Goal: Task Accomplishment & Management: Manage account settings

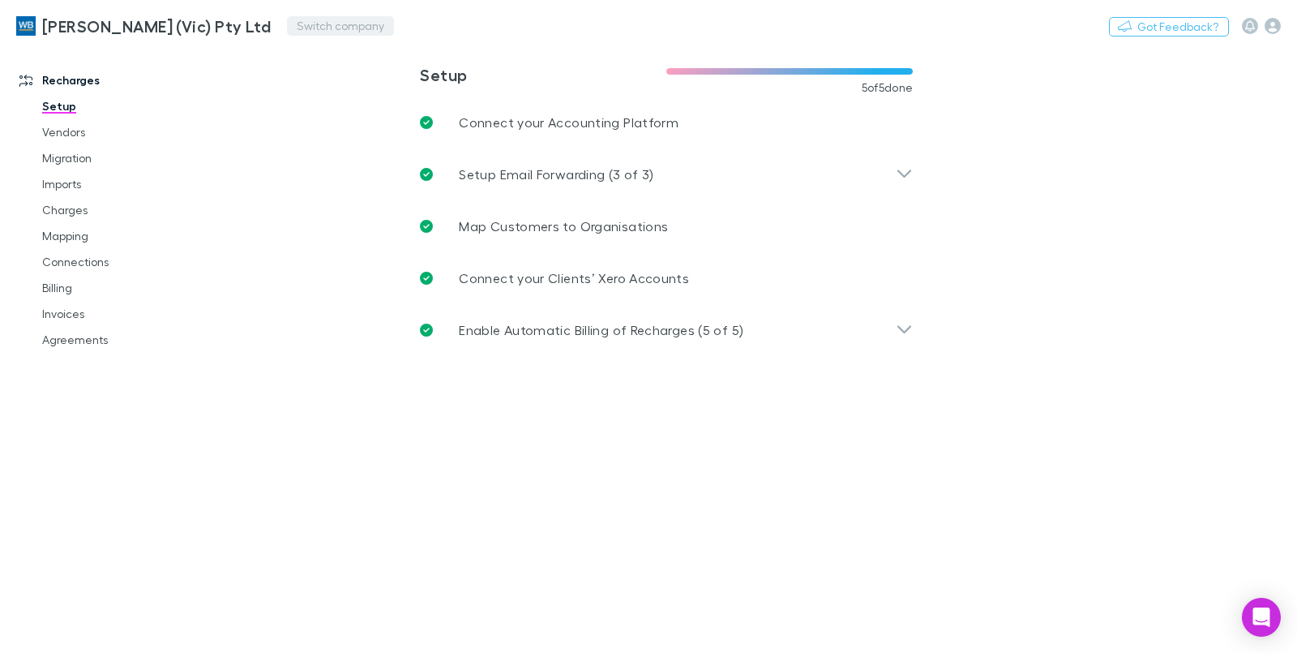
click at [300, 29] on button "Switch company" at bounding box center [340, 25] width 107 height 19
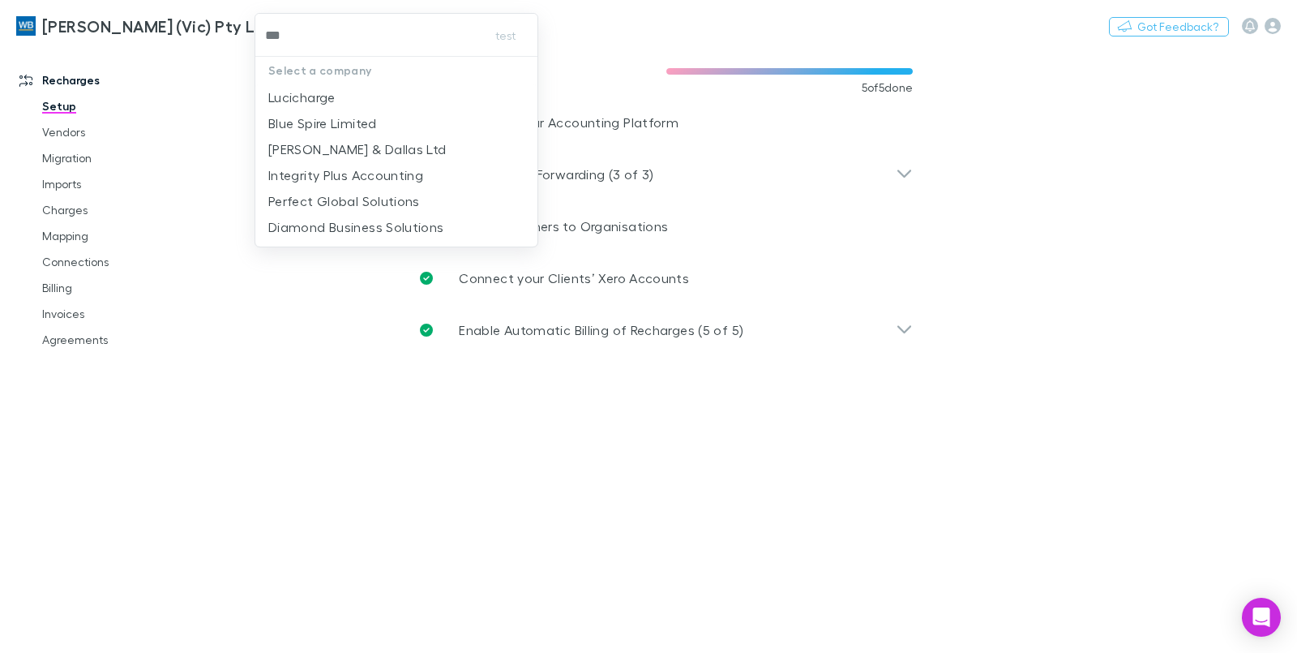
type input "****"
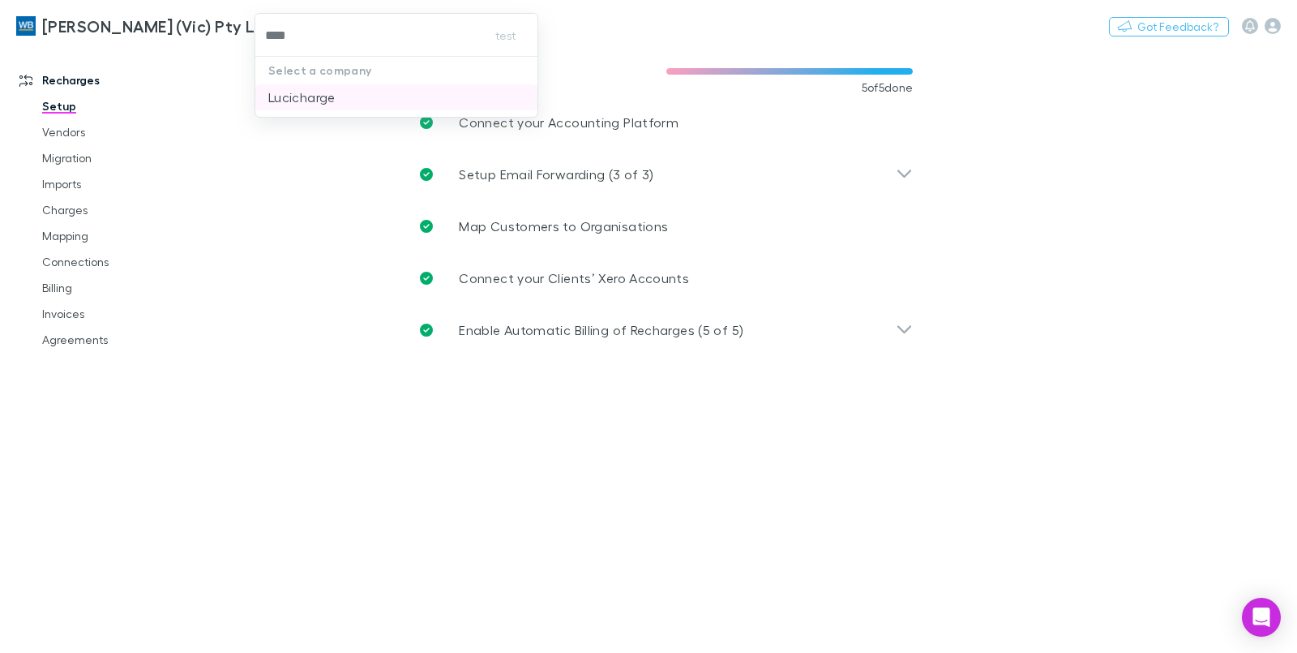
click at [302, 104] on p "Lucicharge" at bounding box center [301, 97] width 67 height 19
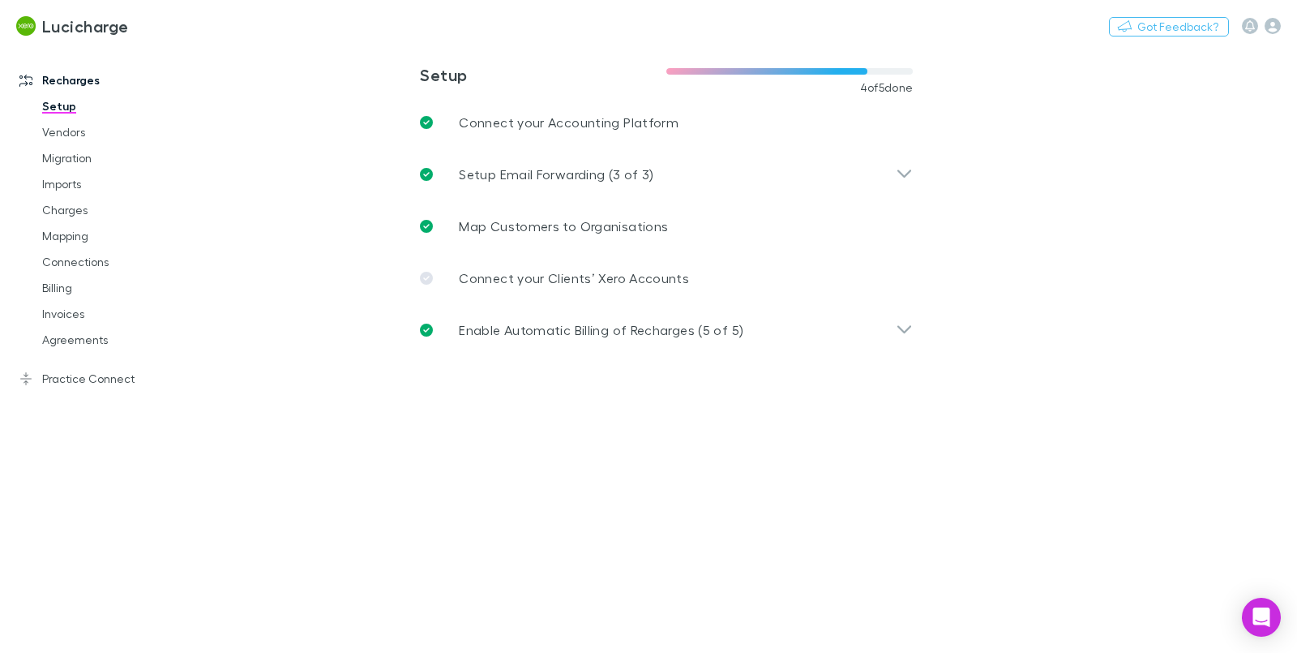
type input "**********"
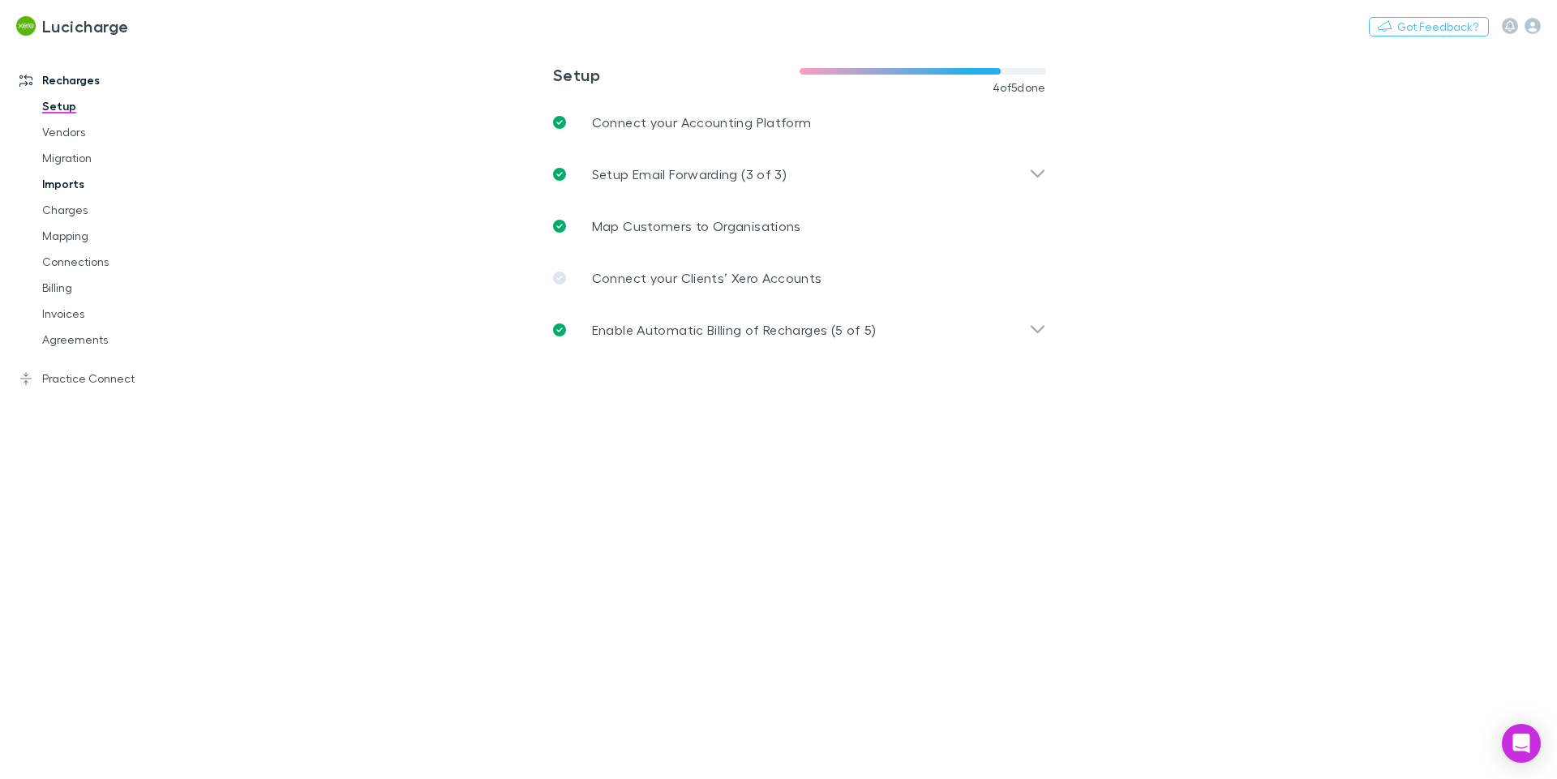
click at [49, 195] on link "Imports" at bounding box center [122, 184] width 193 height 26
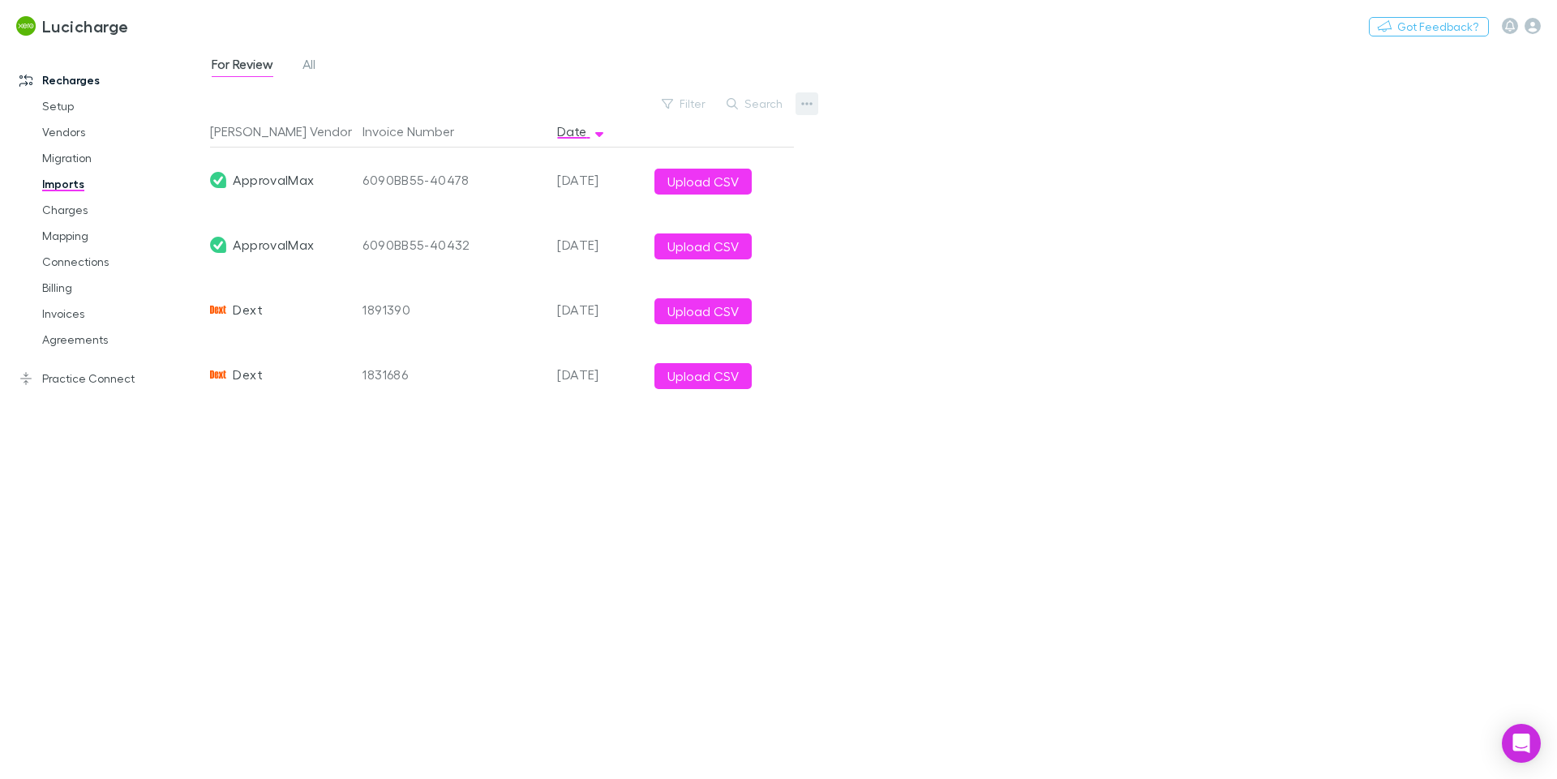
click at [803, 108] on icon "button" at bounding box center [806, 103] width 11 height 13
click at [766, 134] on p "Custom CSV Import" at bounding box center [706, 136] width 197 height 19
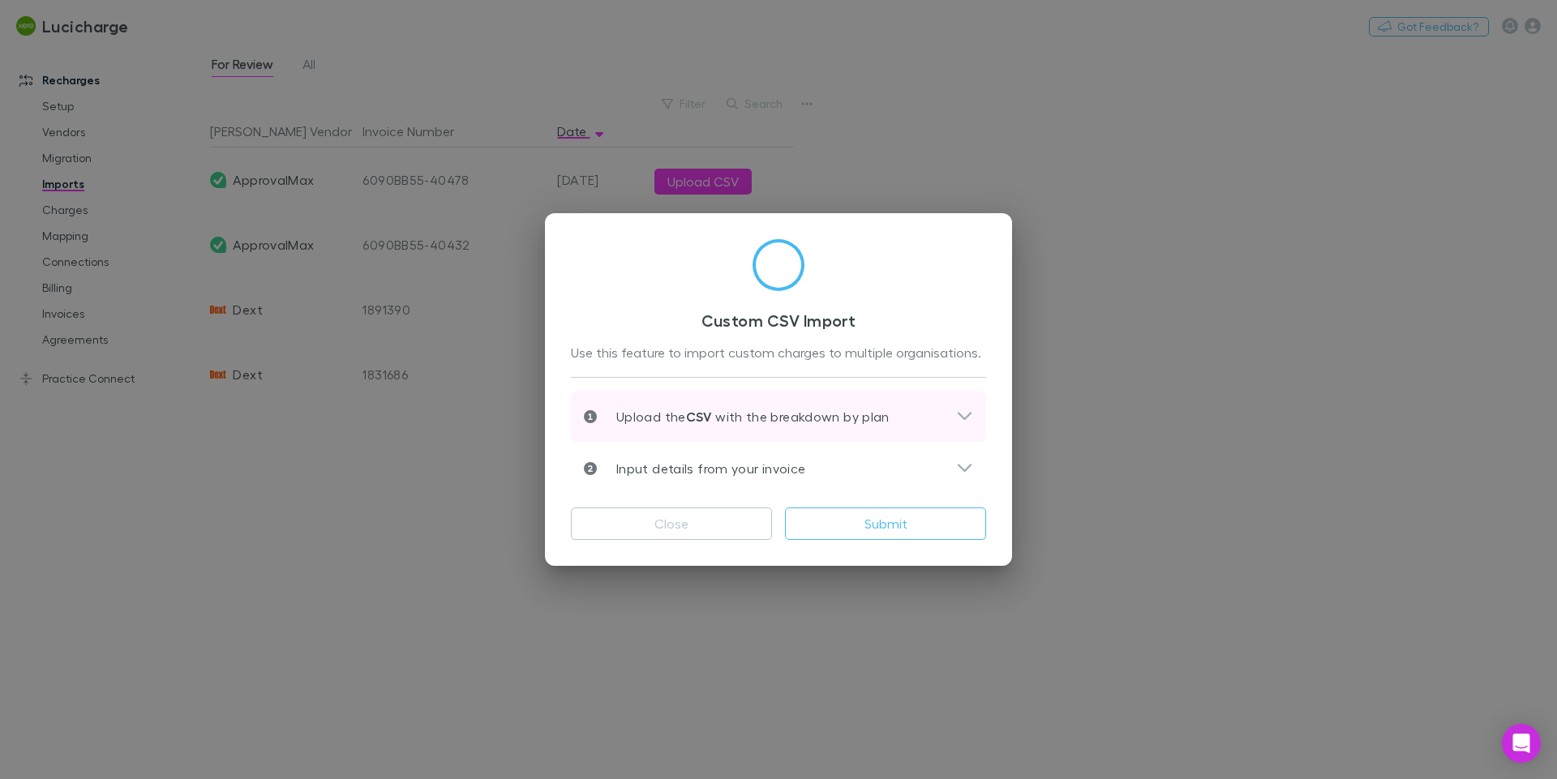
click at [903, 422] on div "Upload the CSV with the breakdown by plan" at bounding box center [770, 416] width 372 height 19
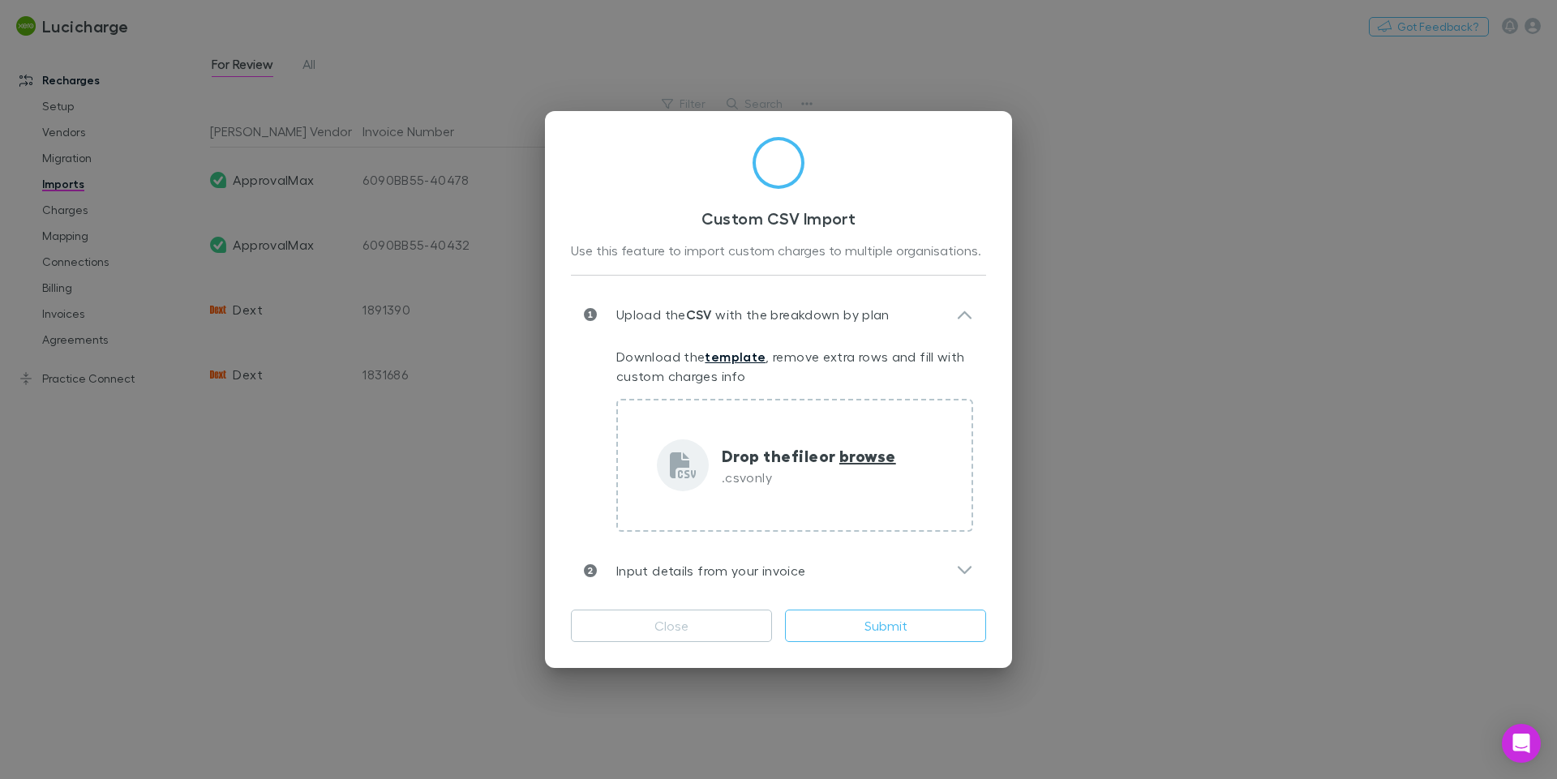
click at [728, 360] on link "template" at bounding box center [735, 357] width 61 height 16
click at [986, 191] on div "Custom CSV Import Use this feature to import custom charges to multiple organis…" at bounding box center [778, 389] width 467 height 557
click at [1080, 175] on div "Custom CSV Import Use this feature to import custom charges to multiple organis…" at bounding box center [778, 389] width 1557 height 779
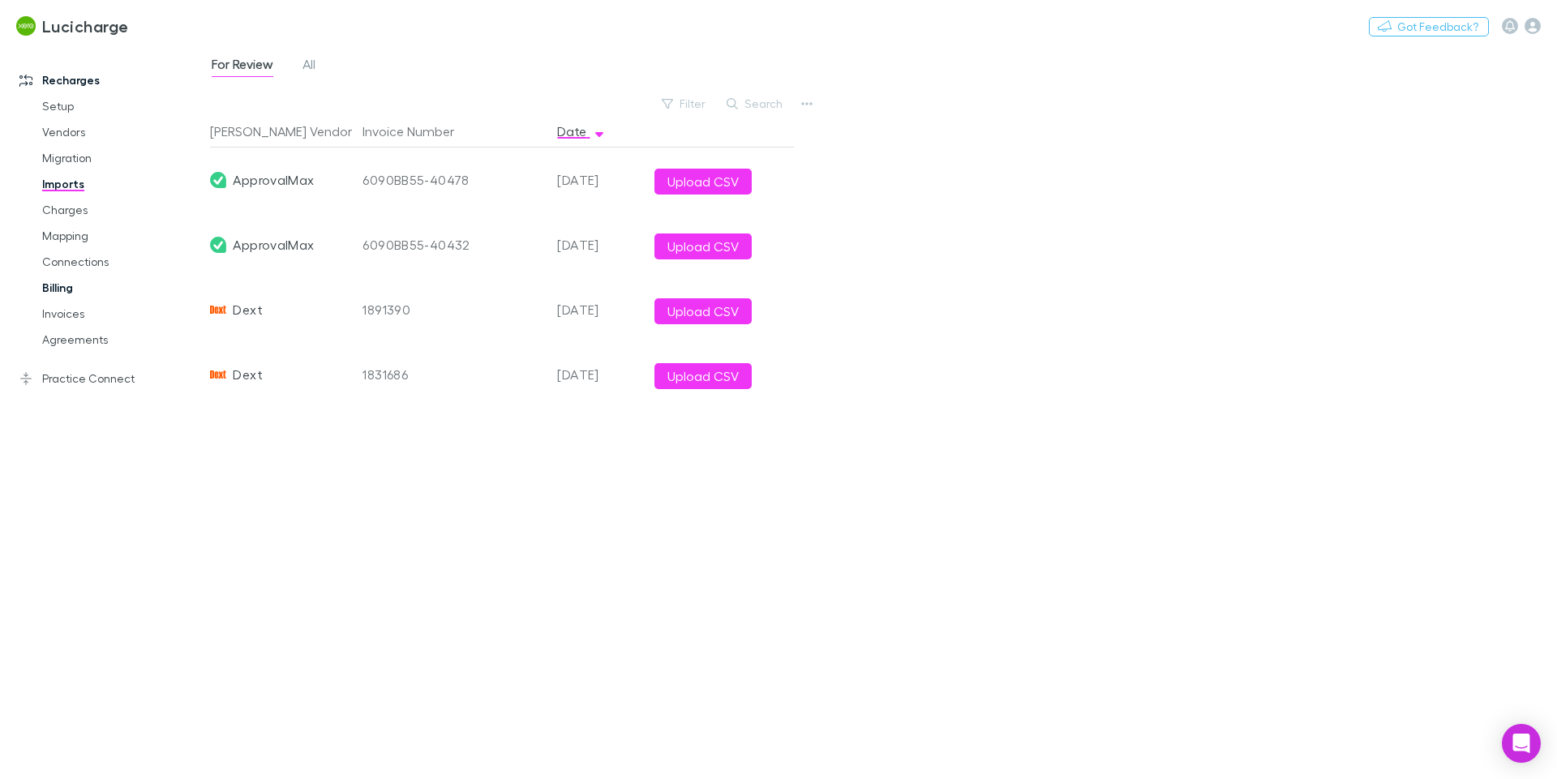
click at [62, 290] on link "Billing" at bounding box center [122, 288] width 193 height 26
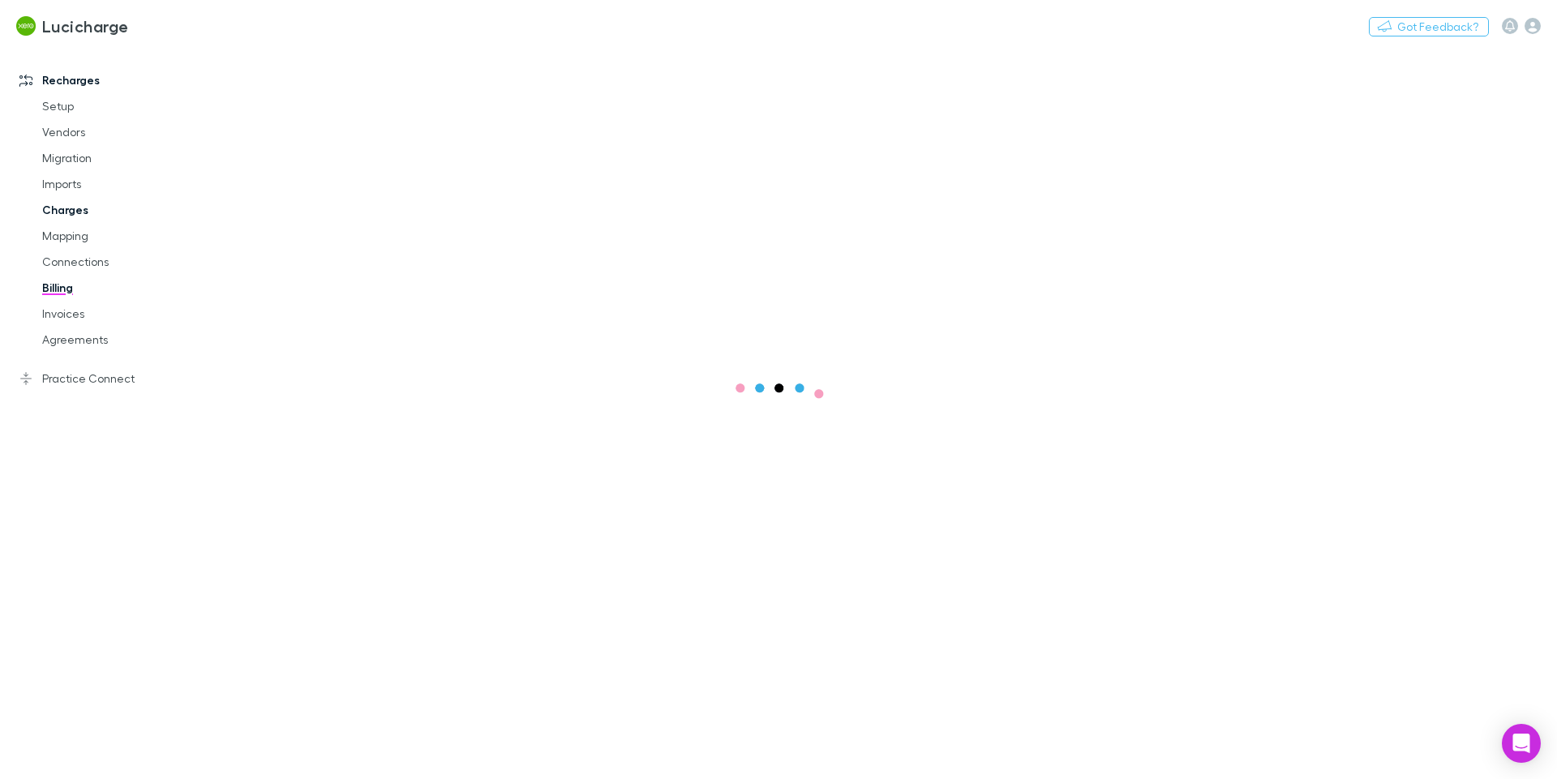
click at [66, 221] on link "Charges" at bounding box center [122, 210] width 193 height 26
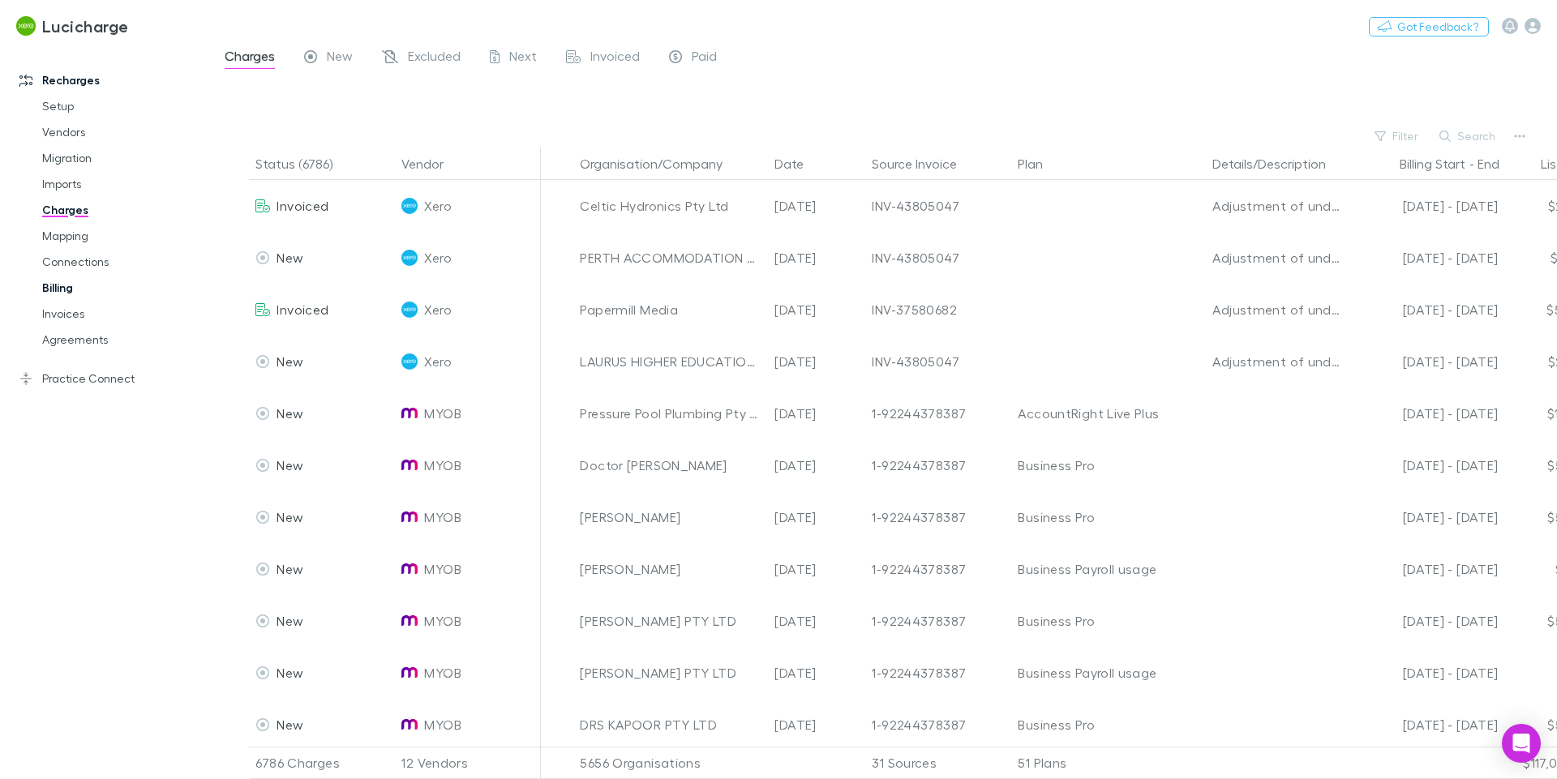
click at [62, 279] on link "Billing" at bounding box center [122, 288] width 193 height 26
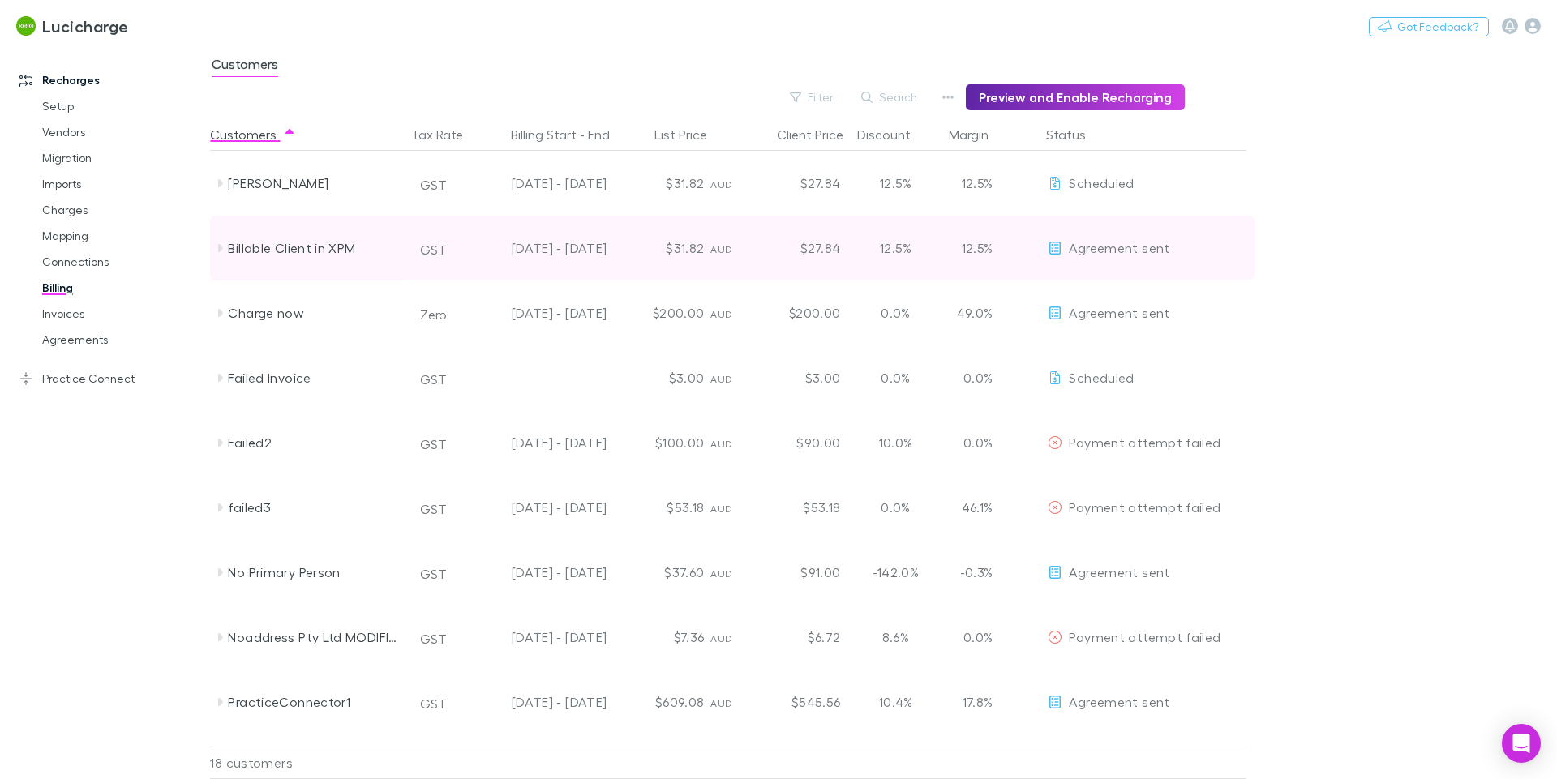
click at [219, 254] on icon at bounding box center [219, 248] width 13 height 13
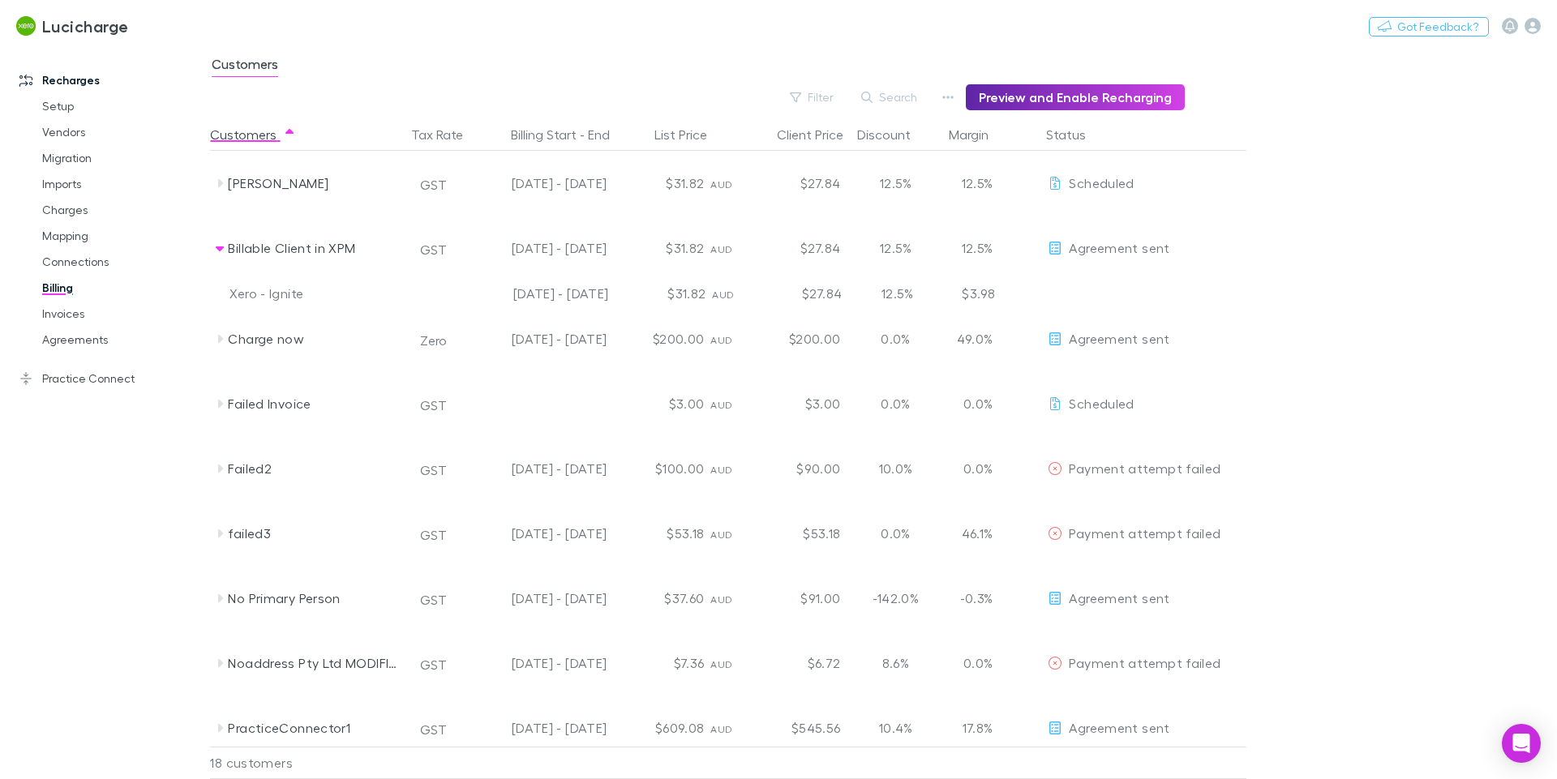
click at [222, 349] on div "Charge now" at bounding box center [309, 338] width 195 height 65
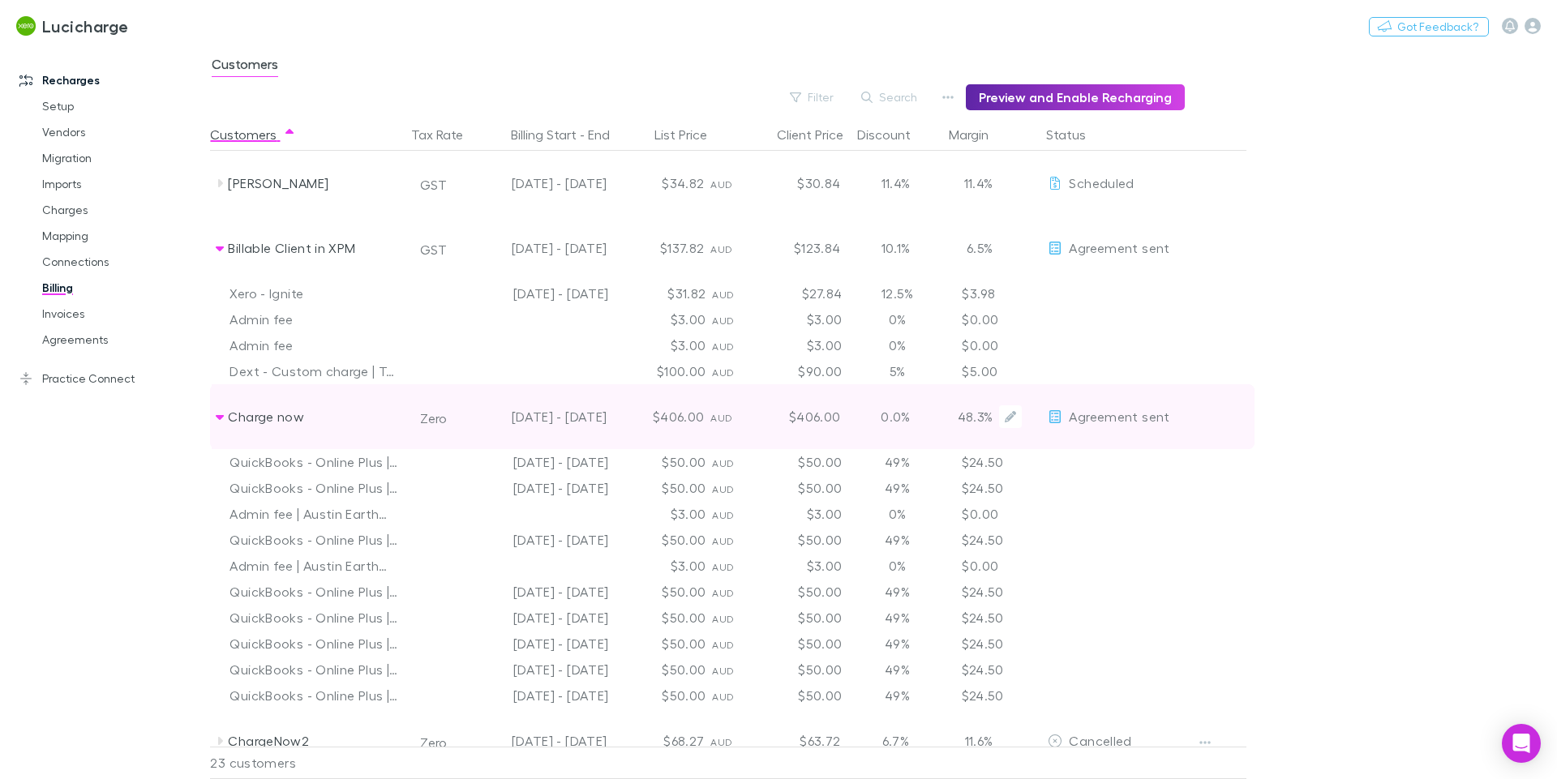
click at [213, 426] on div "Charge now" at bounding box center [309, 416] width 195 height 65
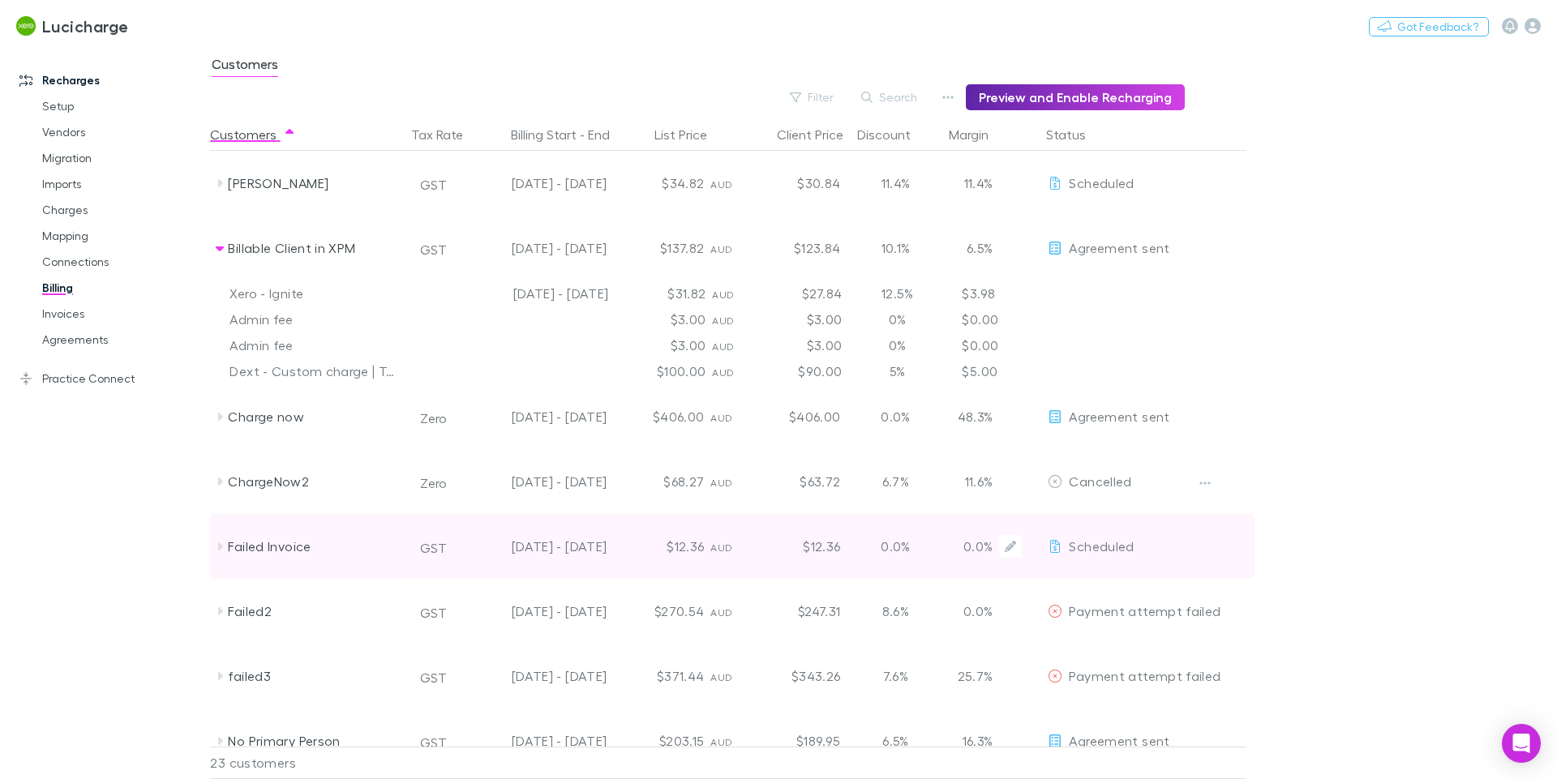
click at [224, 555] on div "Failed Invoice" at bounding box center [309, 546] width 195 height 65
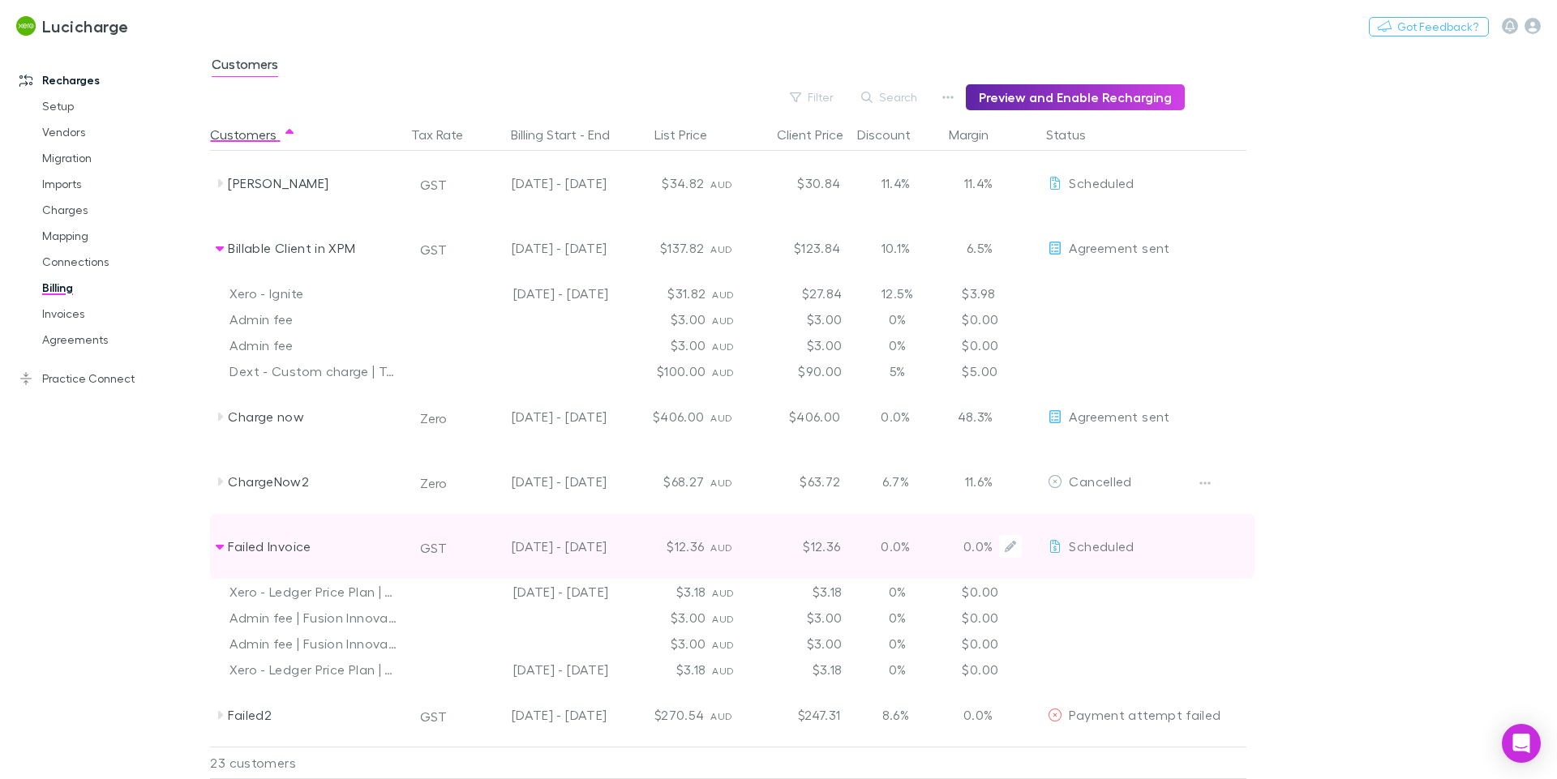
click at [224, 555] on div "Failed Invoice" at bounding box center [309, 546] width 195 height 65
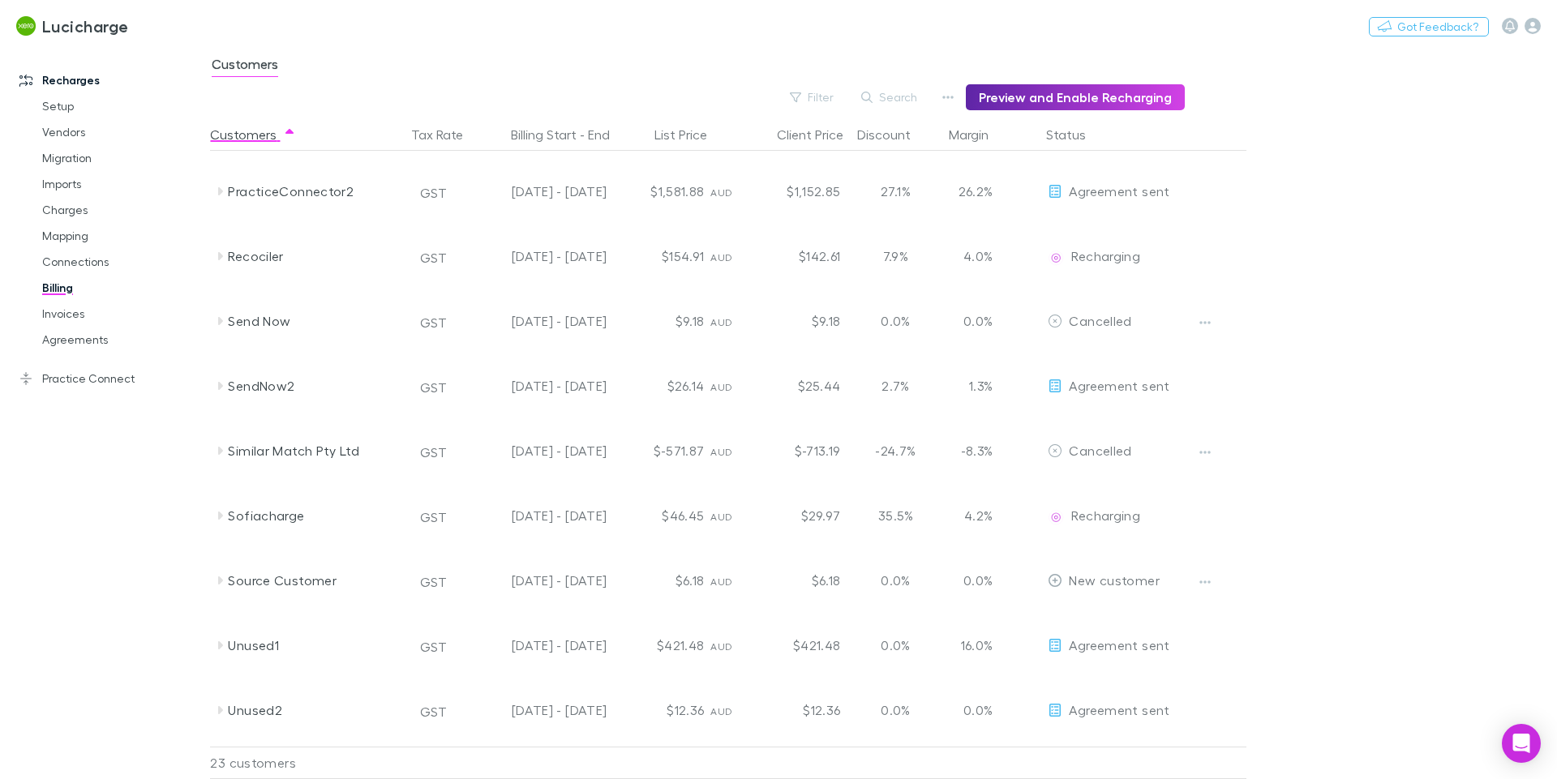
scroll to position [843, 0]
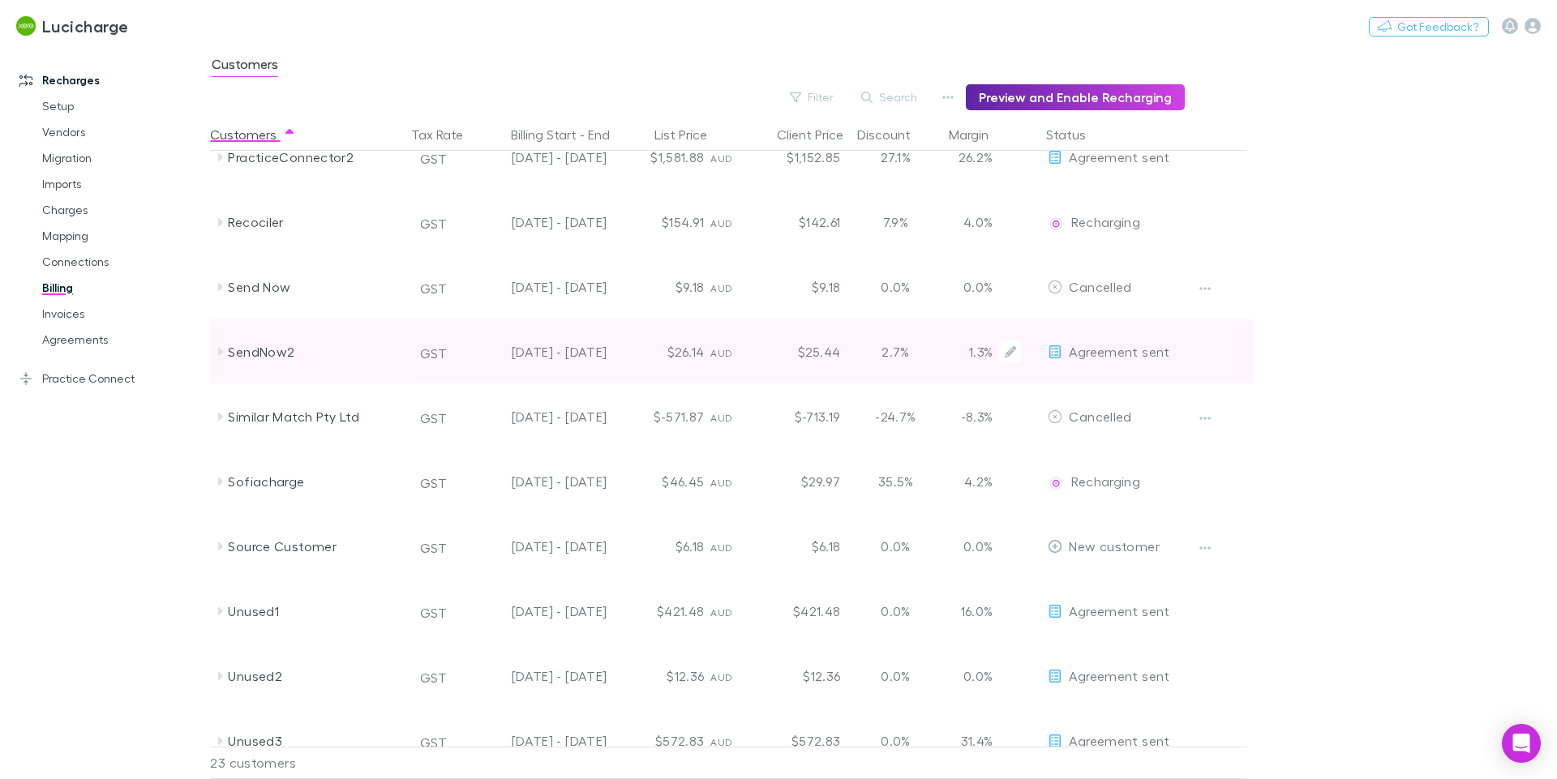
click at [231, 358] on div "SendNow2" at bounding box center [314, 351] width 172 height 65
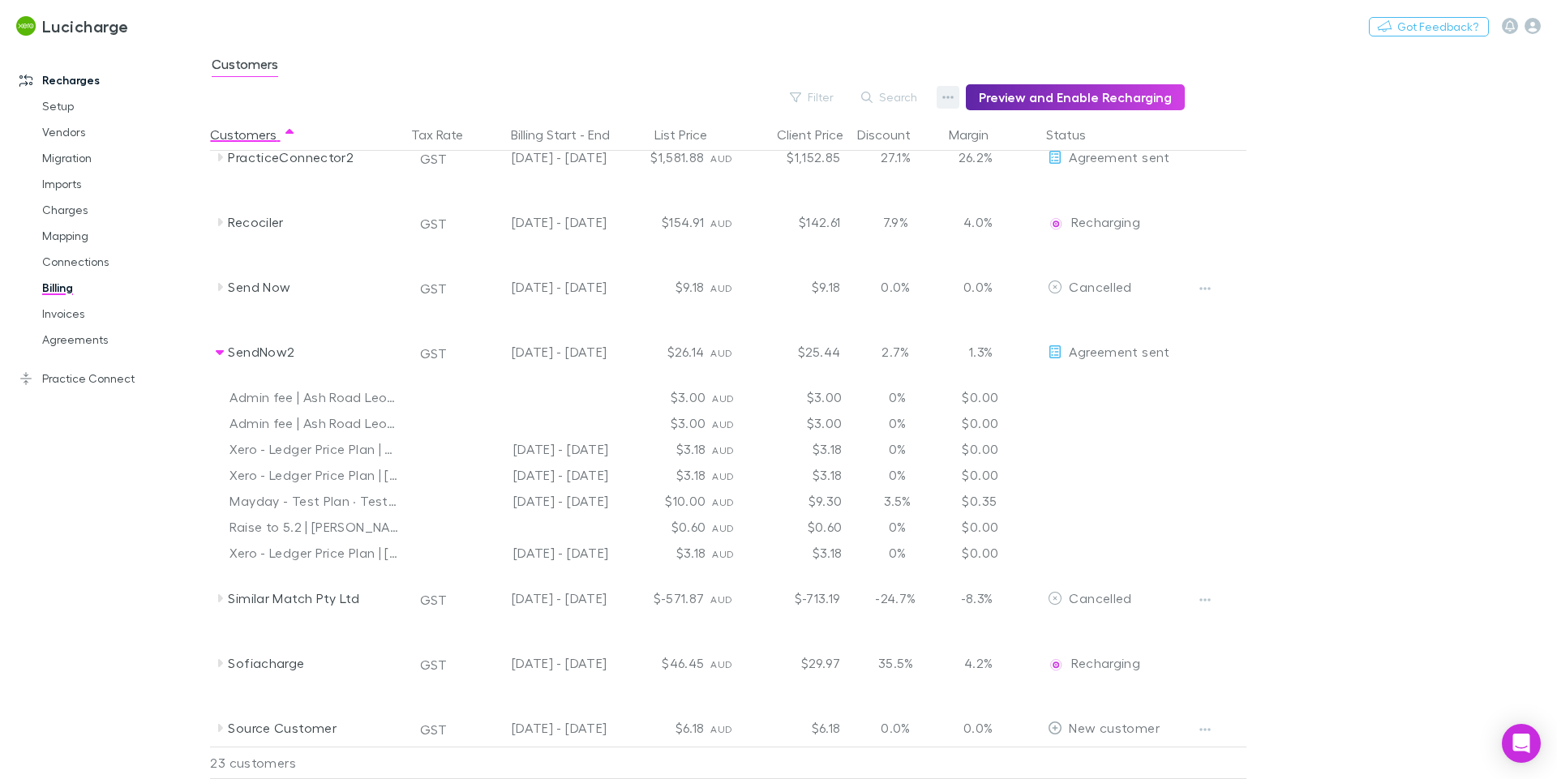
click at [953, 99] on icon "button" at bounding box center [947, 97] width 11 height 13
click at [844, 155] on p "Discount Split" at bounding box center [855, 150] width 197 height 19
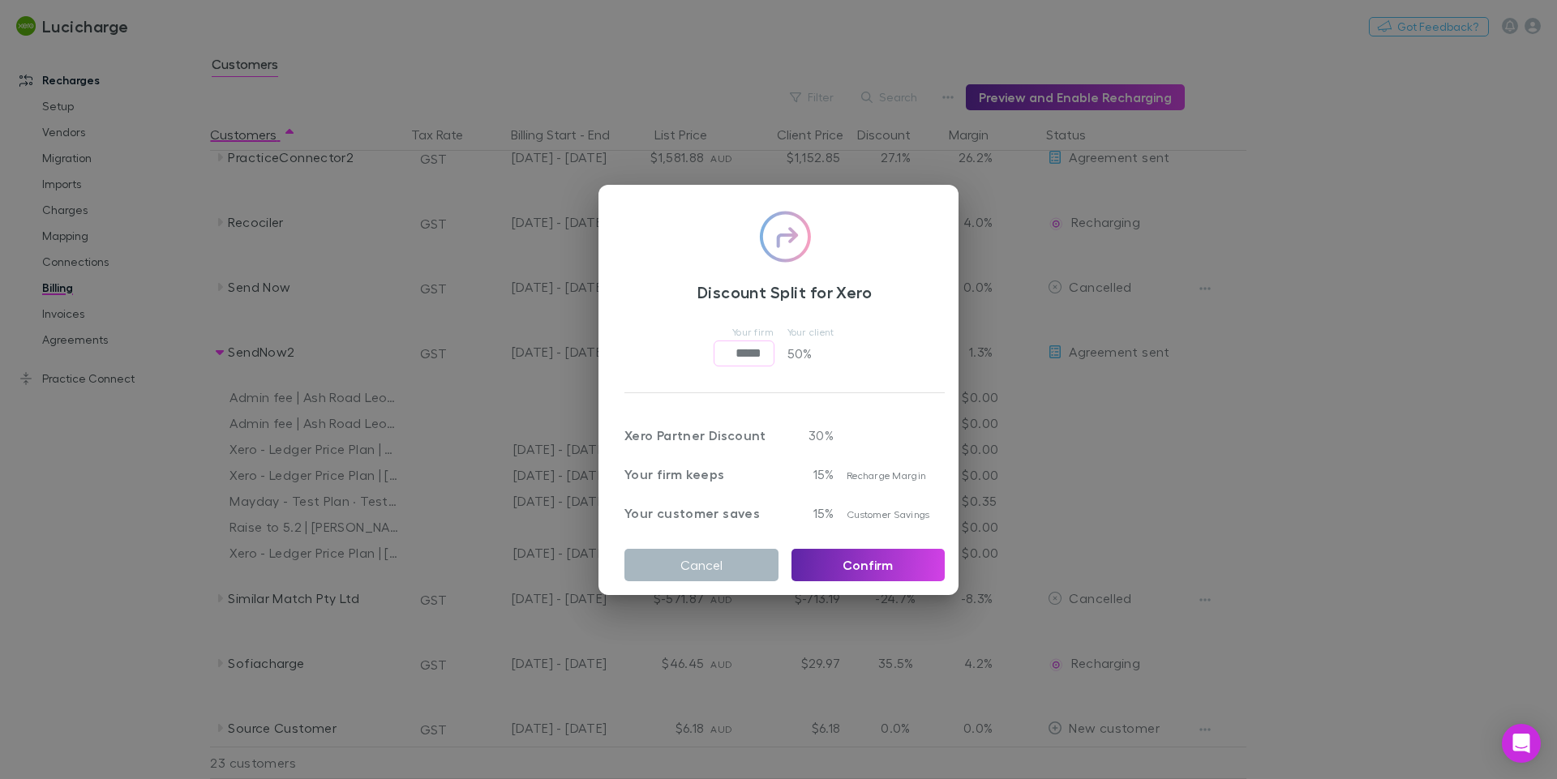
click at [688, 560] on button "Cancel" at bounding box center [701, 565] width 154 height 32
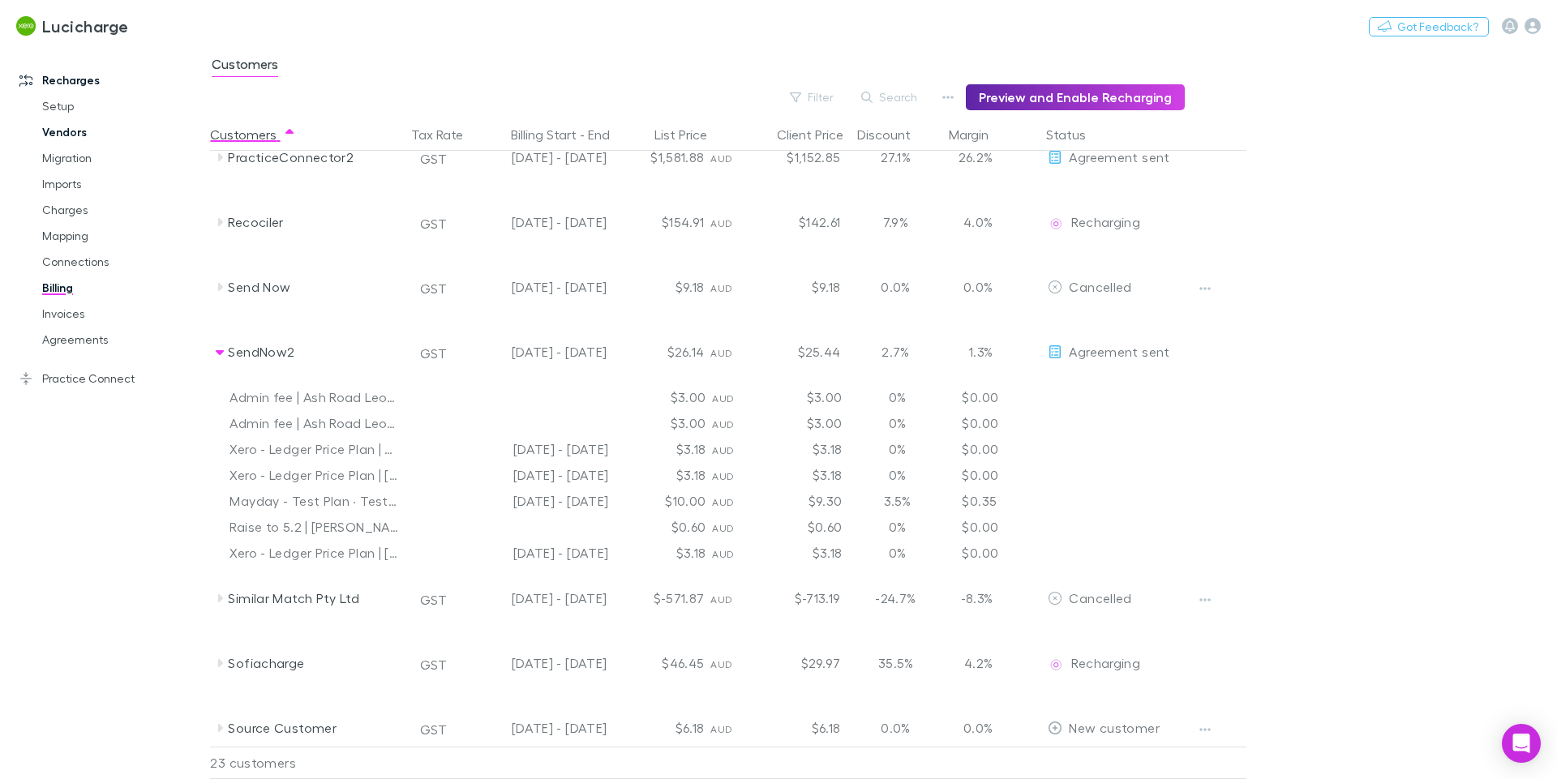
click at [65, 131] on link "Vendors" at bounding box center [122, 132] width 193 height 26
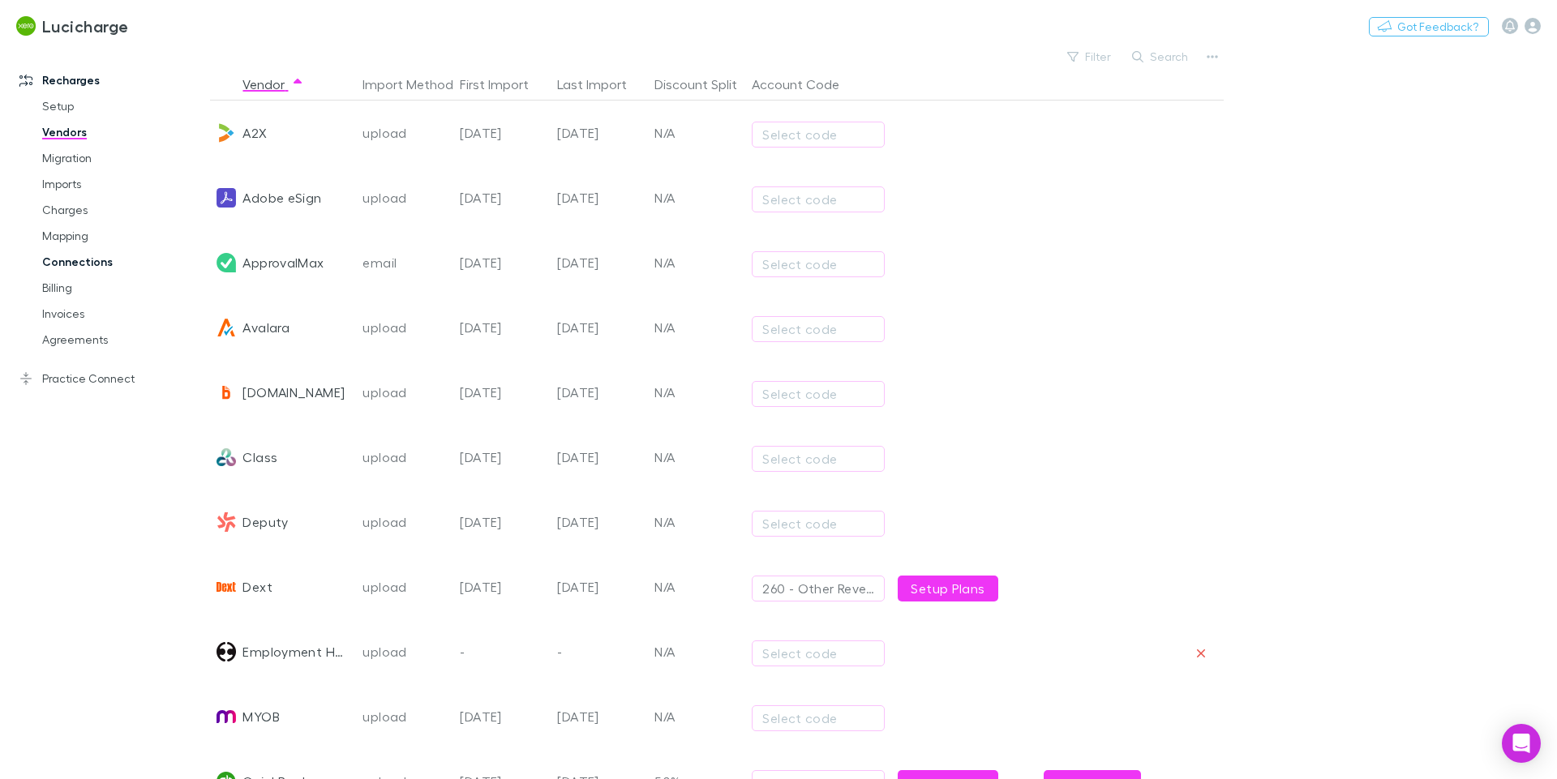
click at [73, 249] on link "Connections" at bounding box center [122, 262] width 193 height 26
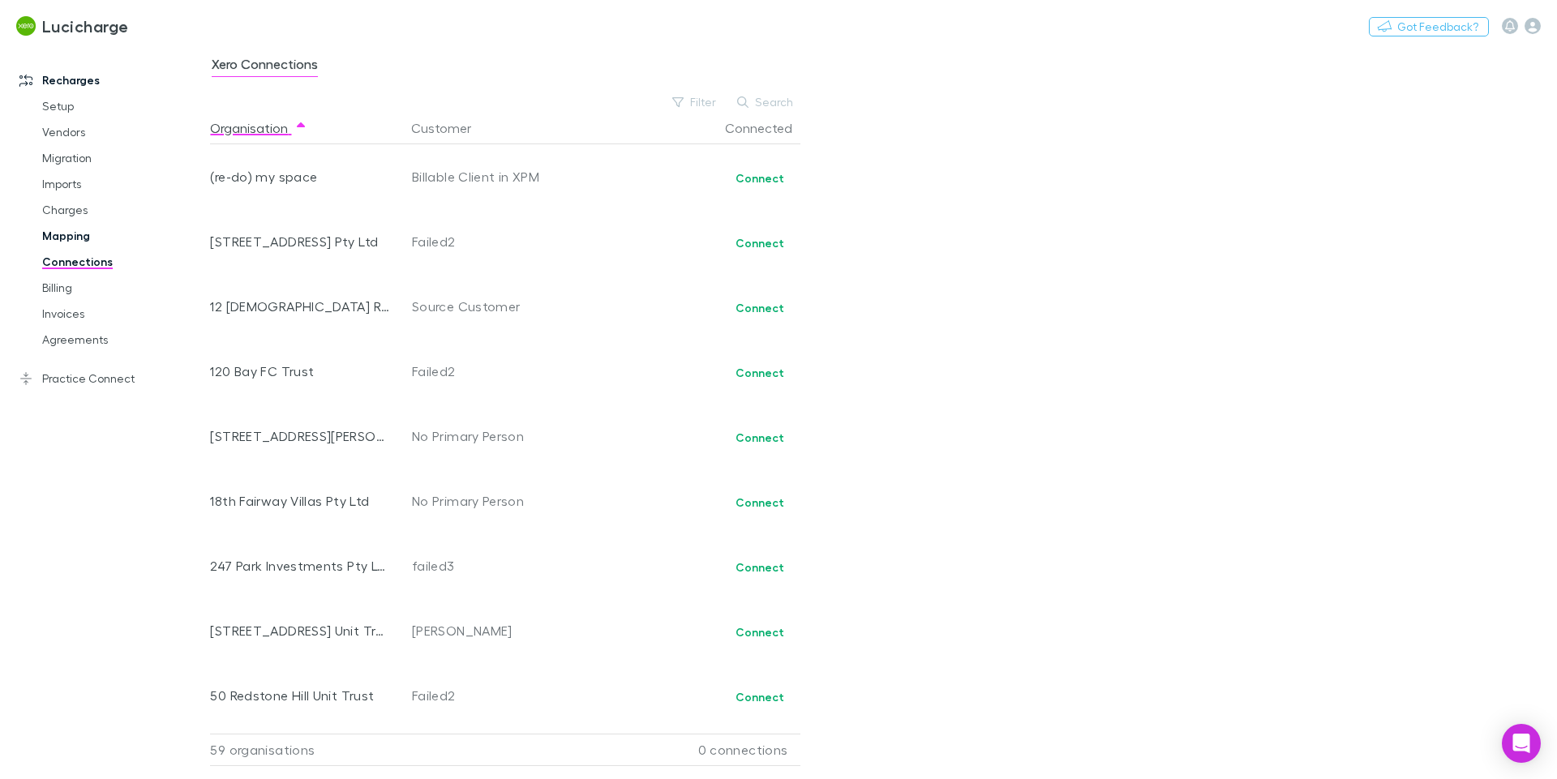
click at [83, 239] on link "Mapping" at bounding box center [122, 236] width 193 height 26
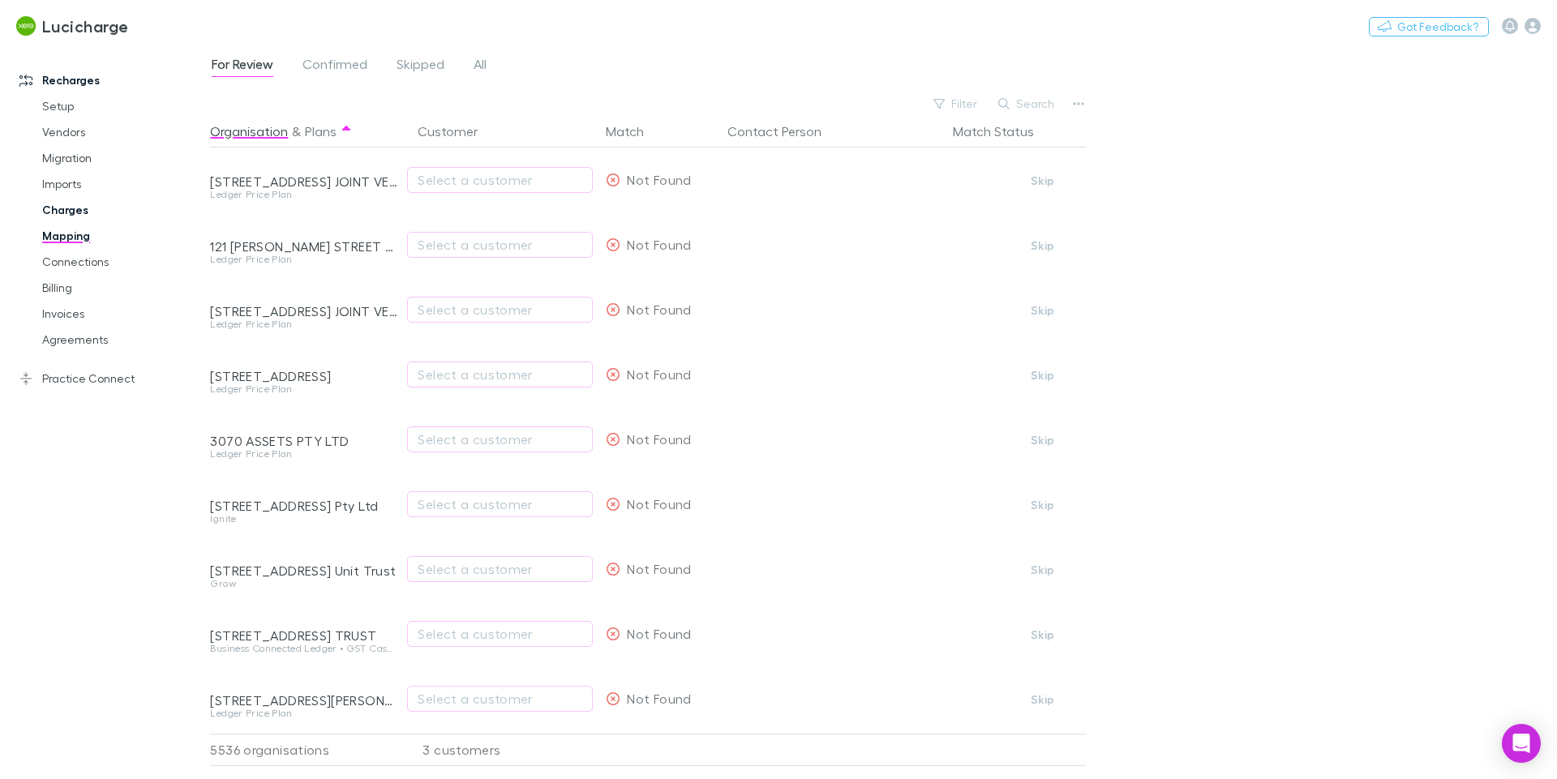
click at [71, 210] on link "Charges" at bounding box center [122, 210] width 193 height 26
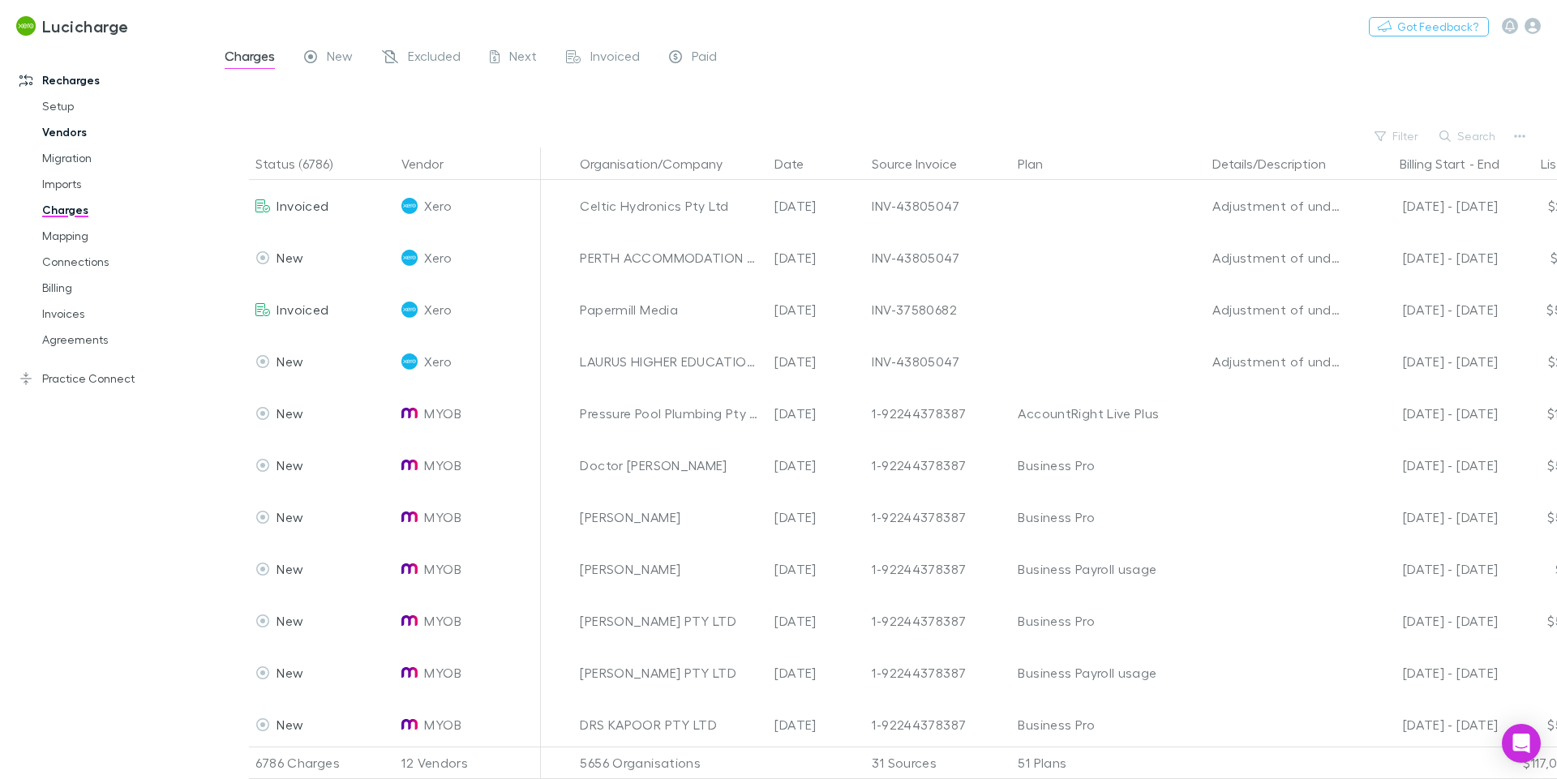
click at [64, 140] on link "Vendors" at bounding box center [122, 132] width 193 height 26
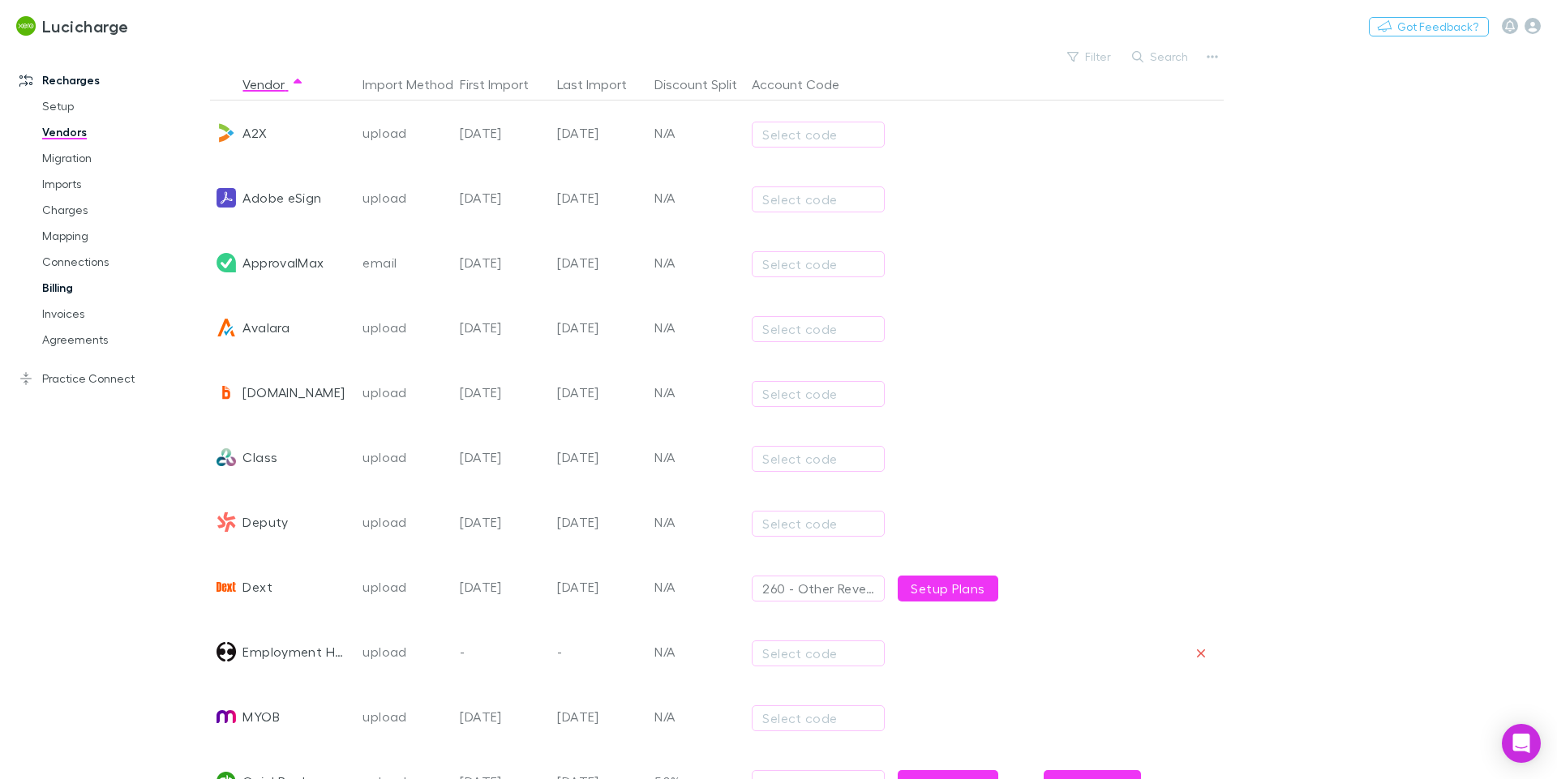
click at [60, 289] on link "Billing" at bounding box center [122, 288] width 193 height 26
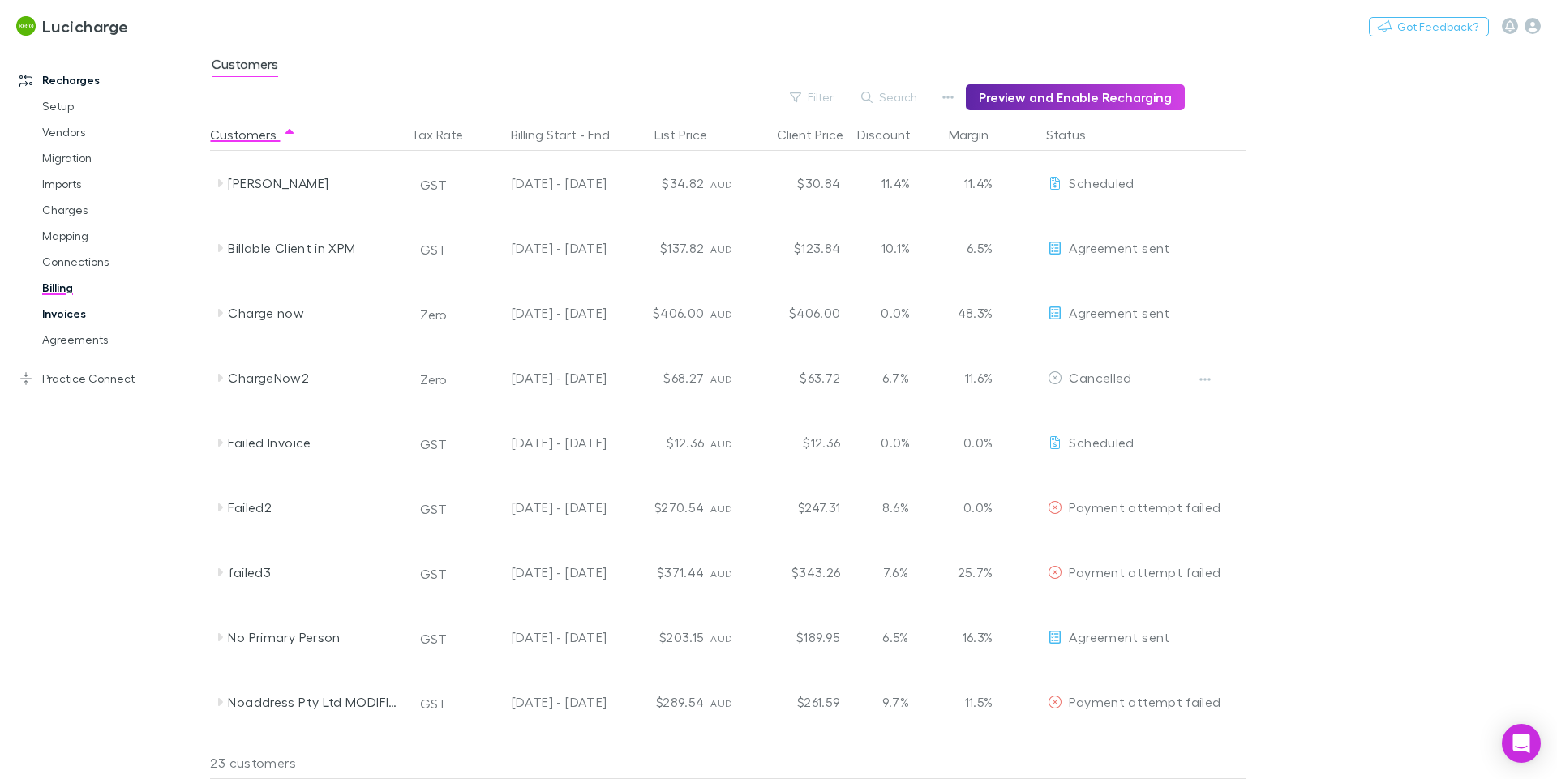
click at [61, 317] on link "Invoices" at bounding box center [122, 314] width 193 height 26
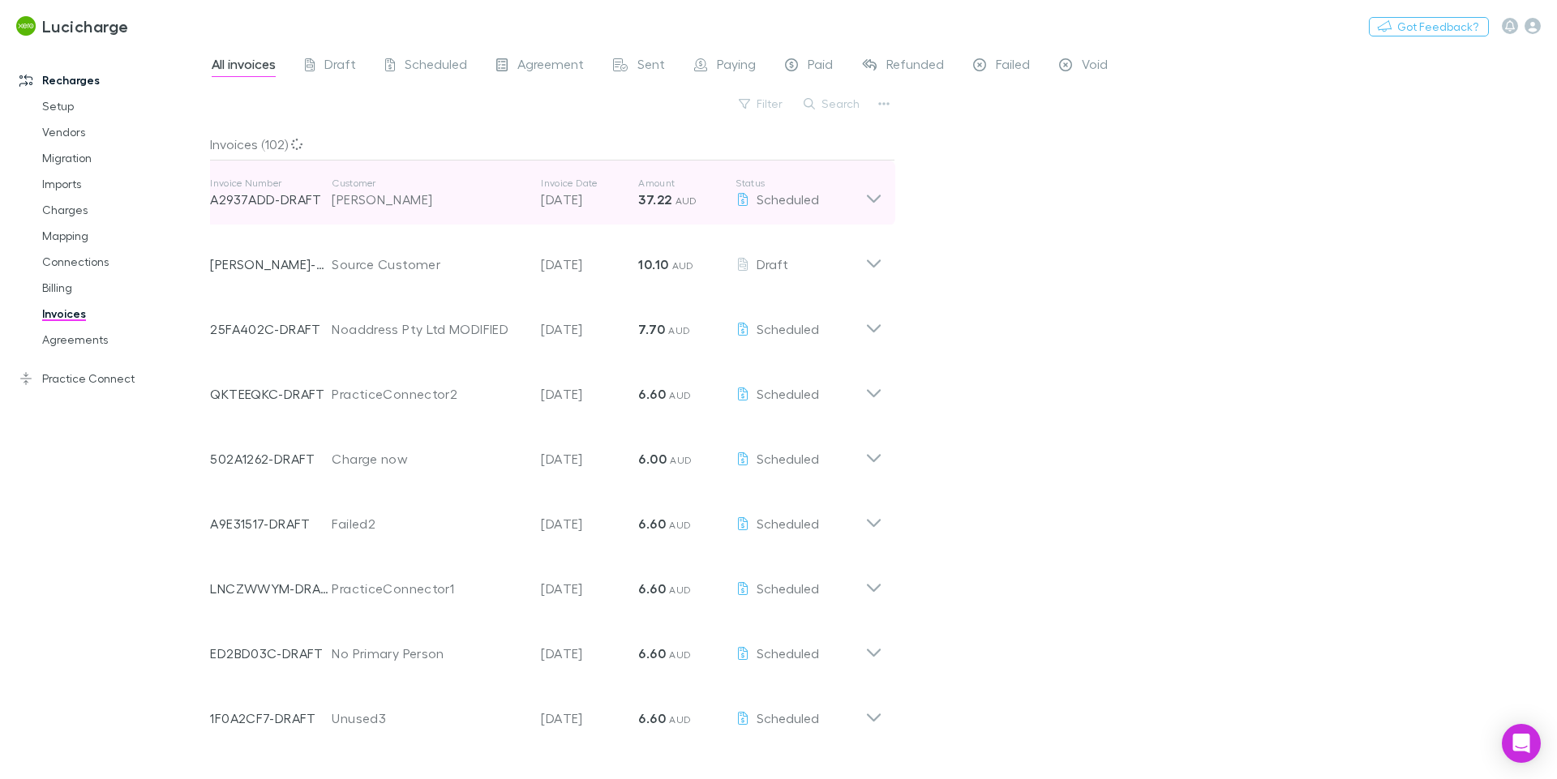
click at [879, 204] on icon at bounding box center [873, 193] width 17 height 32
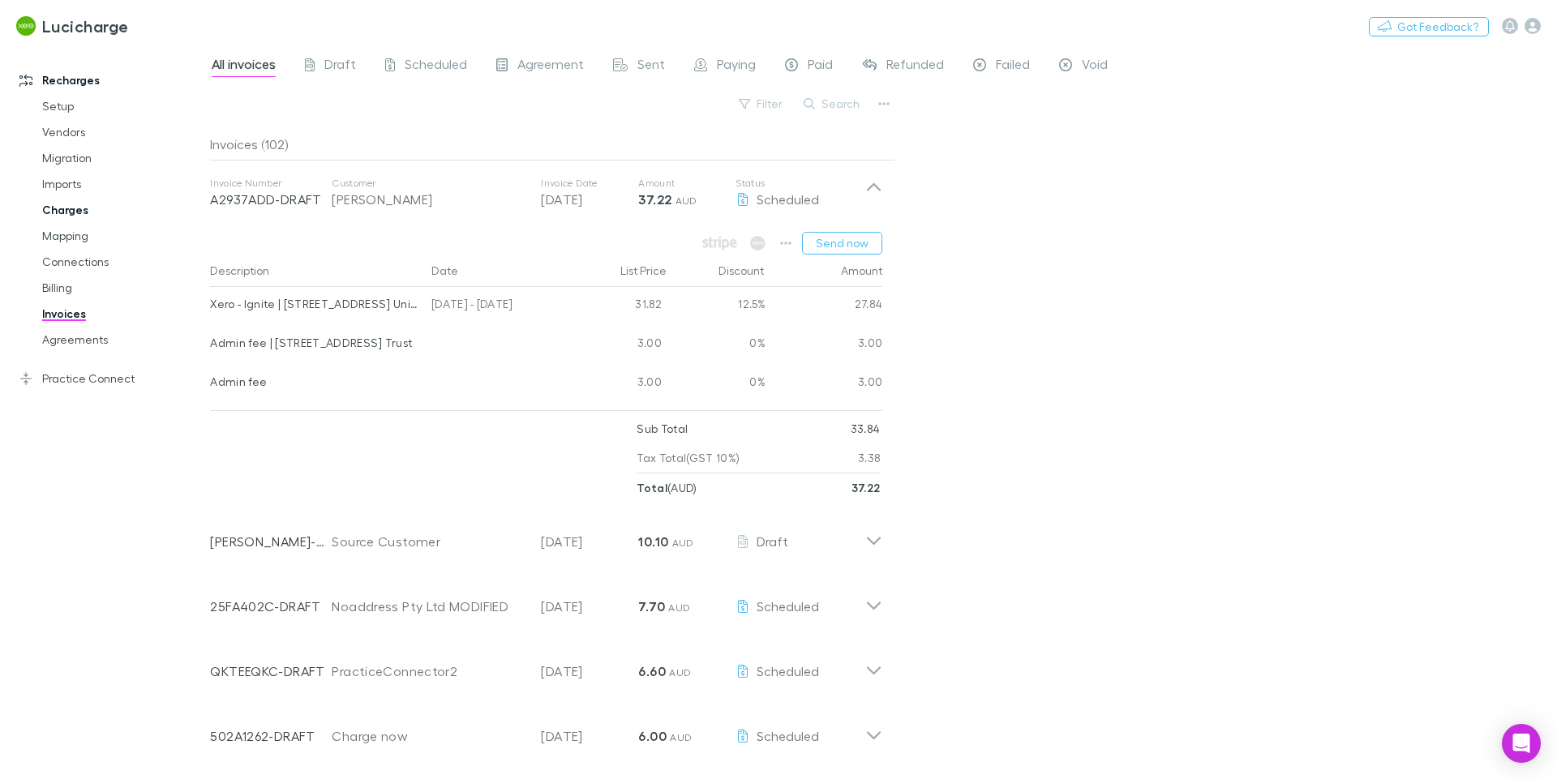
click at [77, 222] on link "Charges" at bounding box center [122, 210] width 193 height 26
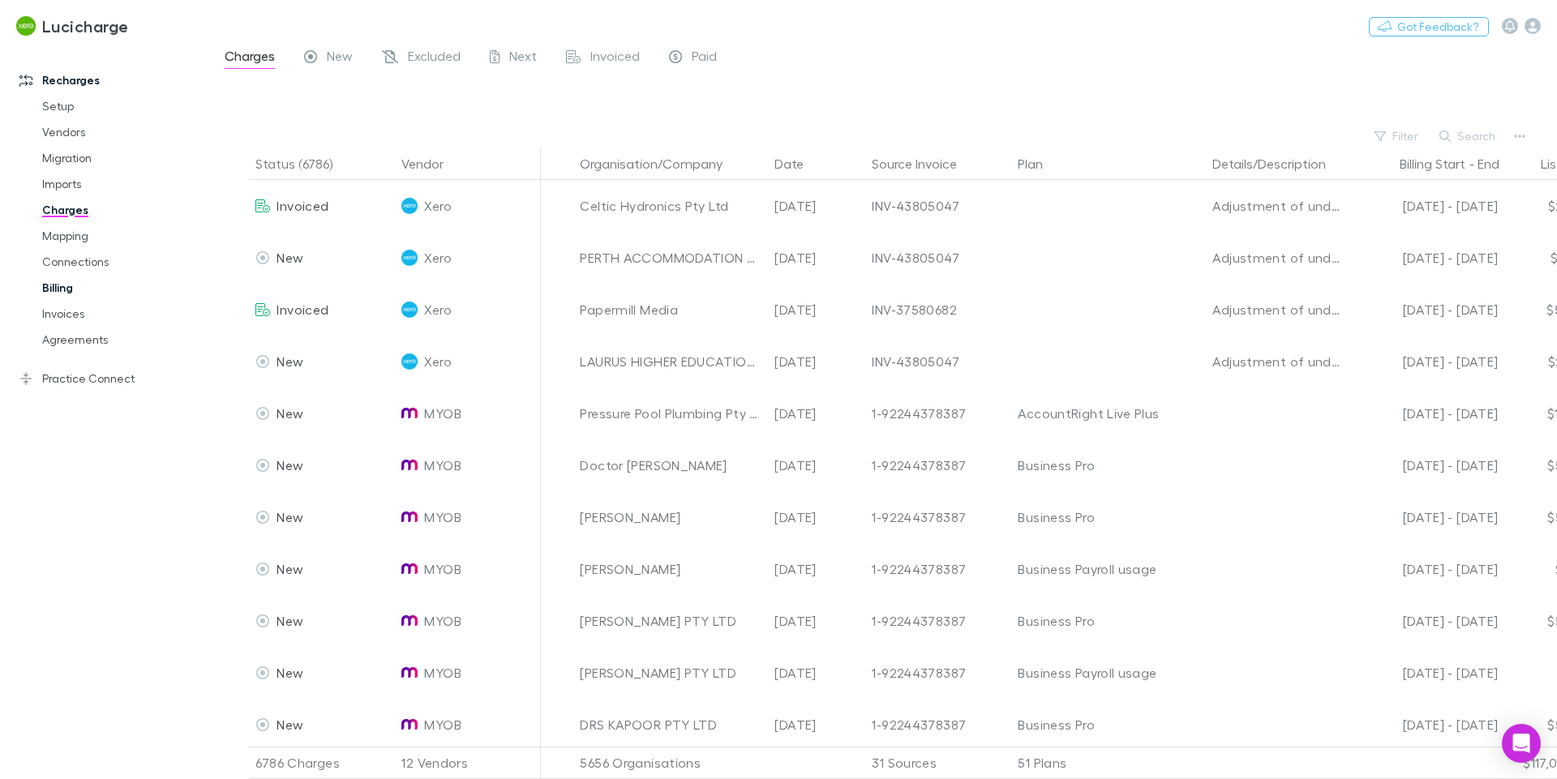
click at [70, 296] on link "Billing" at bounding box center [122, 288] width 193 height 26
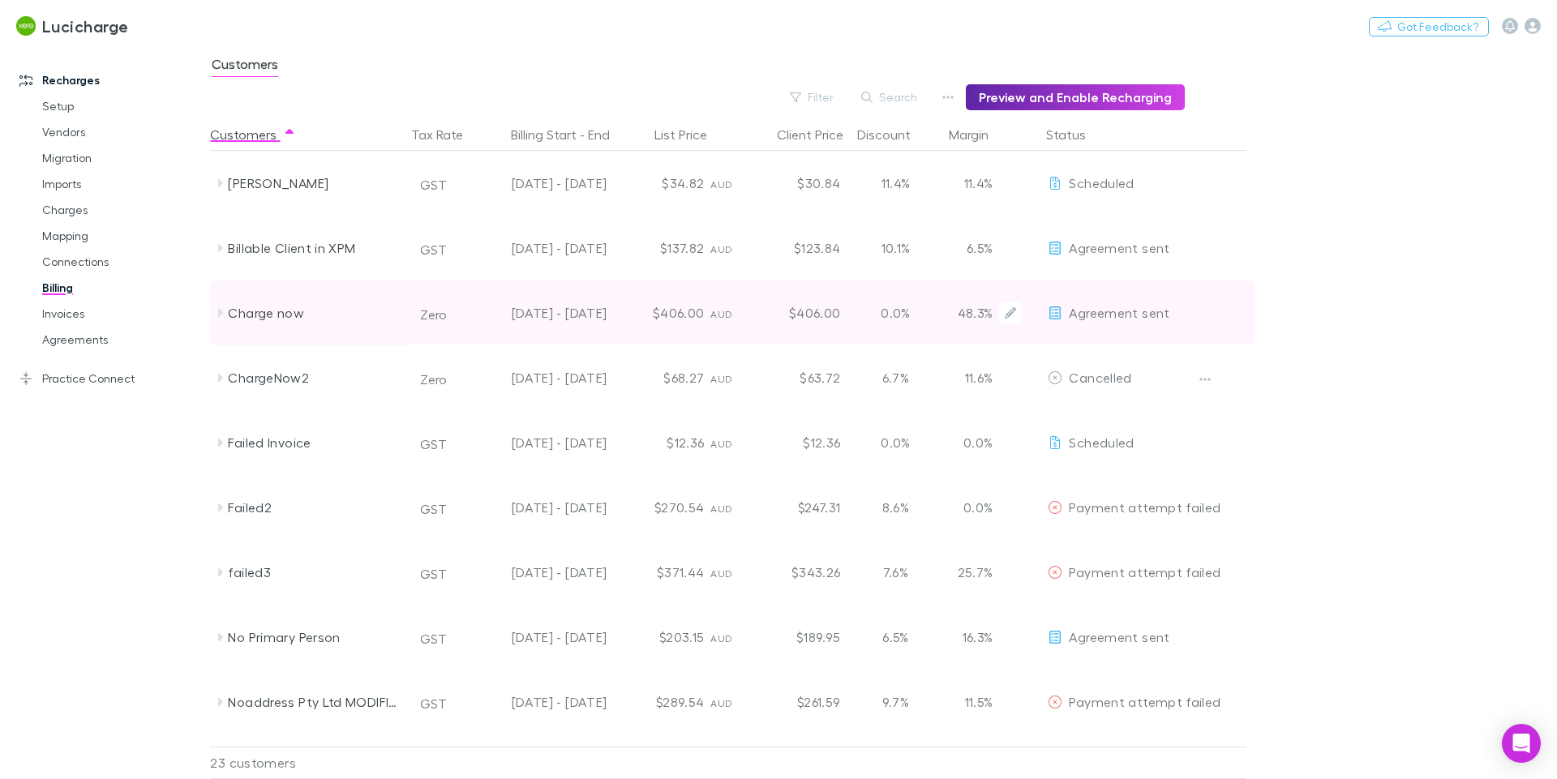
click at [216, 323] on div "Charge now" at bounding box center [309, 313] width 195 height 65
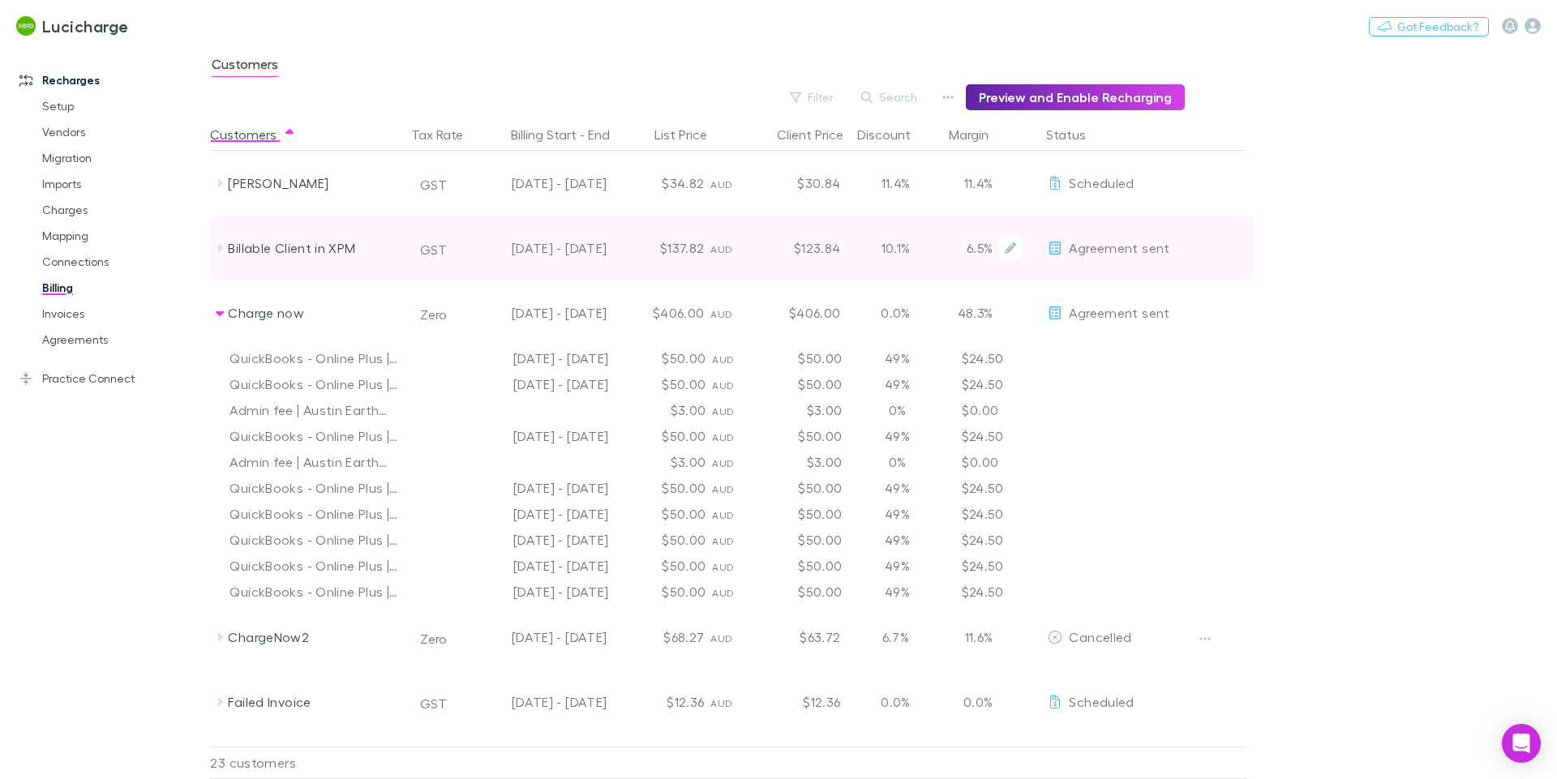
click at [219, 260] on div "Billable Client in XPM" at bounding box center [309, 248] width 195 height 65
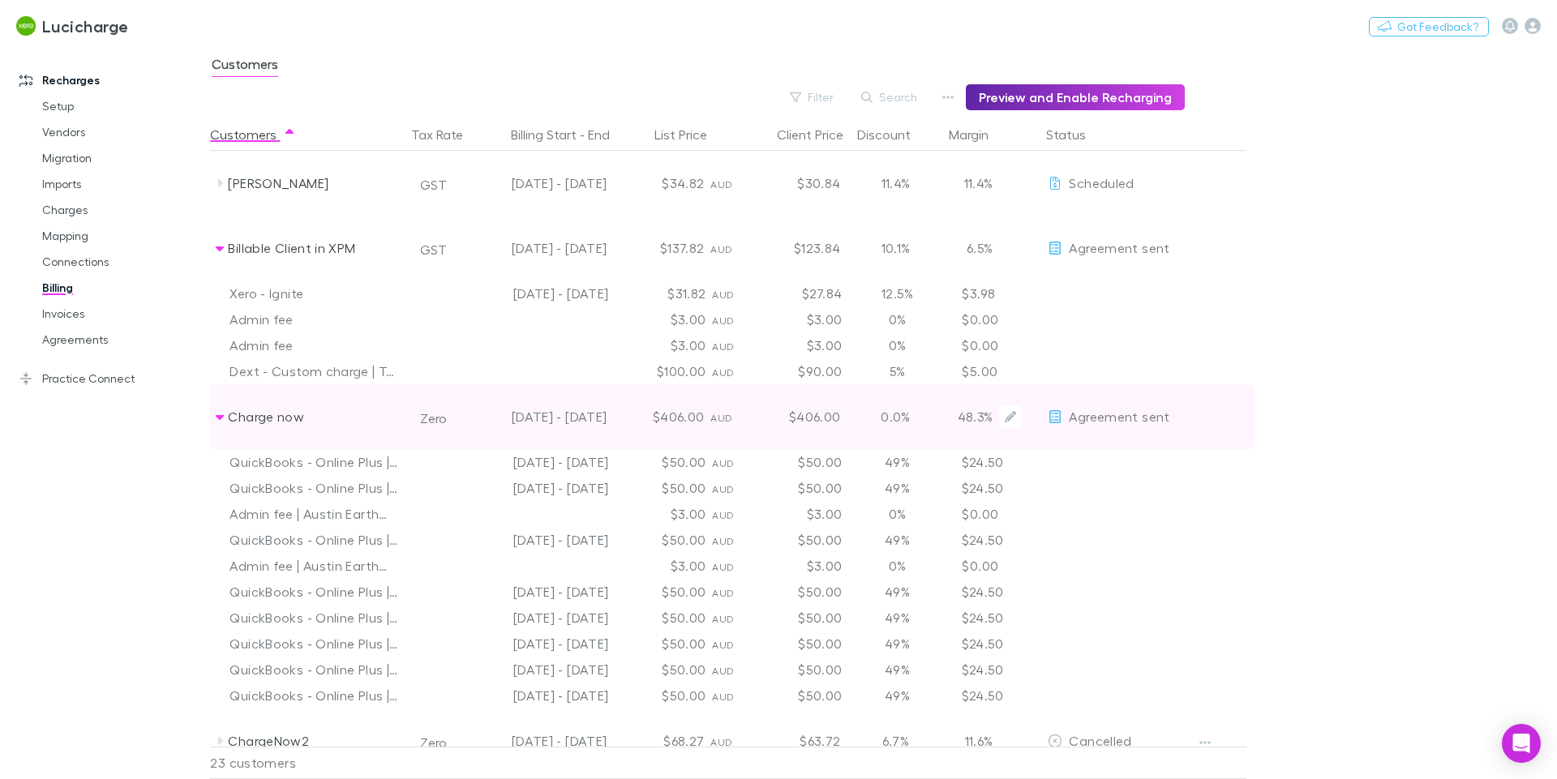
click at [226, 418] on div "Charge now" at bounding box center [309, 416] width 195 height 65
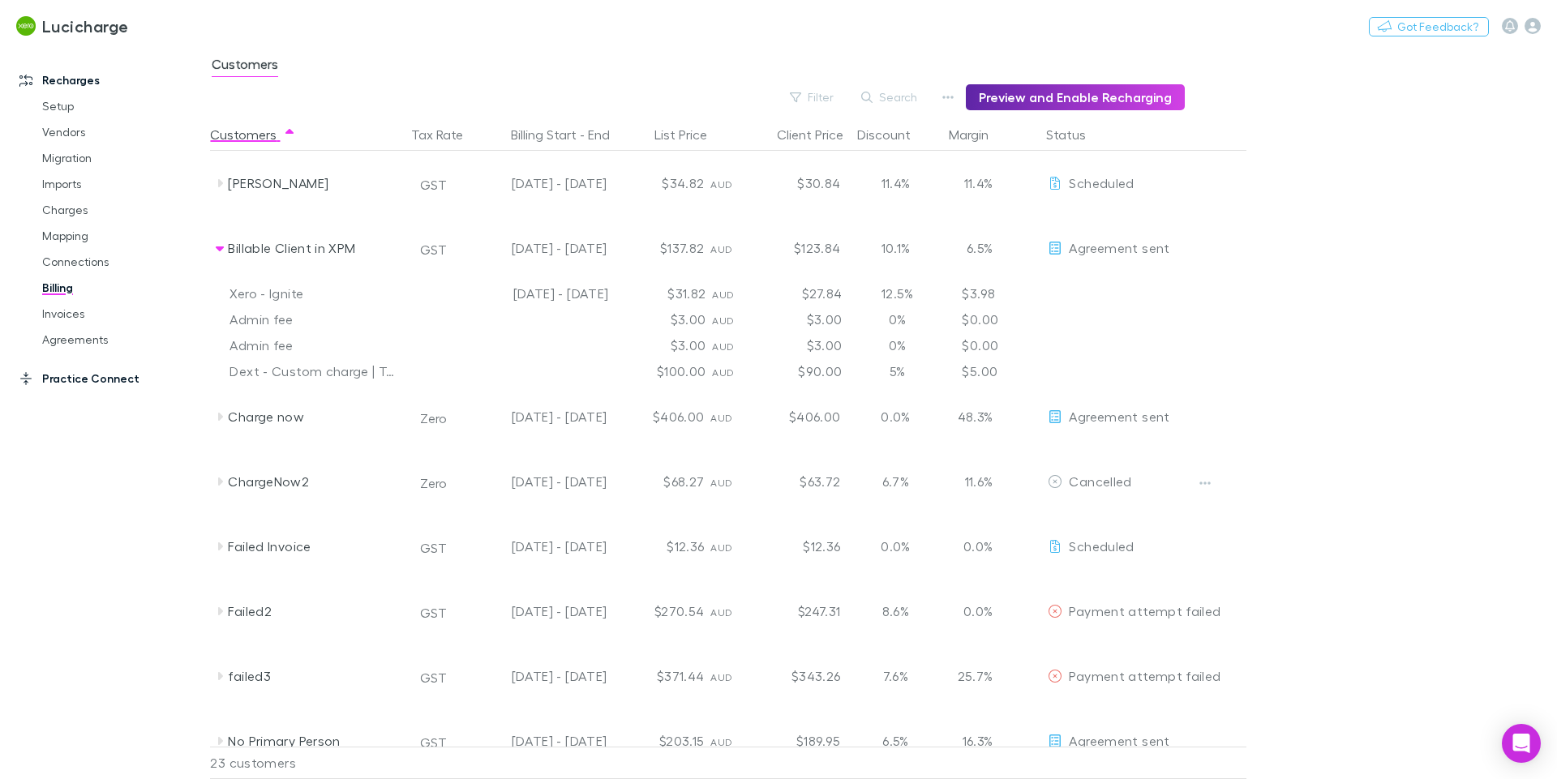
click at [88, 386] on link "Practice Connect" at bounding box center [111, 379] width 216 height 26
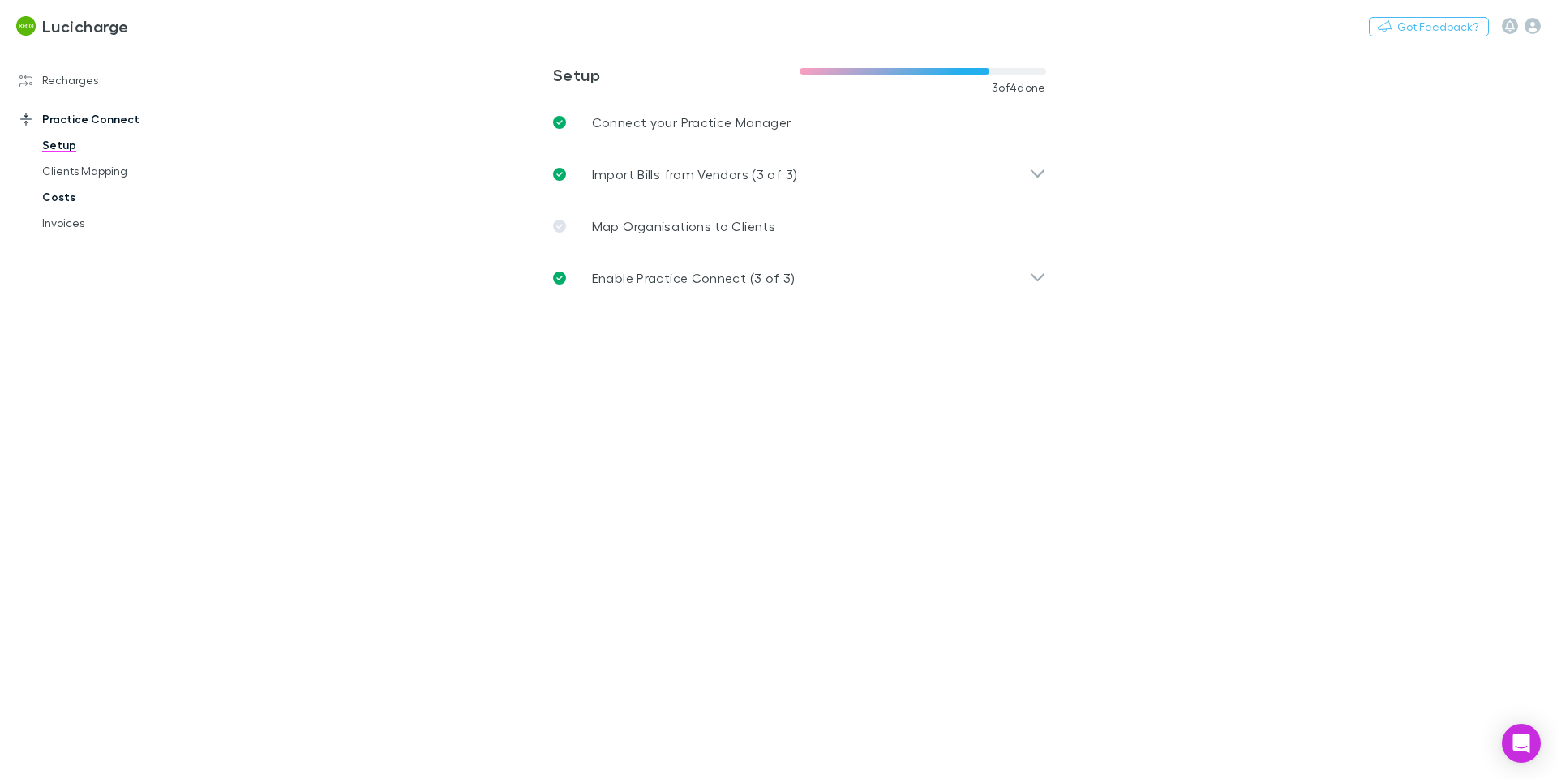
click at [71, 198] on link "Costs" at bounding box center [122, 197] width 193 height 26
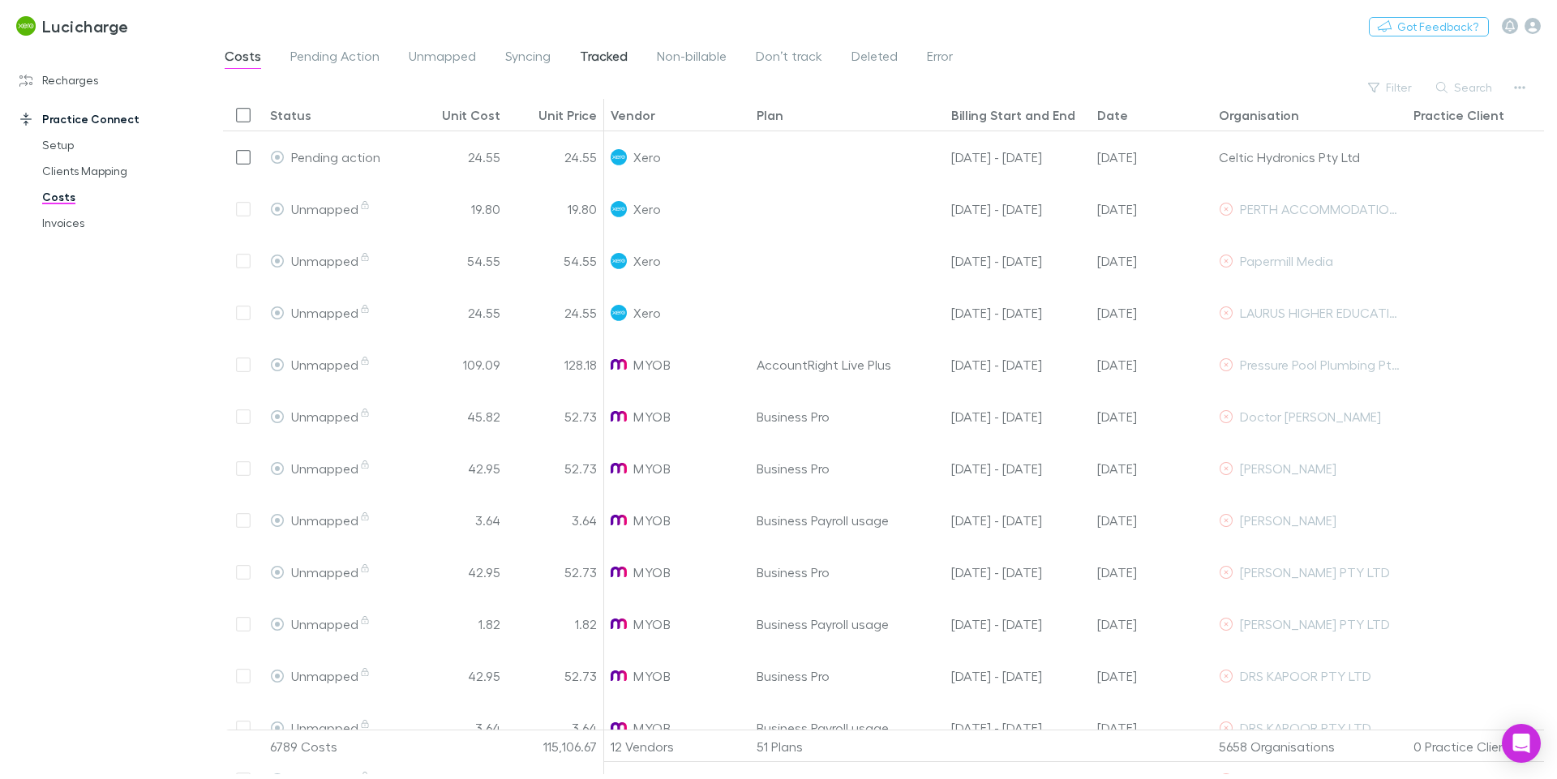
click at [605, 49] on span "Tracked" at bounding box center [604, 58] width 48 height 21
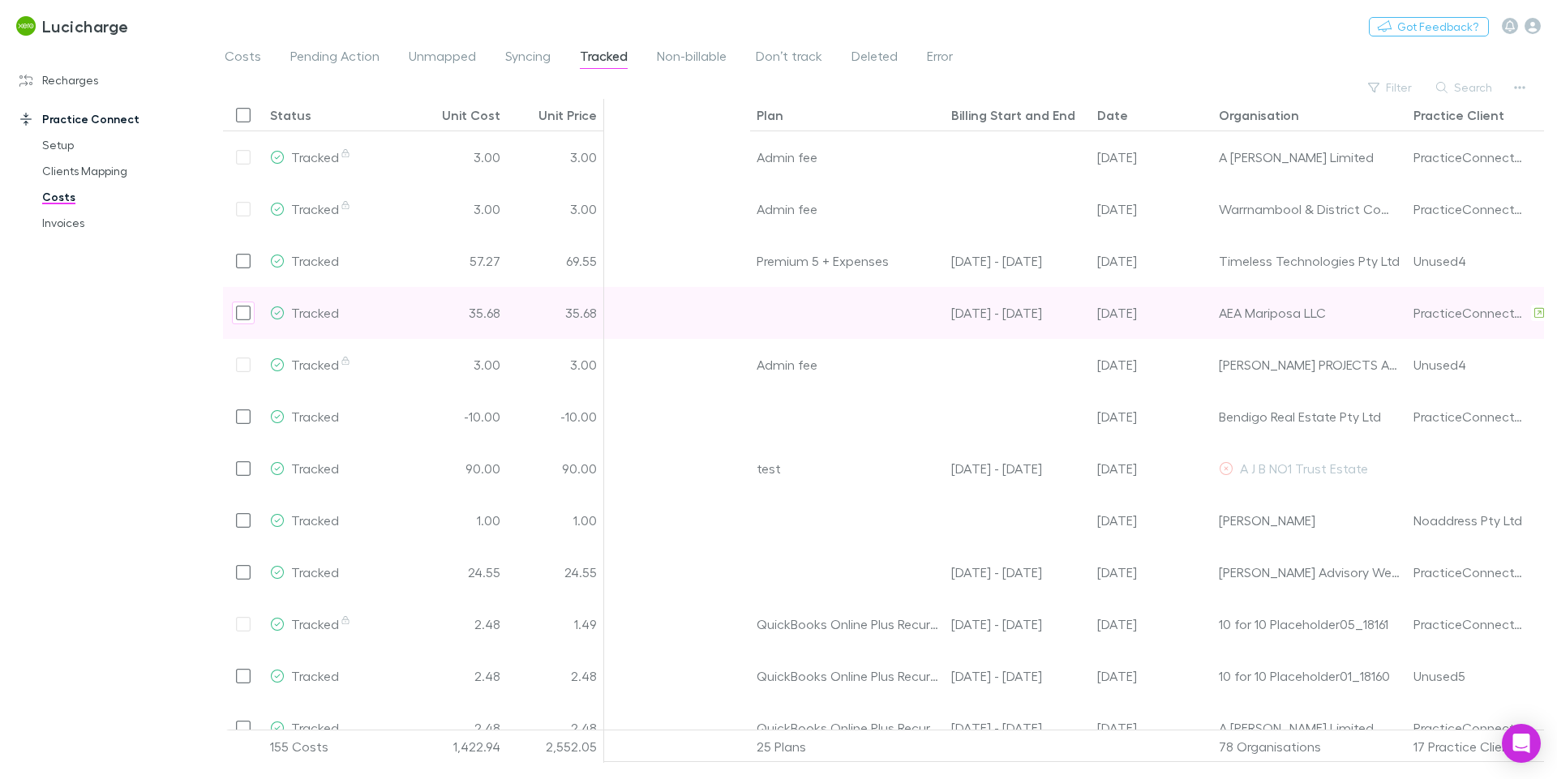
scroll to position [0, 167]
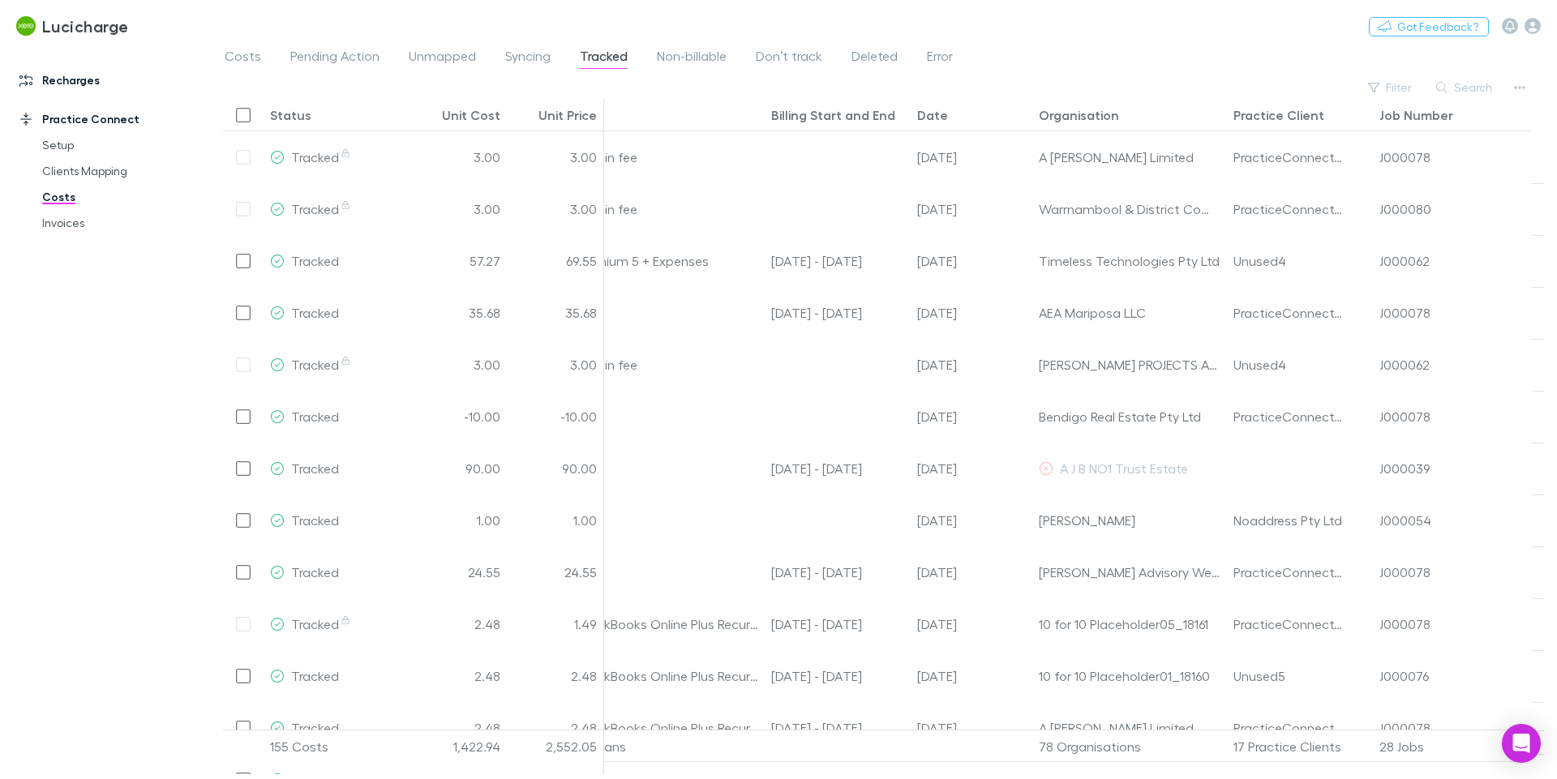
click at [64, 83] on link "Recharges" at bounding box center [111, 80] width 216 height 26
click at [28, 86] on link "Recharges" at bounding box center [111, 80] width 216 height 26
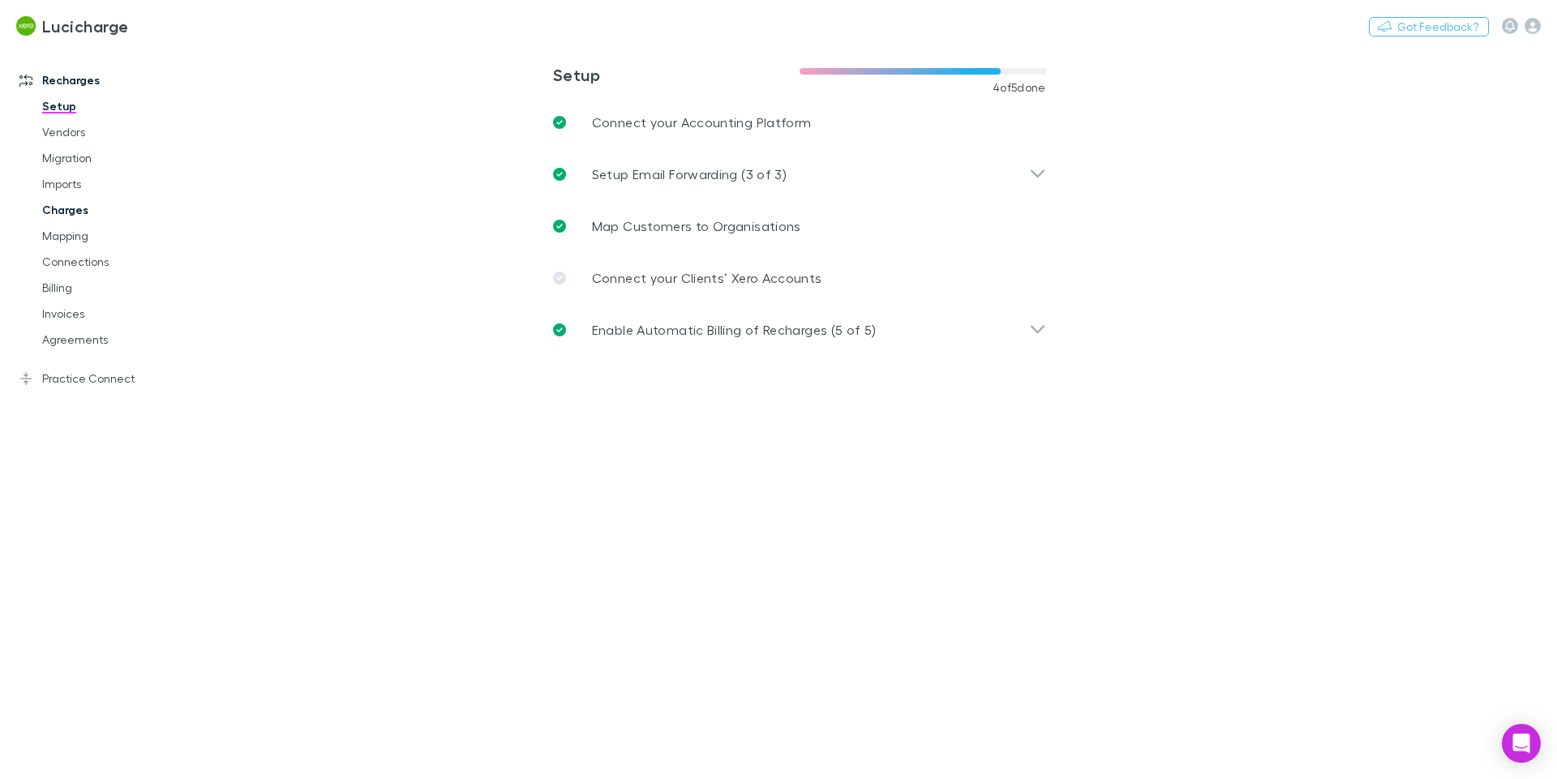
click at [72, 207] on link "Charges" at bounding box center [122, 210] width 193 height 26
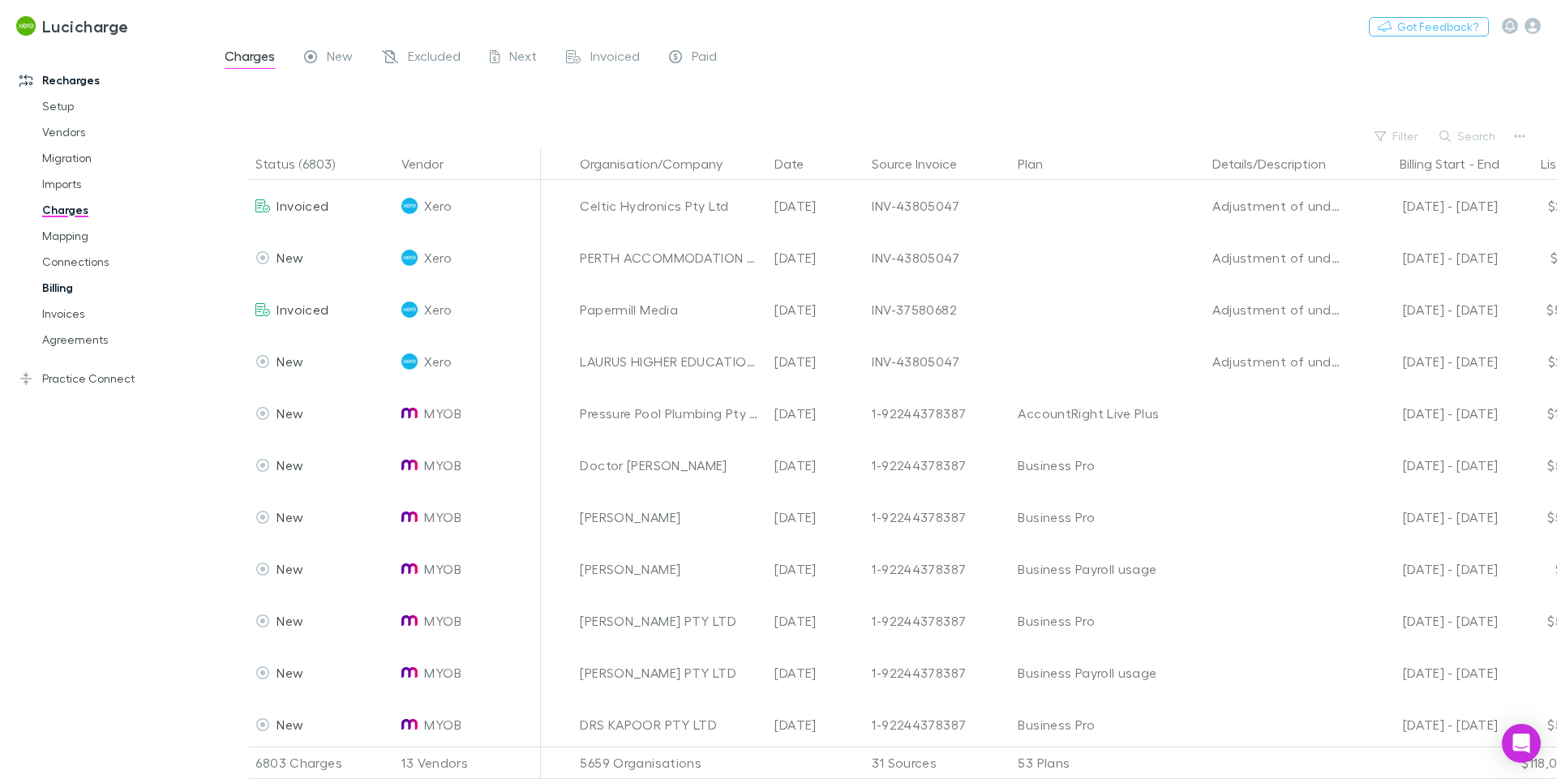
click at [63, 288] on link "Billing" at bounding box center [122, 288] width 193 height 26
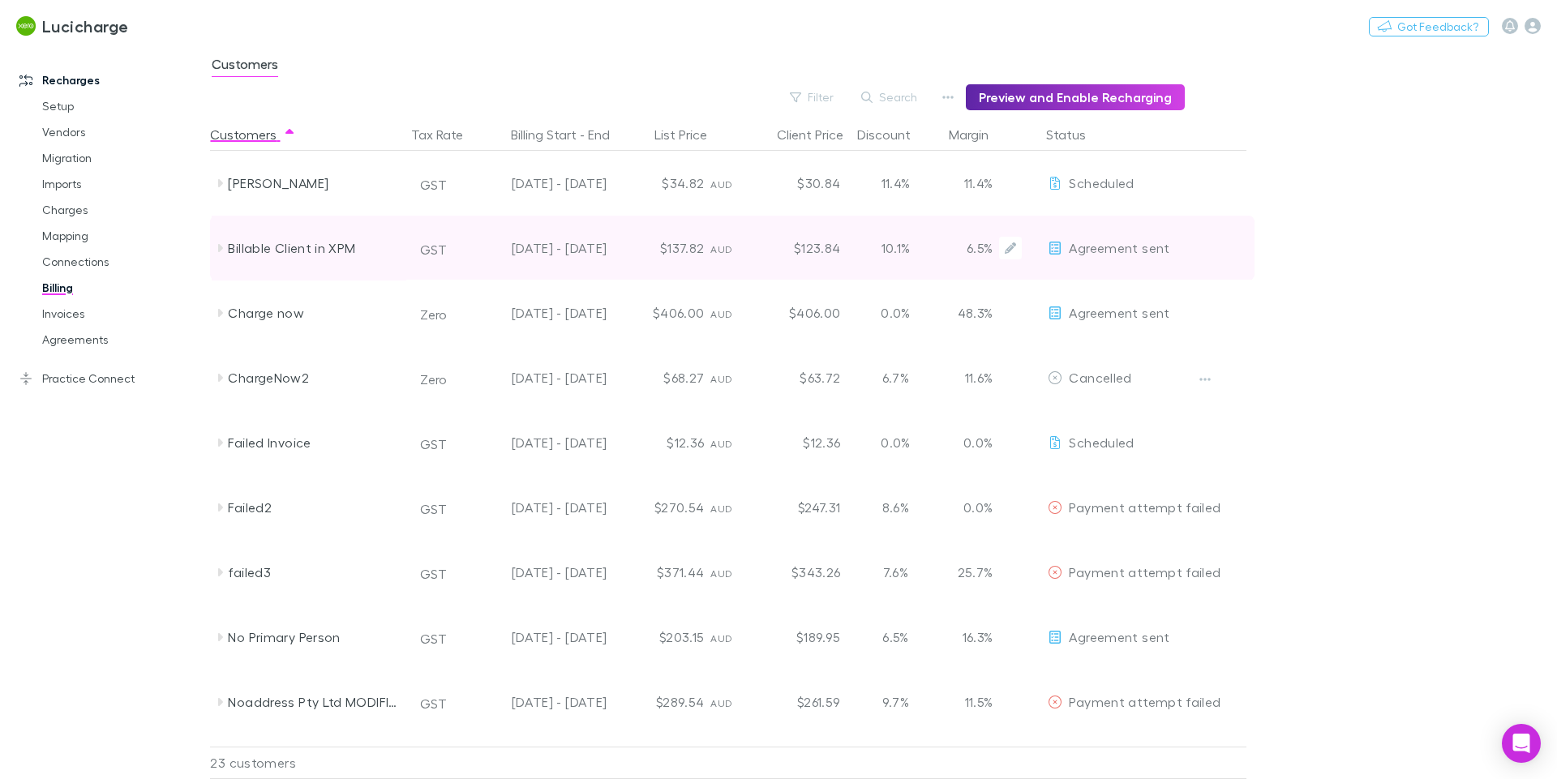
click at [212, 248] on div "Billable Client in XPM" at bounding box center [309, 248] width 195 height 65
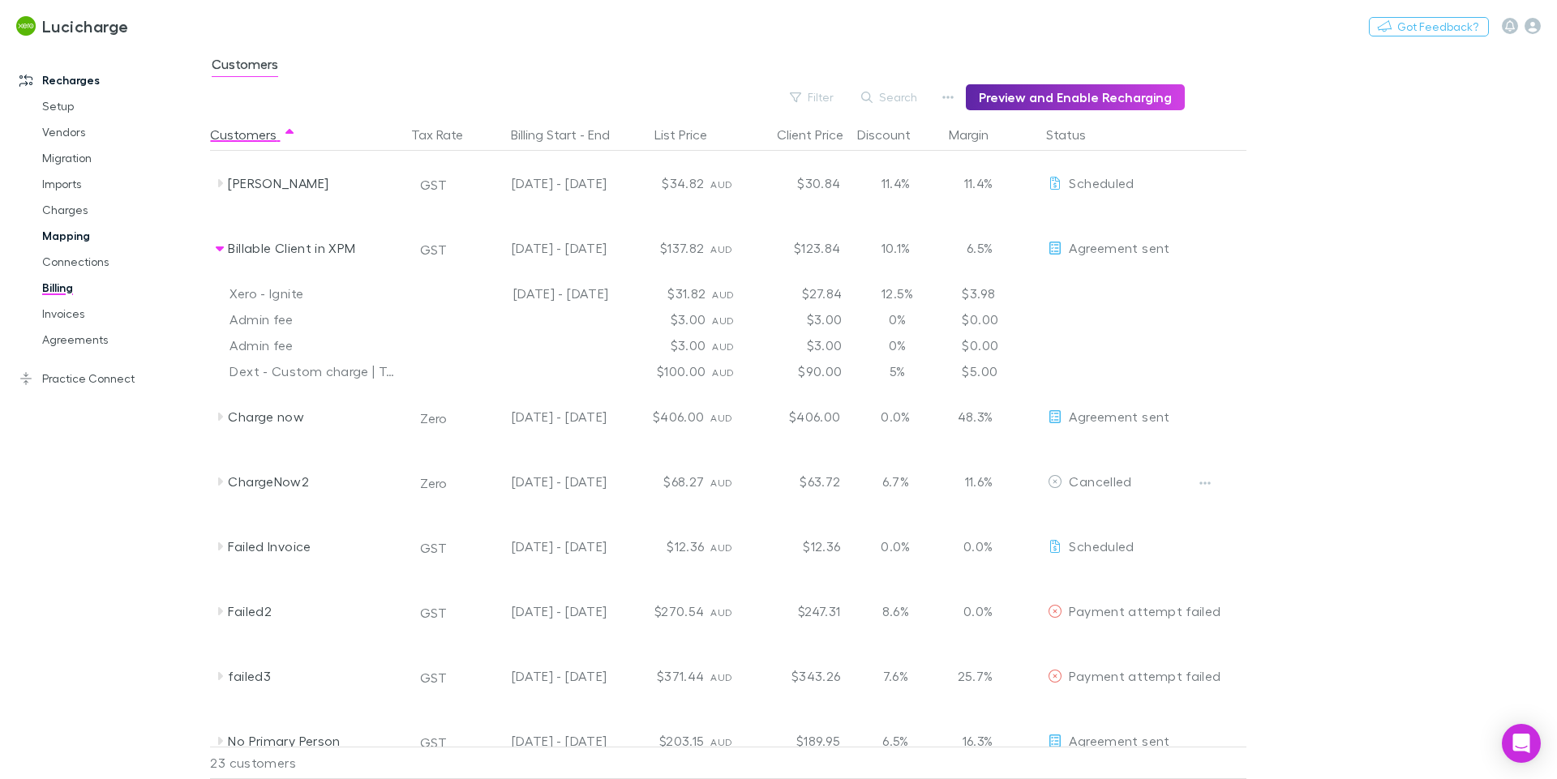
click at [68, 235] on link "Mapping" at bounding box center [122, 236] width 193 height 26
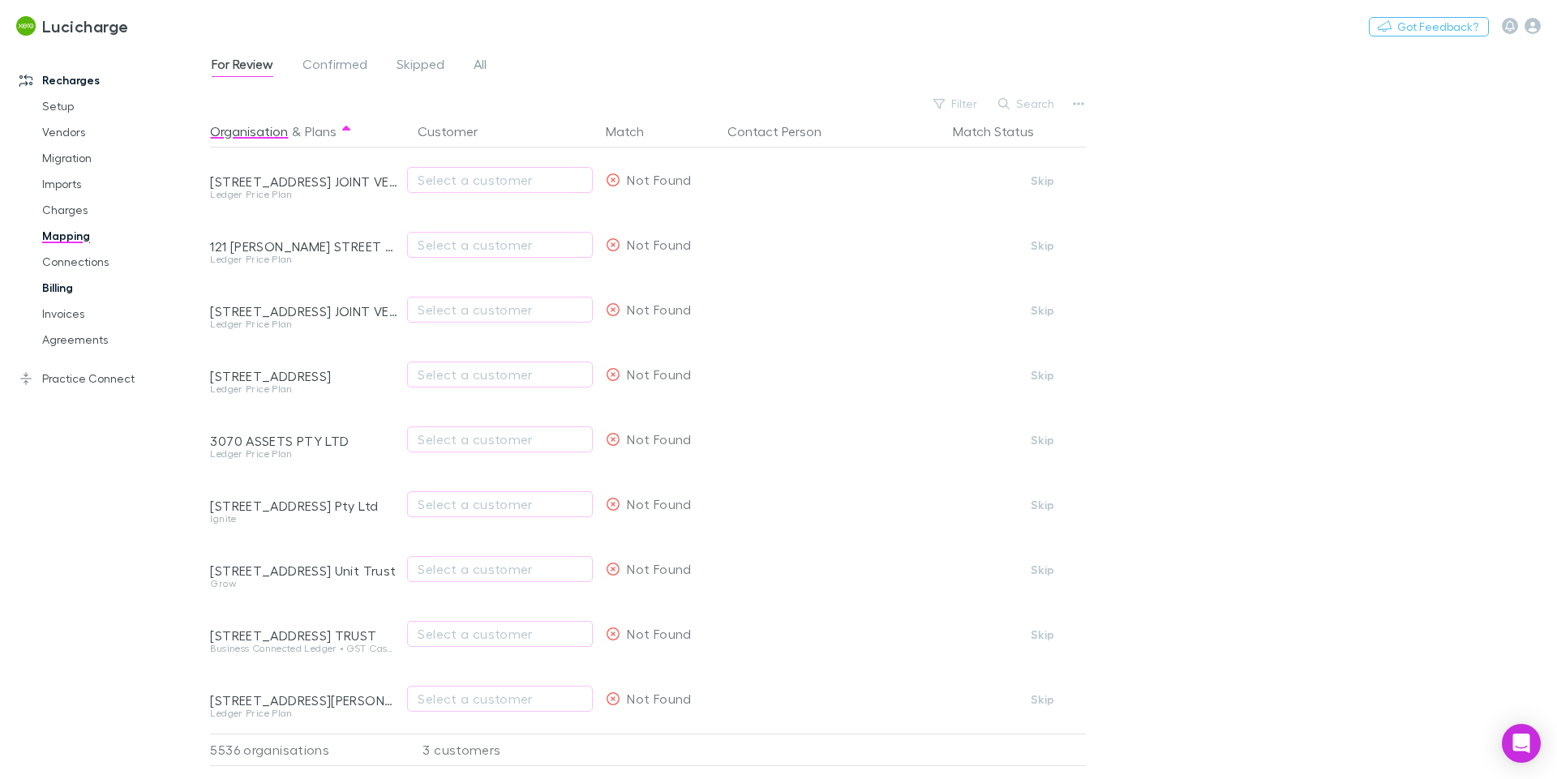
click at [53, 284] on link "Billing" at bounding box center [122, 288] width 193 height 26
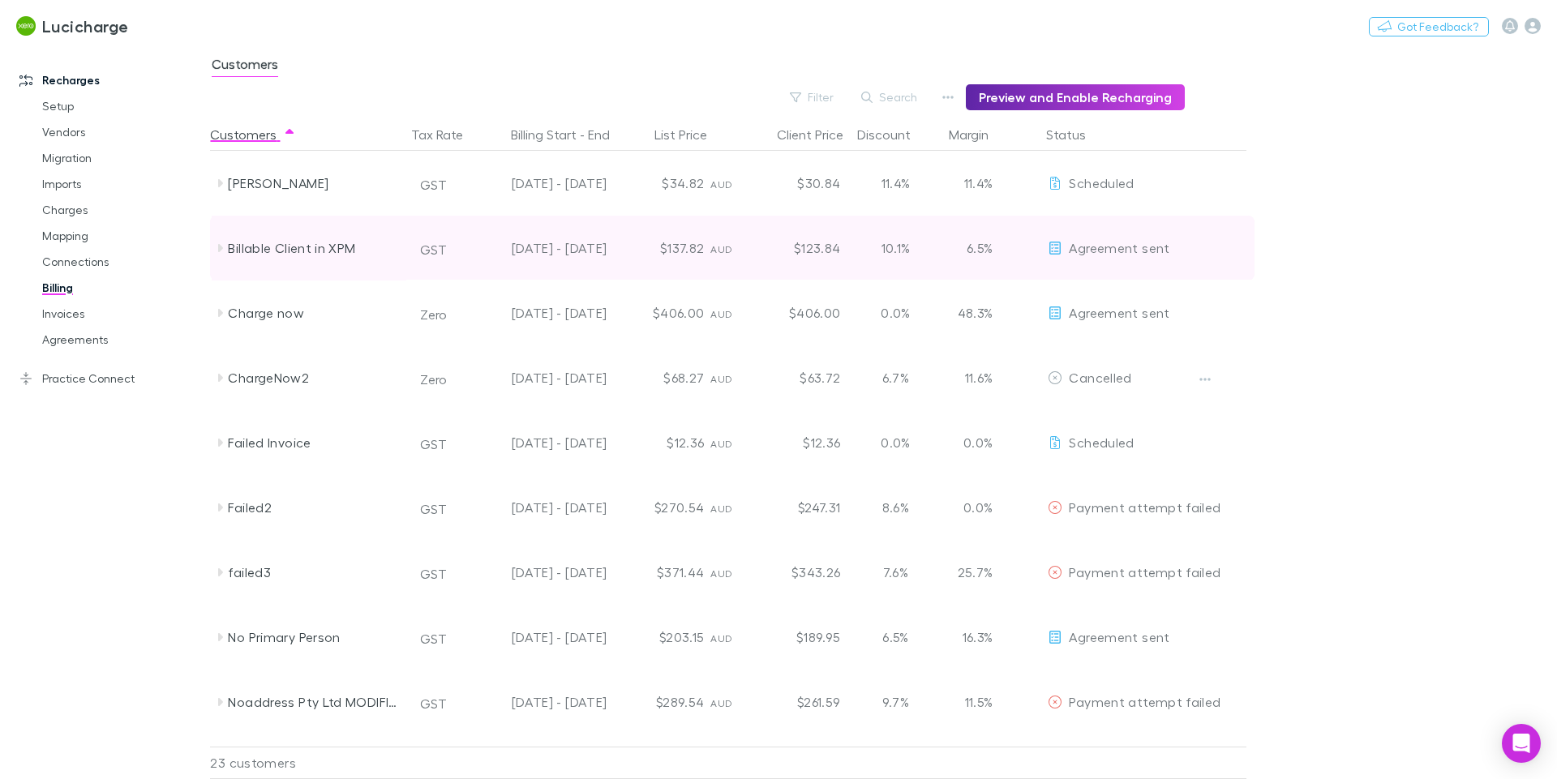
click at [221, 251] on icon at bounding box center [220, 248] width 5 height 8
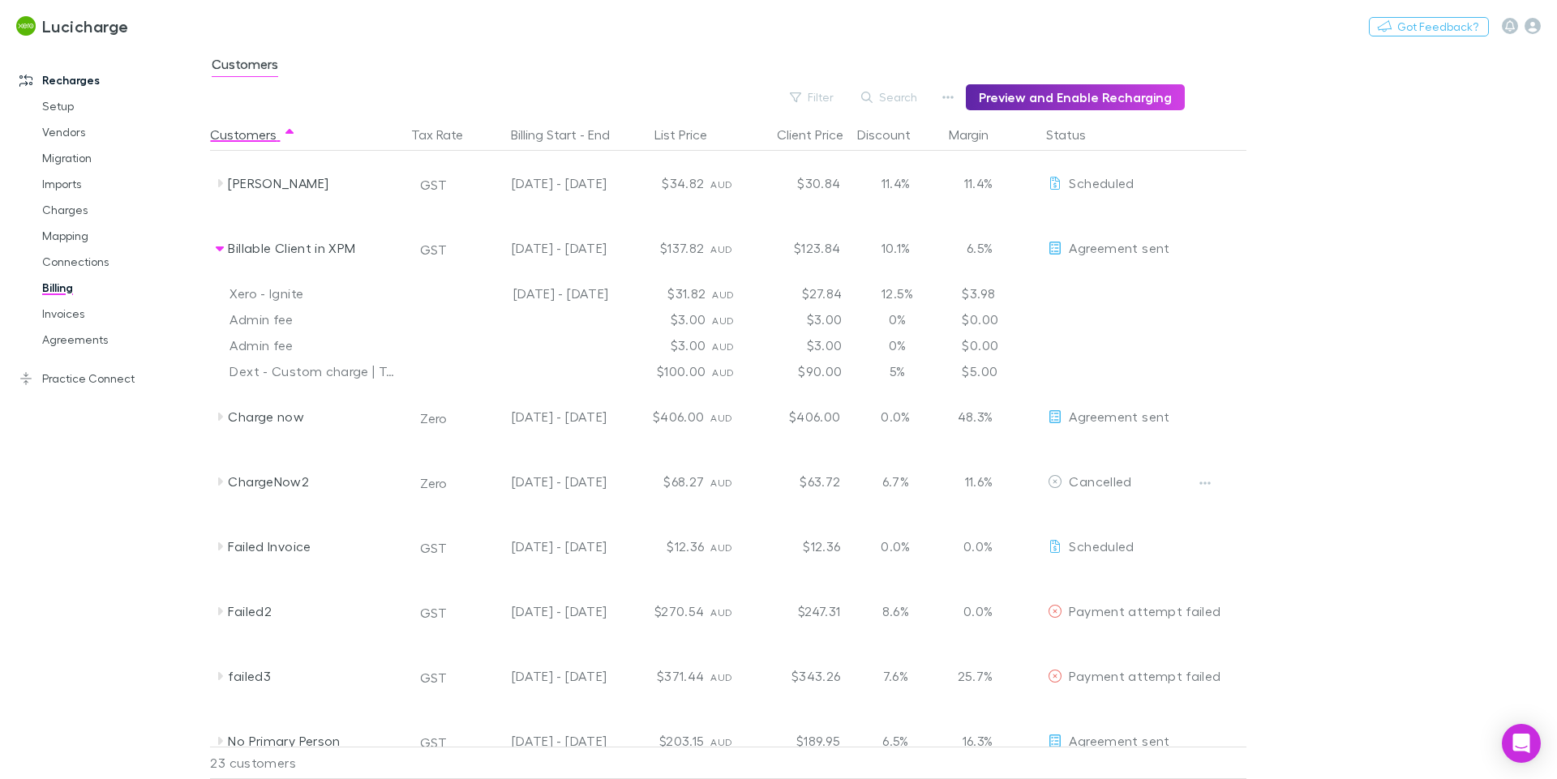
click at [698, 293] on div "$31.82" at bounding box center [663, 294] width 97 height 26
click at [574, 295] on div "[DATE] - [DATE]" at bounding box center [542, 294] width 146 height 26
click at [699, 285] on div "$31.82" at bounding box center [663, 294] width 97 height 26
click at [793, 296] on div "$27.84" at bounding box center [799, 294] width 97 height 26
click at [267, 291] on div "Xero - Ignite" at bounding box center [313, 294] width 169 height 26
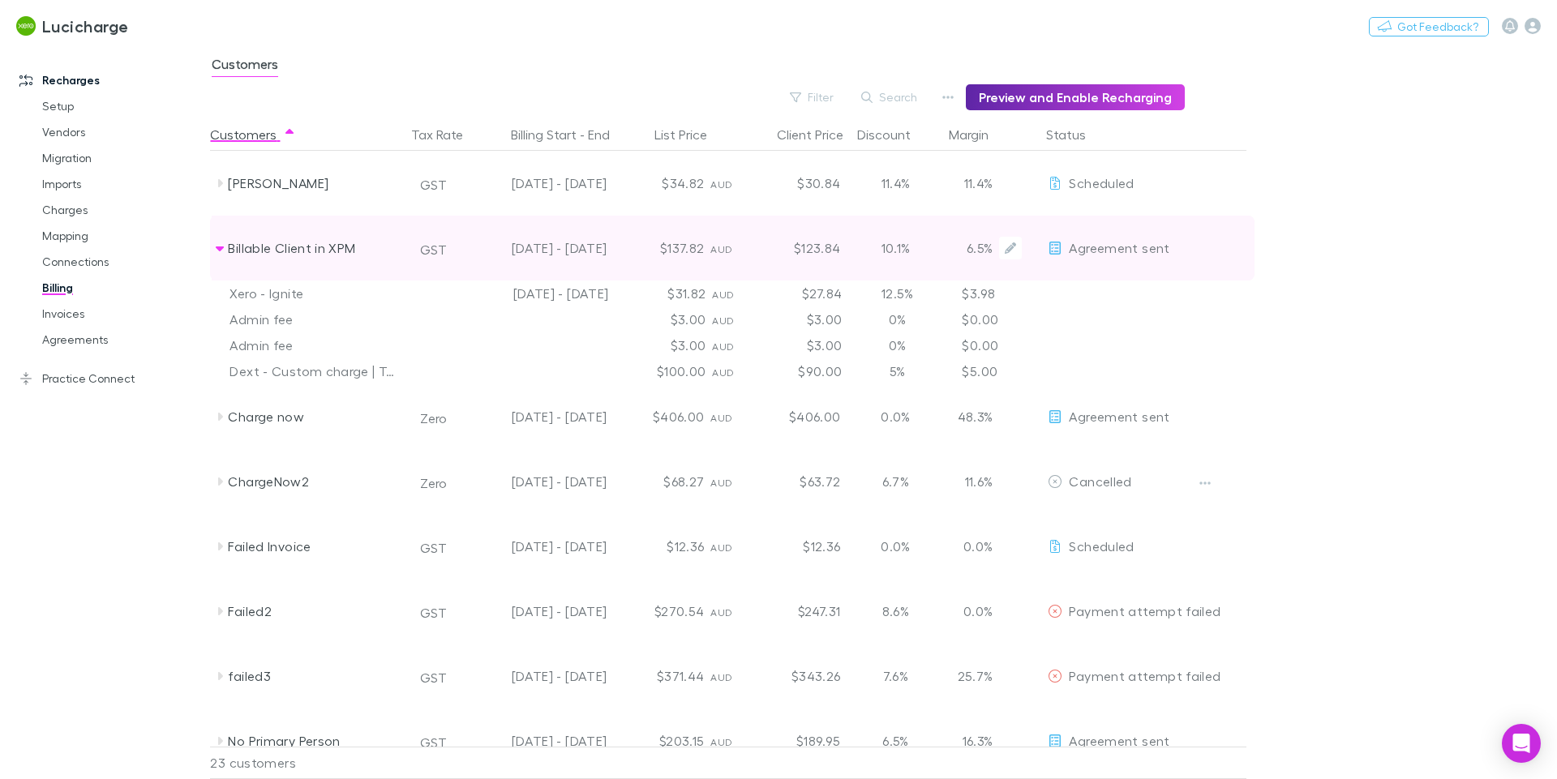
click at [693, 248] on div "$137.82" at bounding box center [661, 248] width 97 height 65
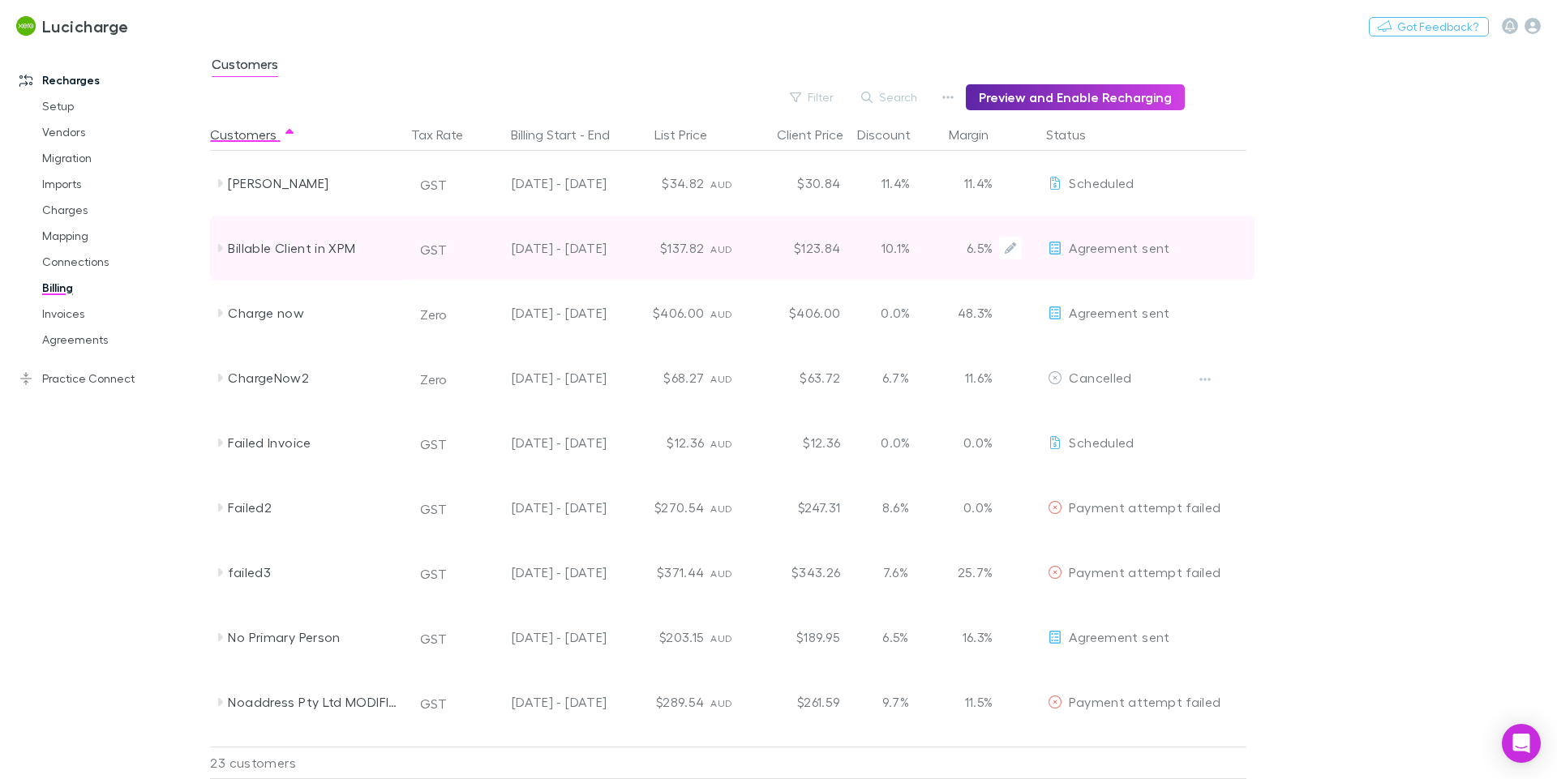
click at [691, 248] on div "$137.82" at bounding box center [661, 248] width 97 height 65
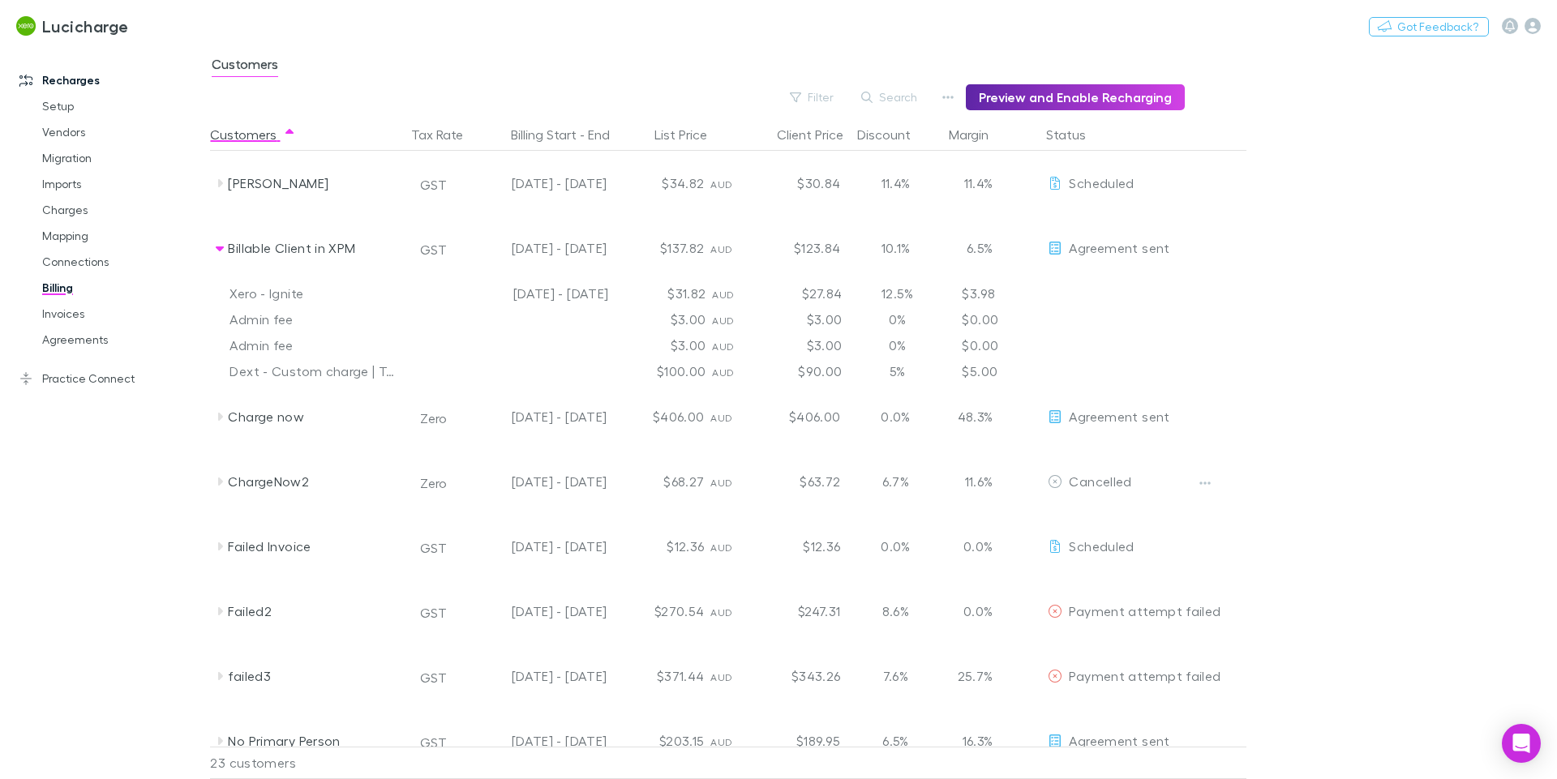
click at [682, 281] on div "$137.82" at bounding box center [661, 248] width 97 height 65
click at [700, 299] on div "$31.82" at bounding box center [663, 294] width 97 height 26
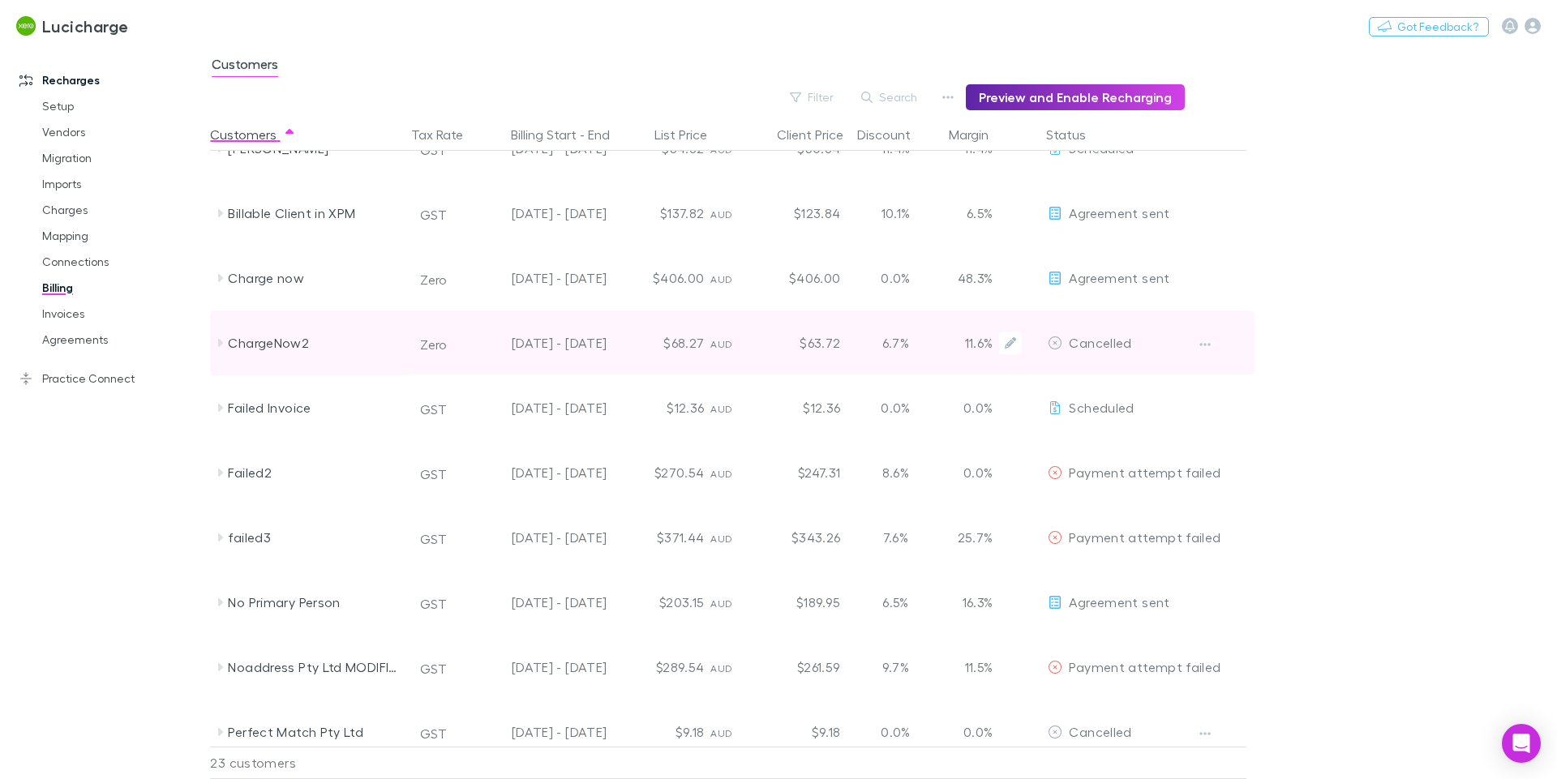
scroll to position [36, 0]
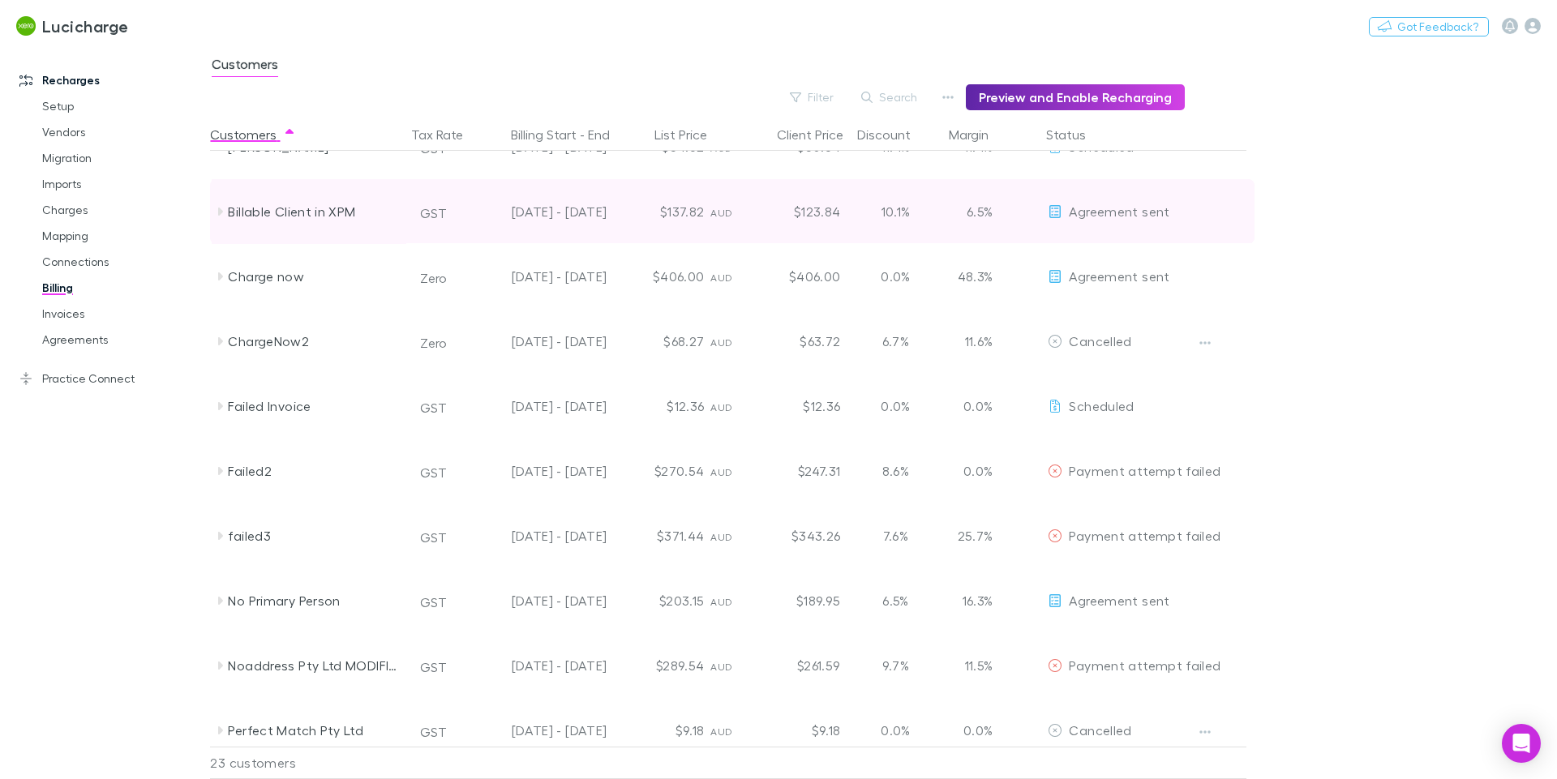
click at [225, 212] on icon at bounding box center [219, 211] width 13 height 13
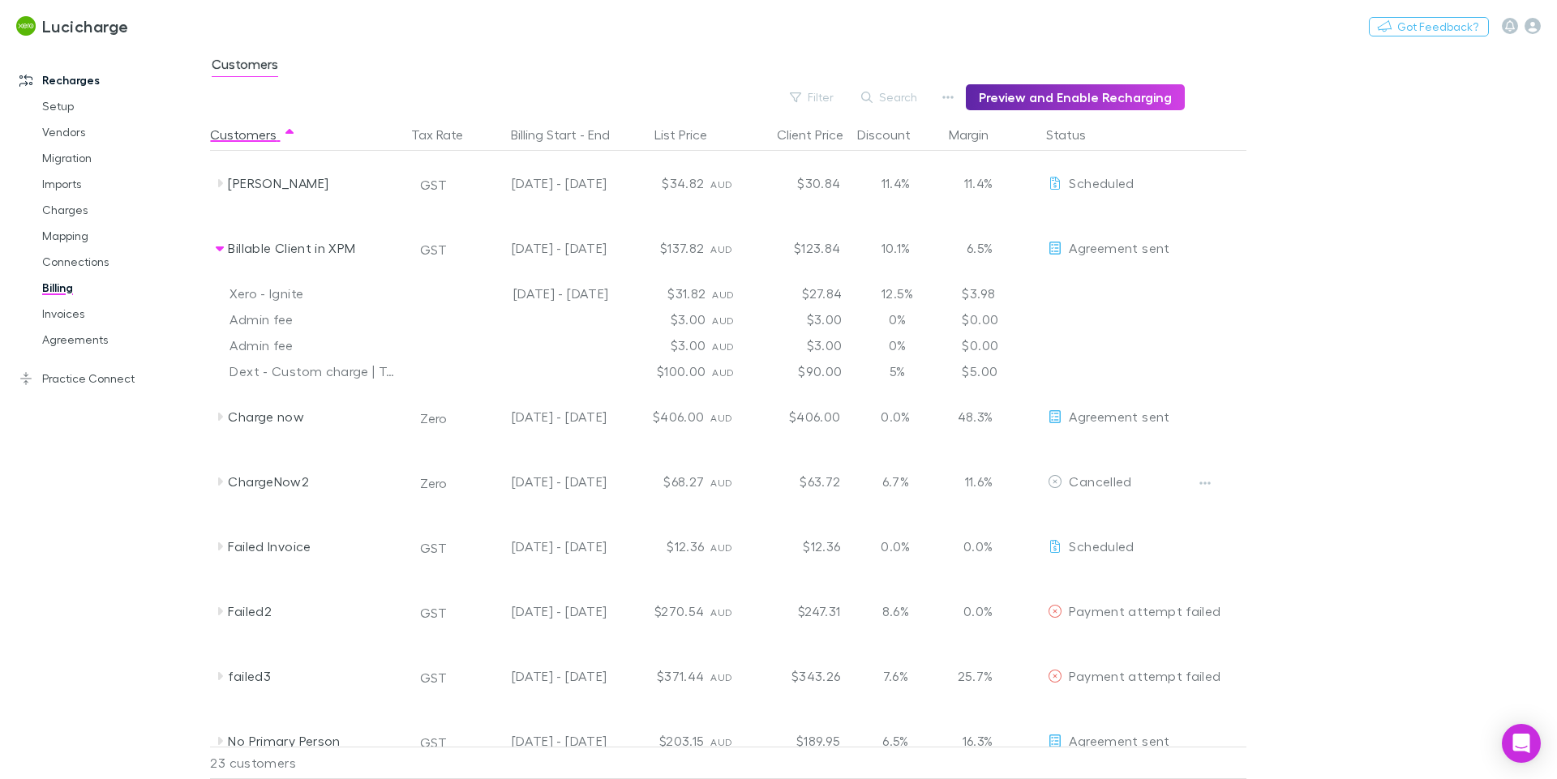
scroll to position [9, 0]
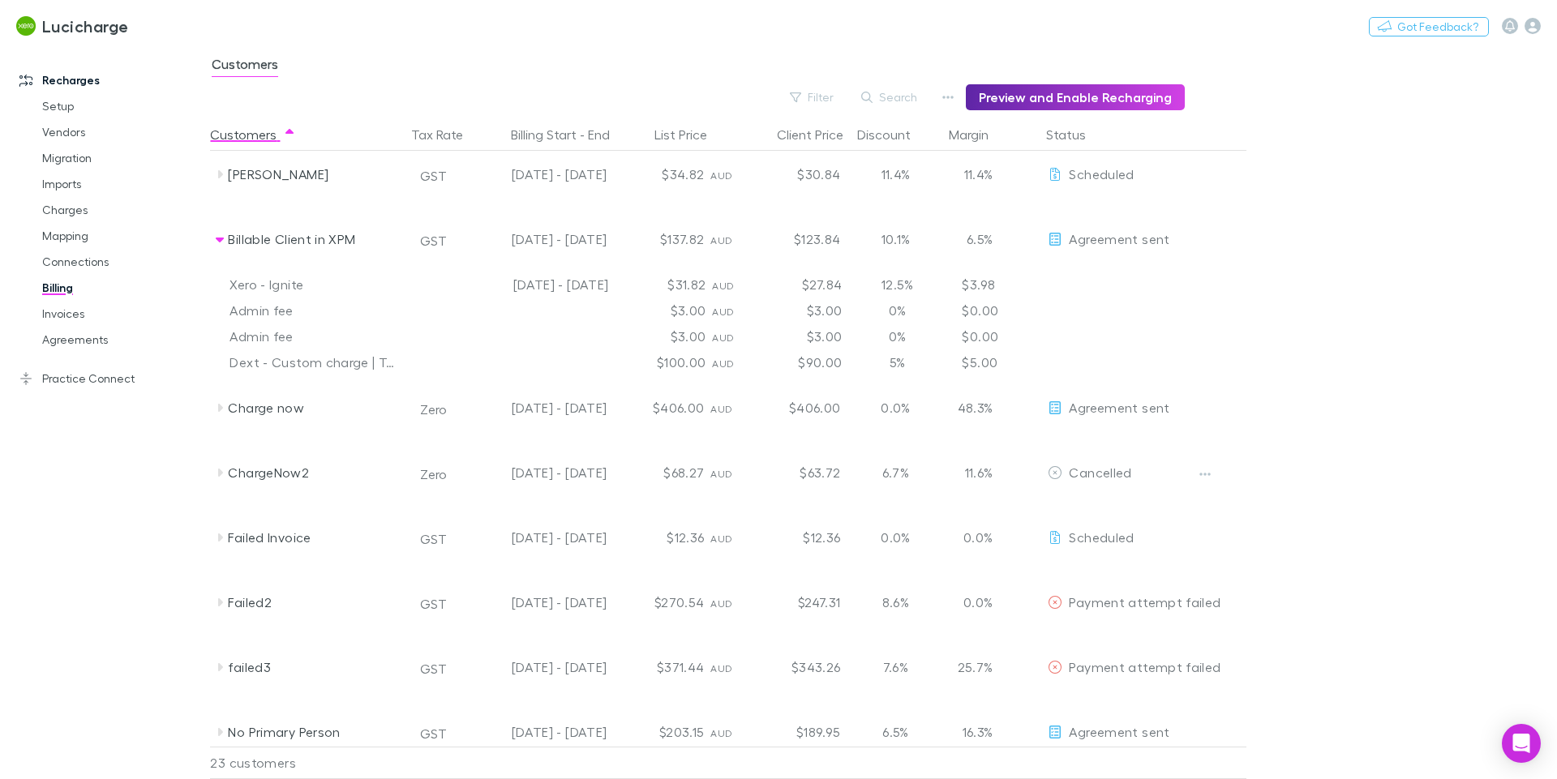
click at [873, 314] on div "0%" at bounding box center [896, 311] width 97 height 26
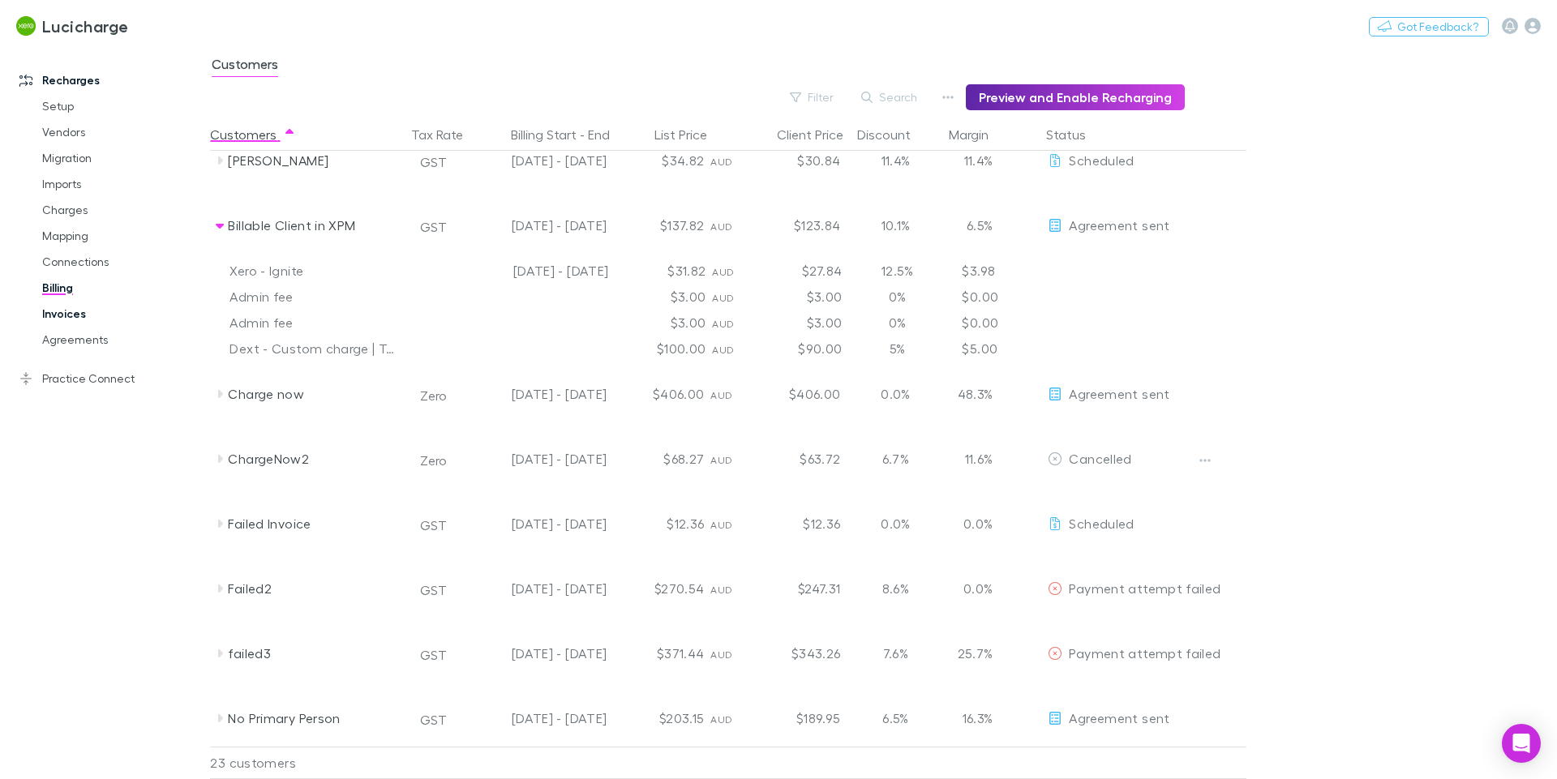
click at [71, 323] on link "Invoices" at bounding box center [122, 314] width 193 height 26
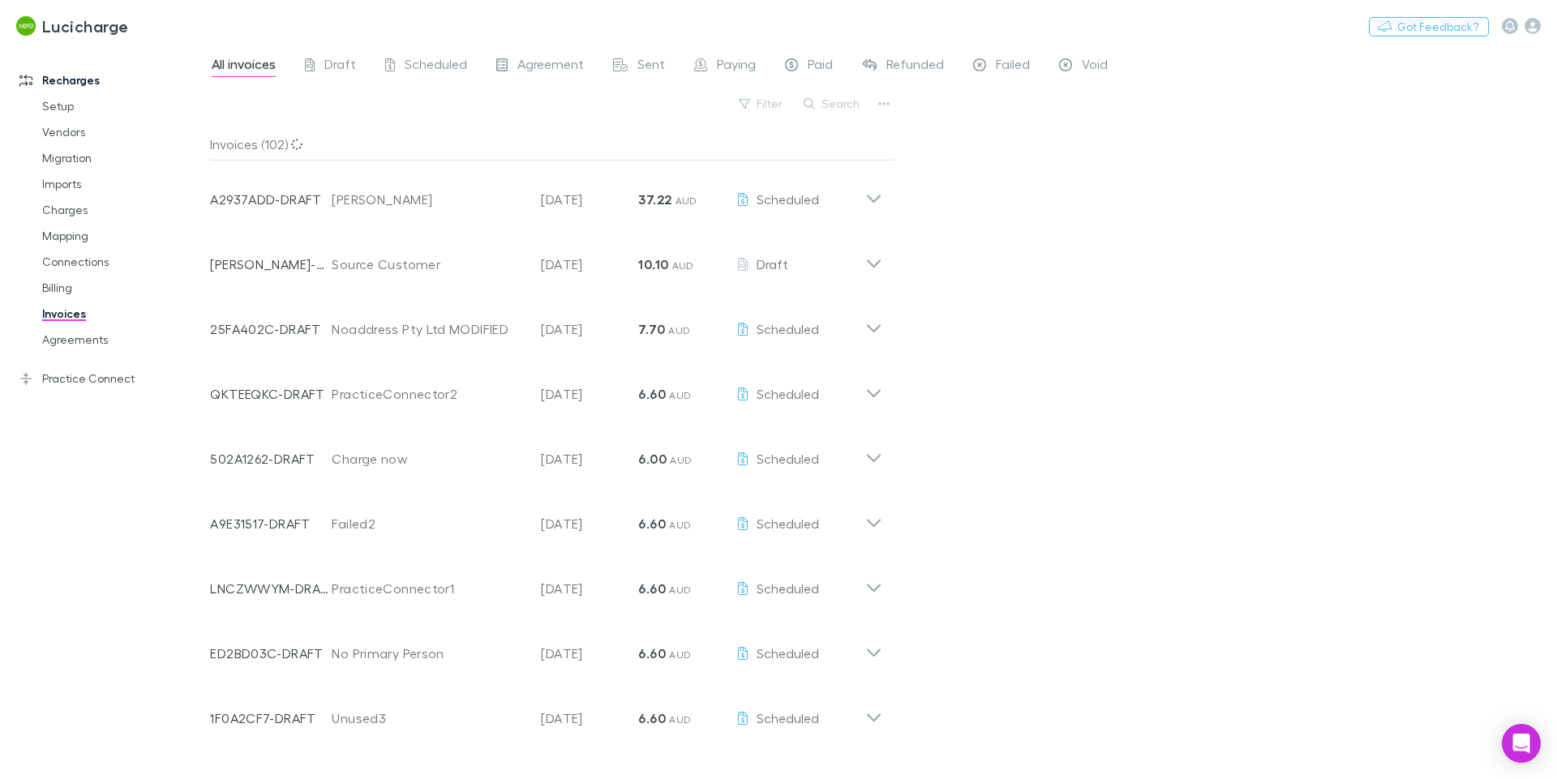
click at [542, 83] on div "All invoices Draft Scheduled Agreement Sent Paying Paid Refunded Failed Void" at bounding box center [883, 69] width 1347 height 31
click at [541, 70] on span "Agreement" at bounding box center [550, 66] width 66 height 21
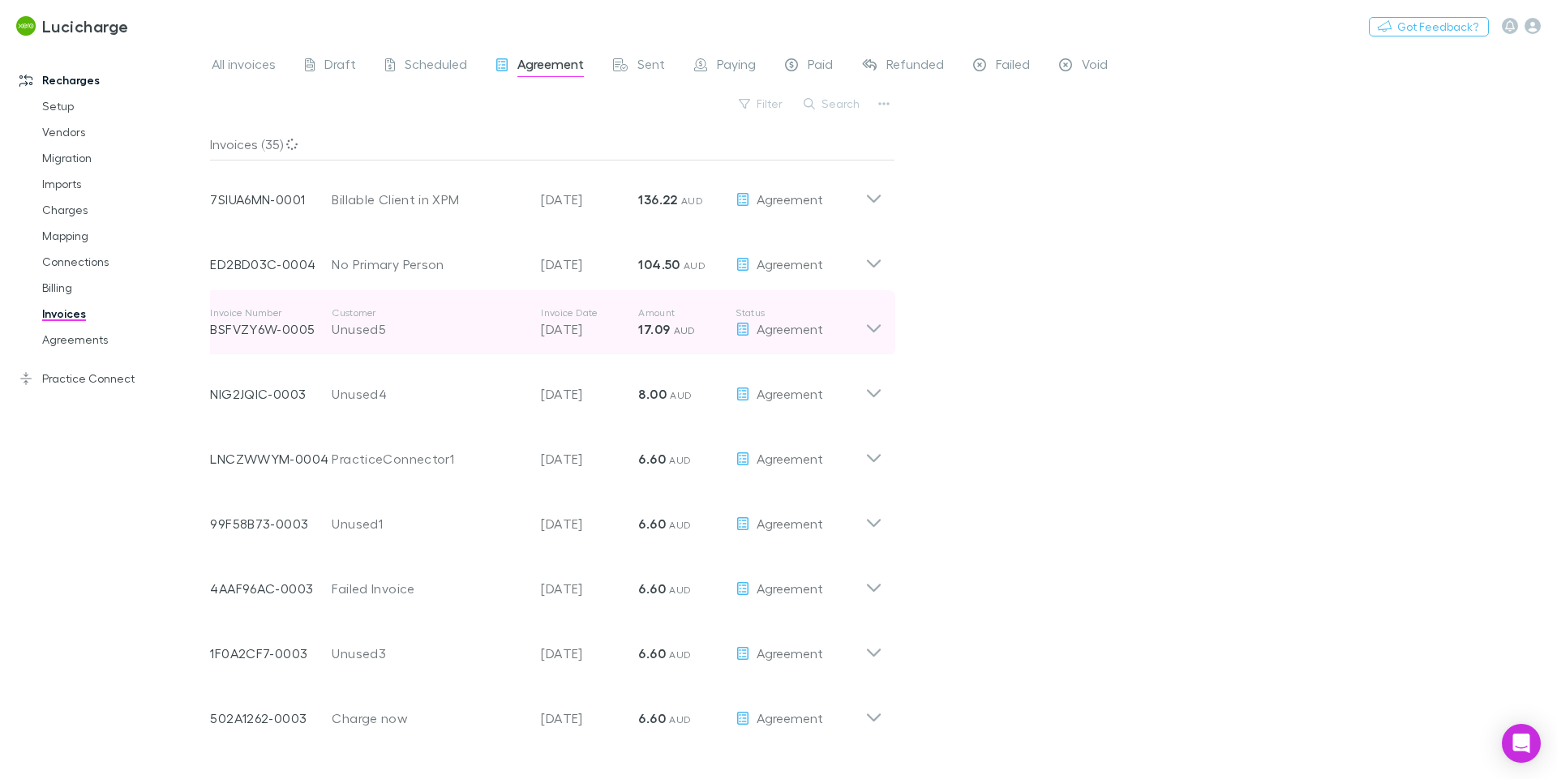
click at [872, 332] on icon at bounding box center [874, 328] width 14 height 8
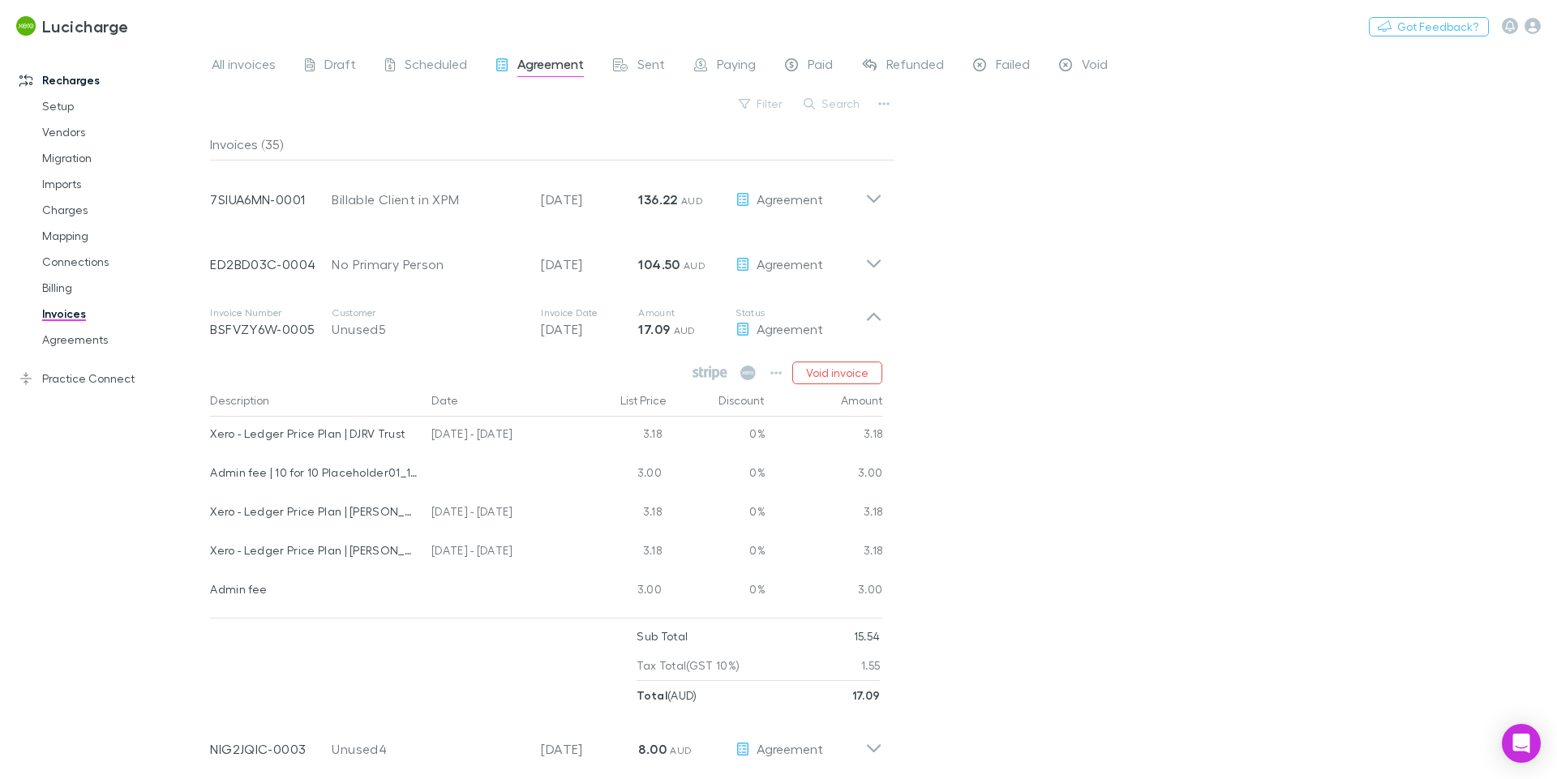
drag, startPoint x: 204, startPoint y: 481, endPoint x: 708, endPoint y: 456, distance: 504.1
click at [708, 456] on div "Recharges Setup Vendors Migration Imports Charges Mapping Connections Billing I…" at bounding box center [778, 412] width 1557 height 734
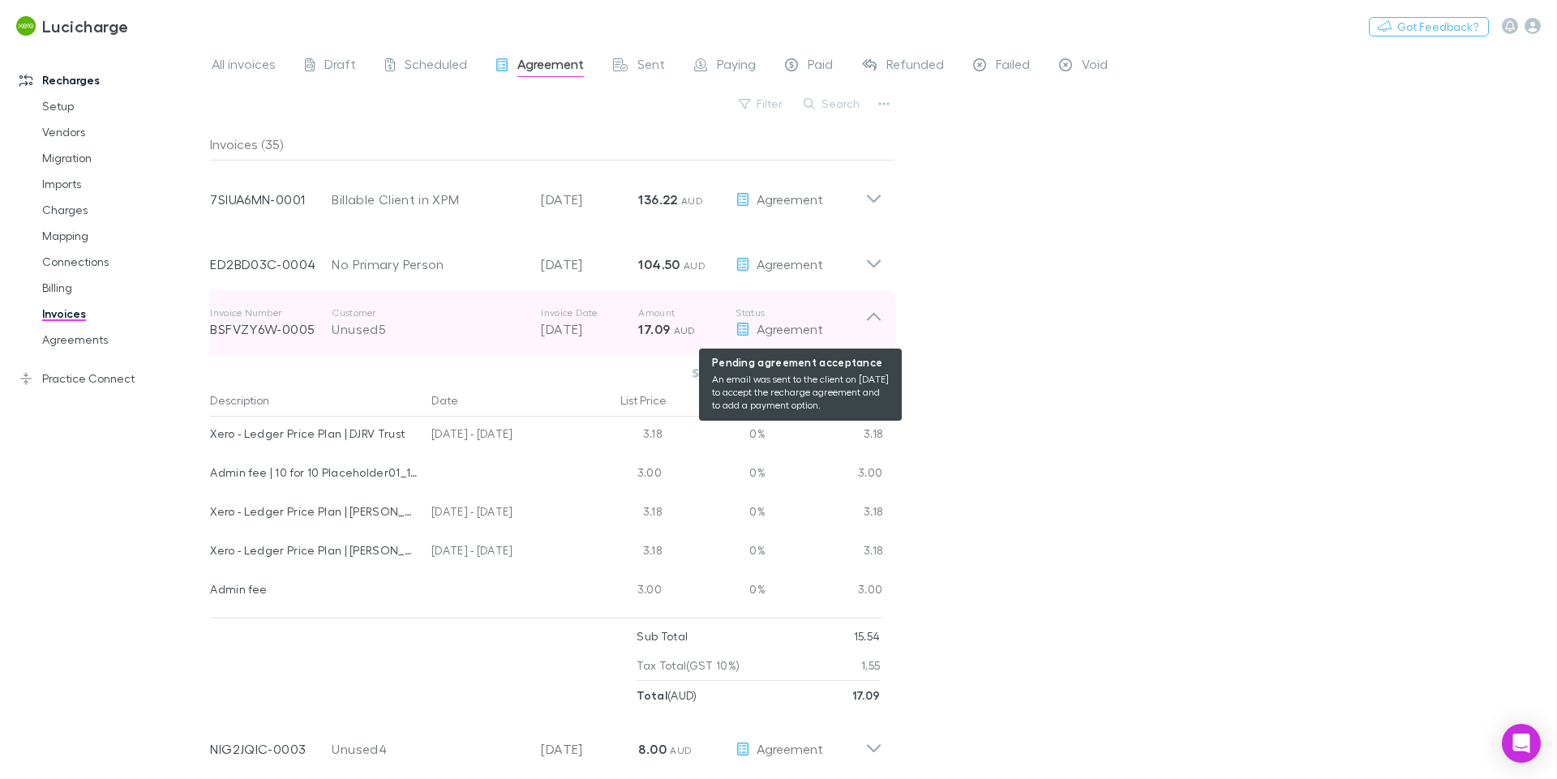
click at [820, 327] on span "Agreement" at bounding box center [789, 328] width 66 height 15
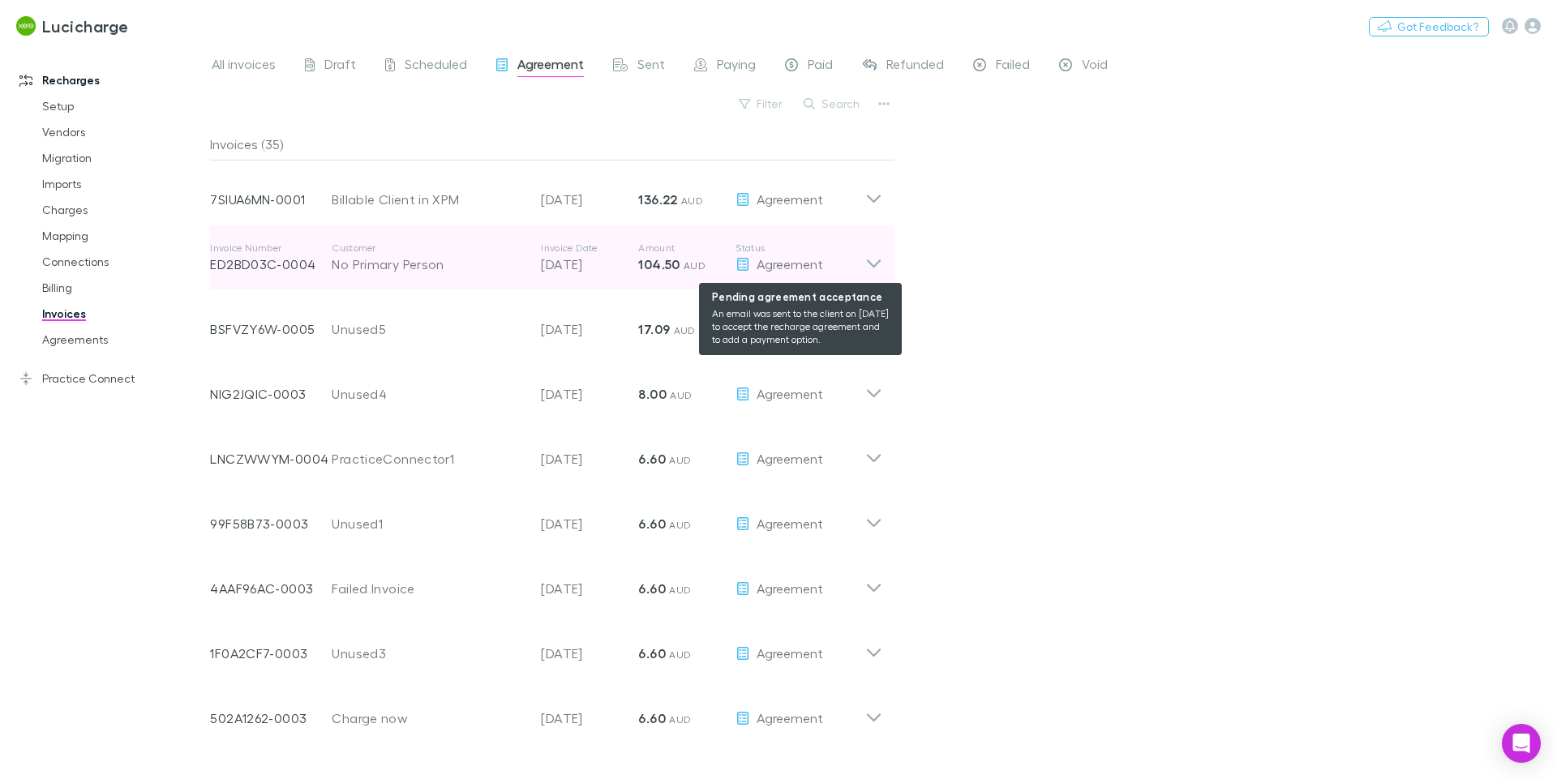
click at [850, 263] on div "Agreement" at bounding box center [800, 264] width 130 height 19
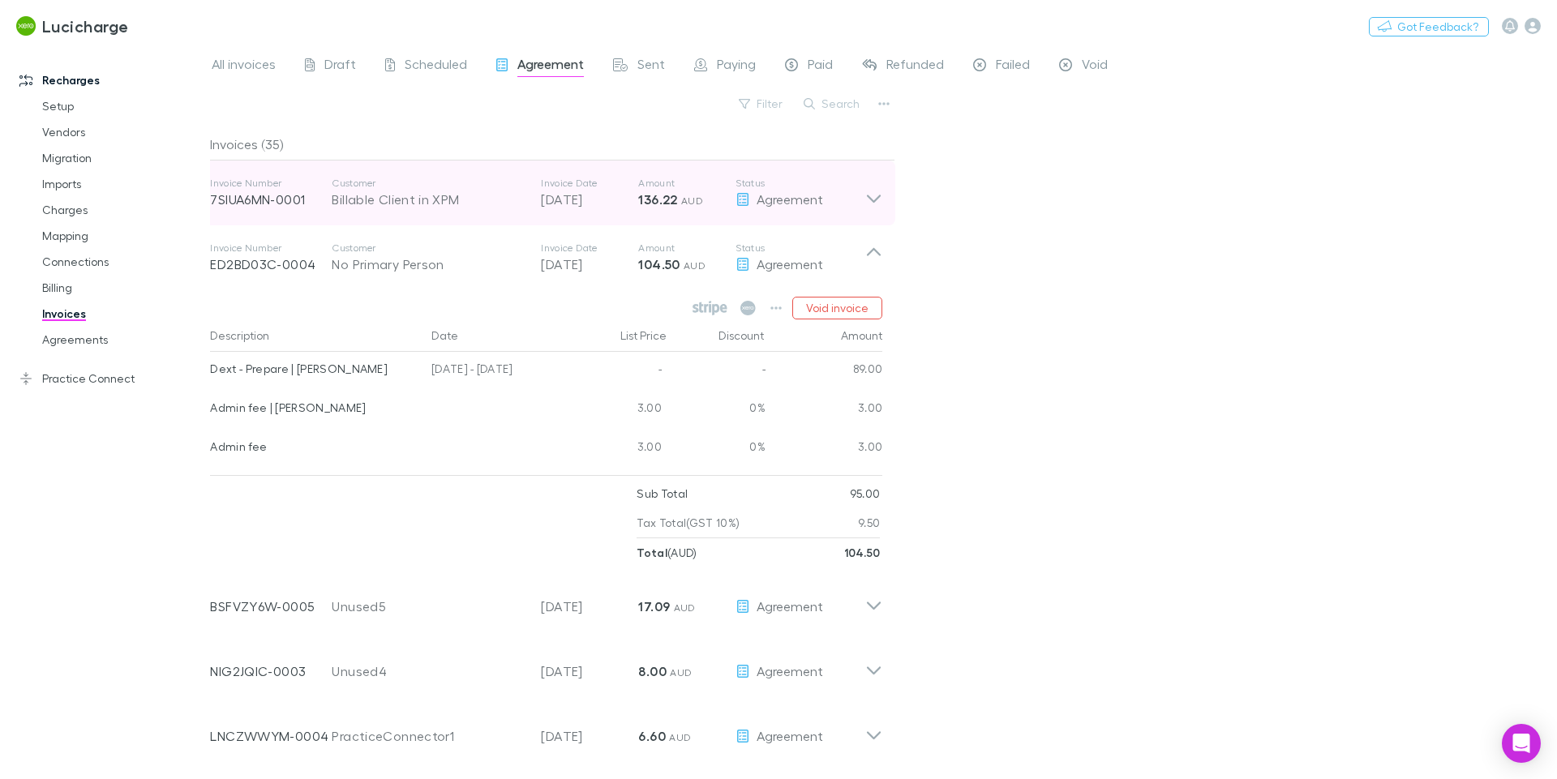
click at [500, 216] on div "Invoice Number 7SIUA6MN-0001 Customer Billable Client in XPM Invoice Date [DATE…" at bounding box center [537, 193] width 655 height 58
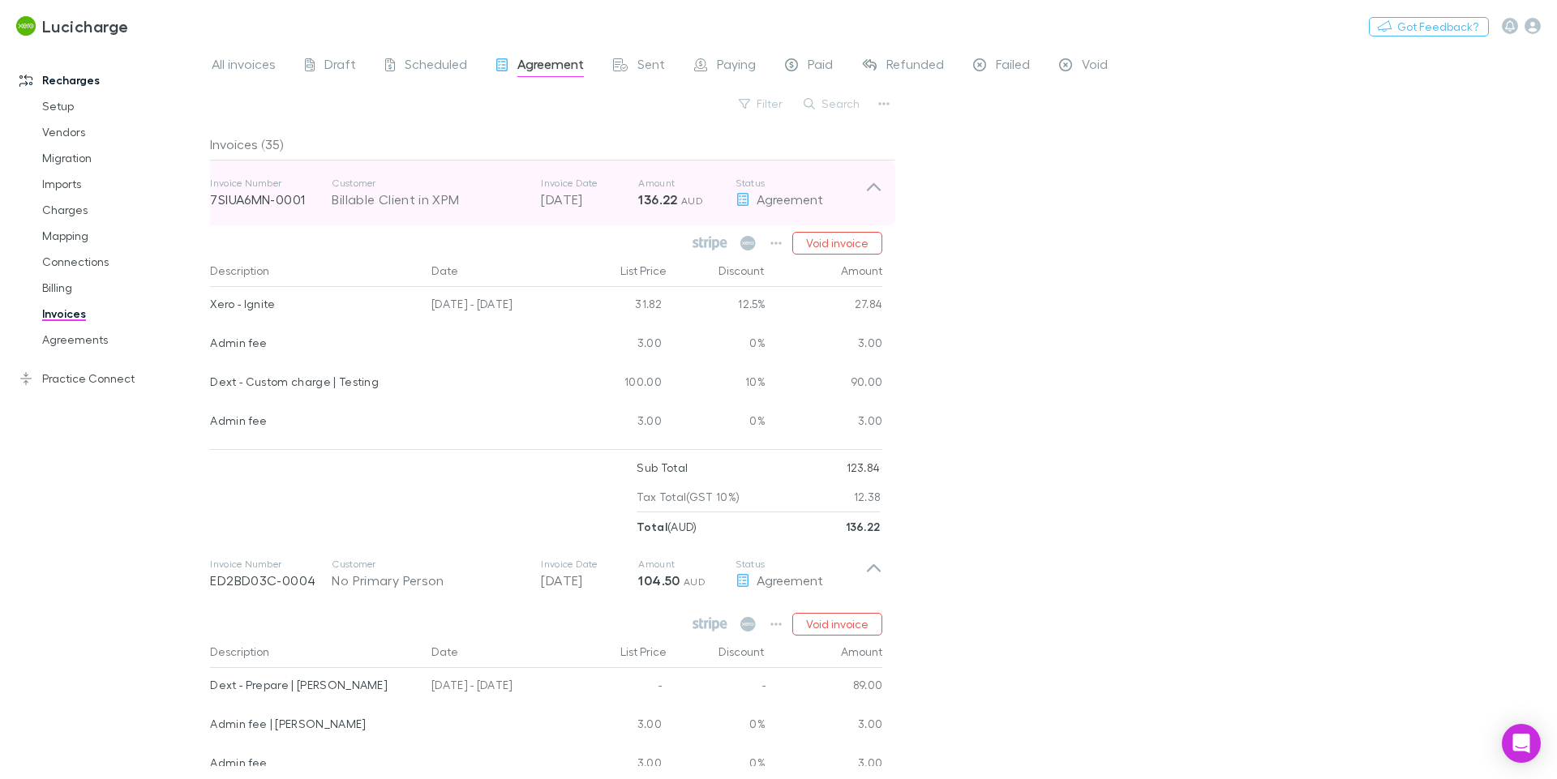
click at [500, 216] on div "Invoice Number 7SIUA6MN-0001 Customer Billable Client in XPM Invoice Date [DATE…" at bounding box center [537, 193] width 655 height 58
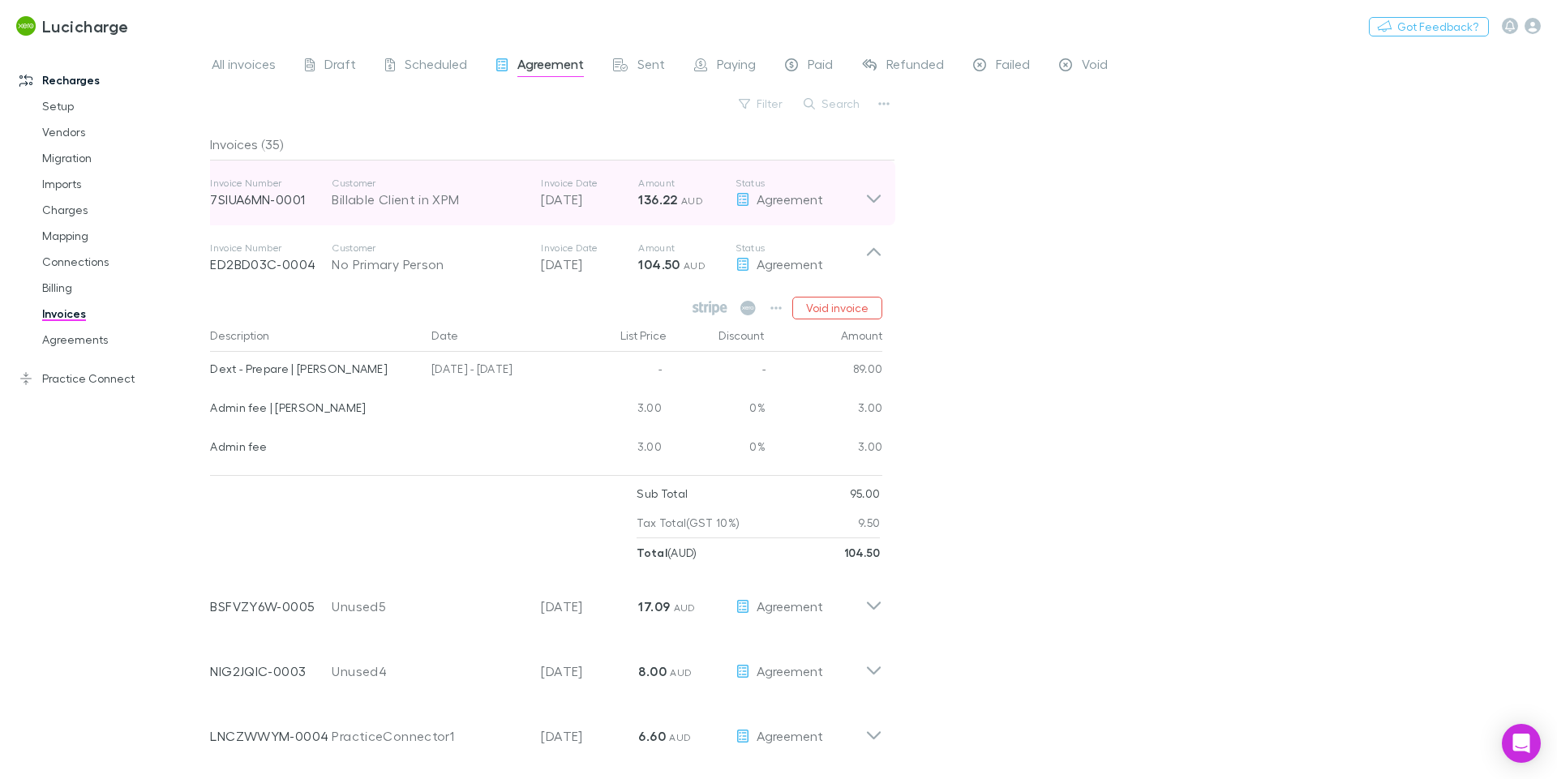
click at [500, 216] on div "Invoice Number 7SIUA6MN-0001 Customer Billable Client in XPM Invoice Date [DATE…" at bounding box center [537, 193] width 655 height 58
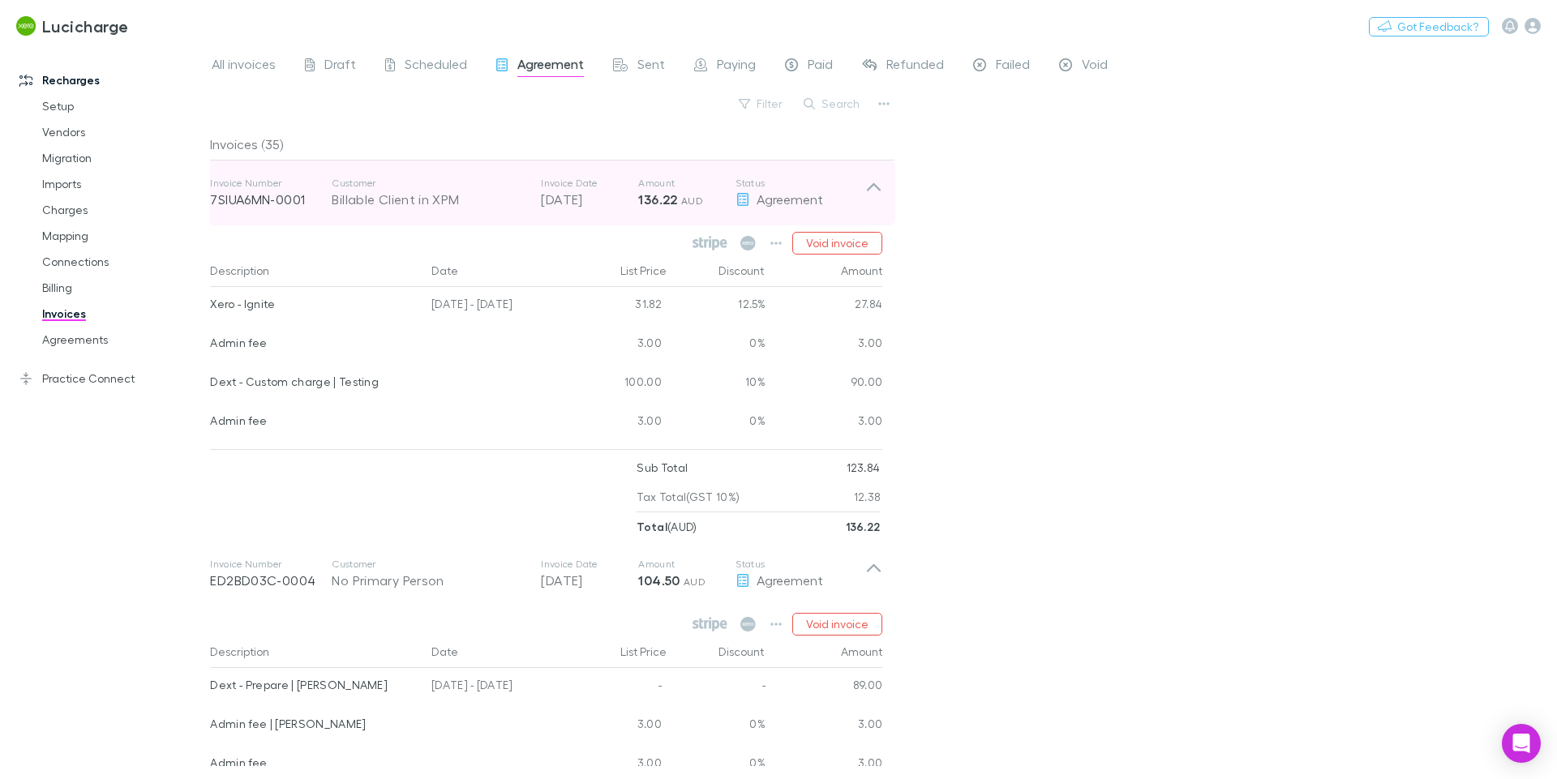
click at [482, 188] on p "Customer" at bounding box center [428, 183] width 193 height 13
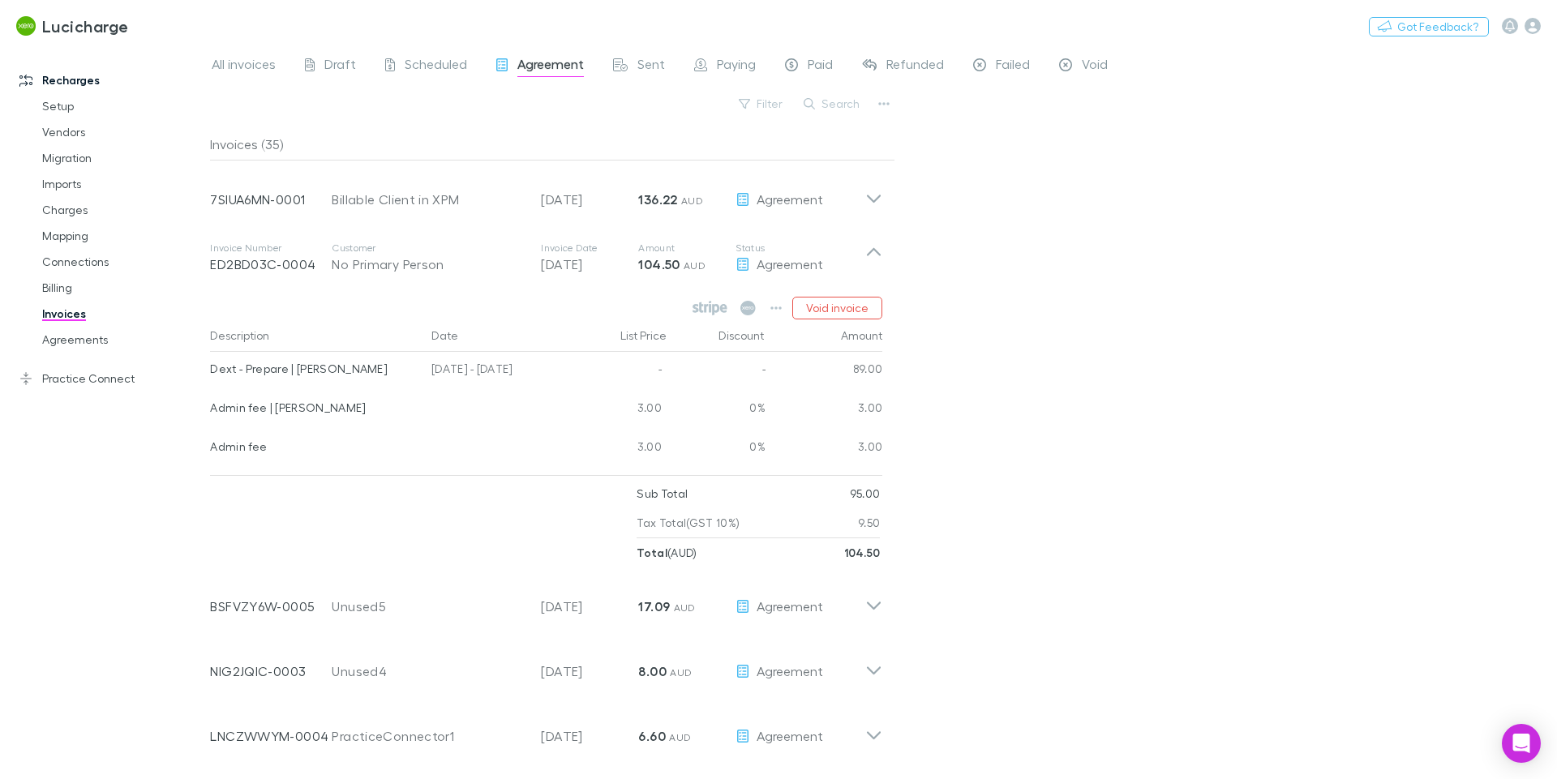
scroll to position [68, 0]
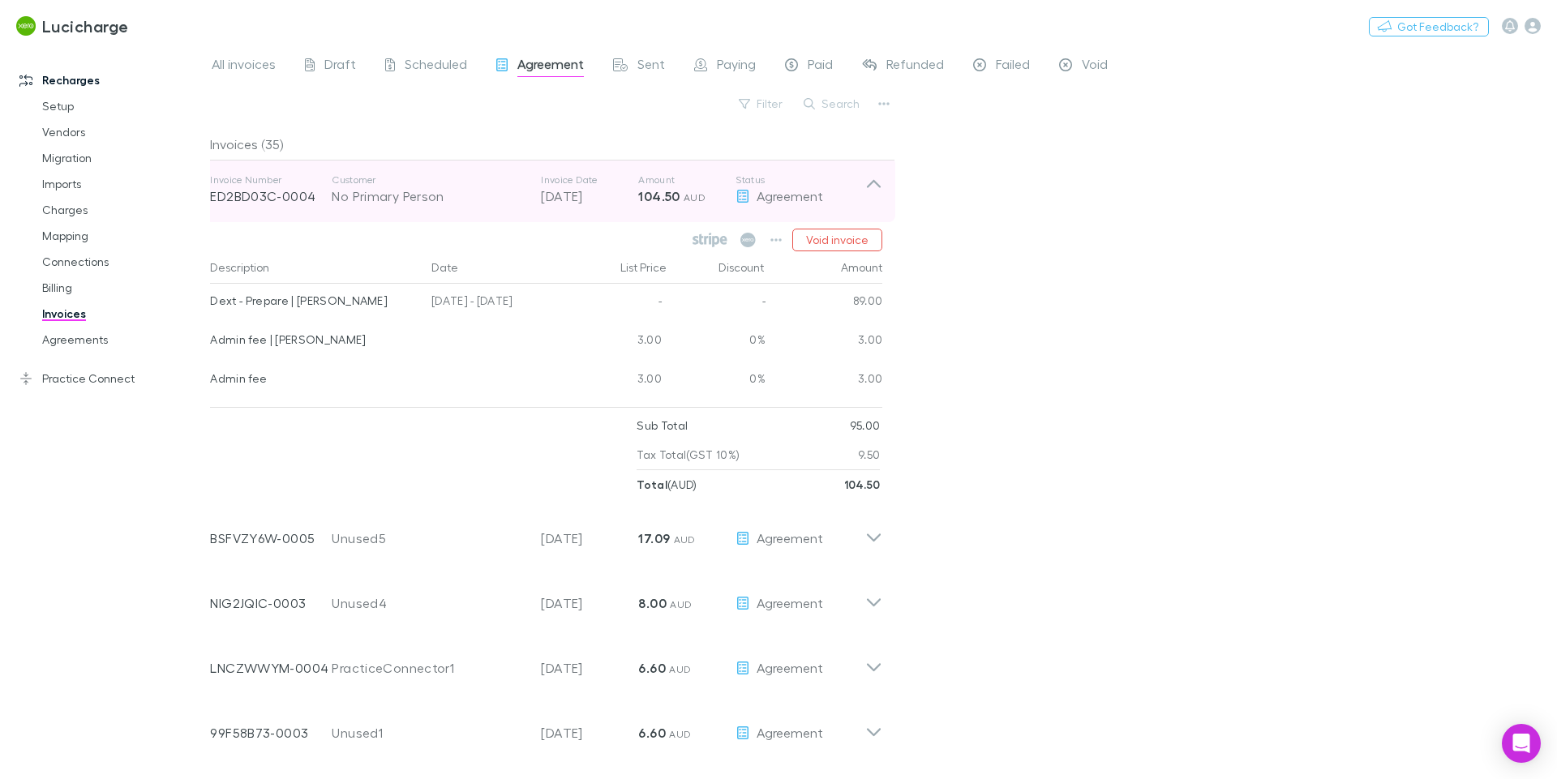
click at [510, 208] on div "Invoice Number ED2BD03C-0004 Customer No Primary Person Invoice Date [DATE] Amo…" at bounding box center [537, 190] width 655 height 58
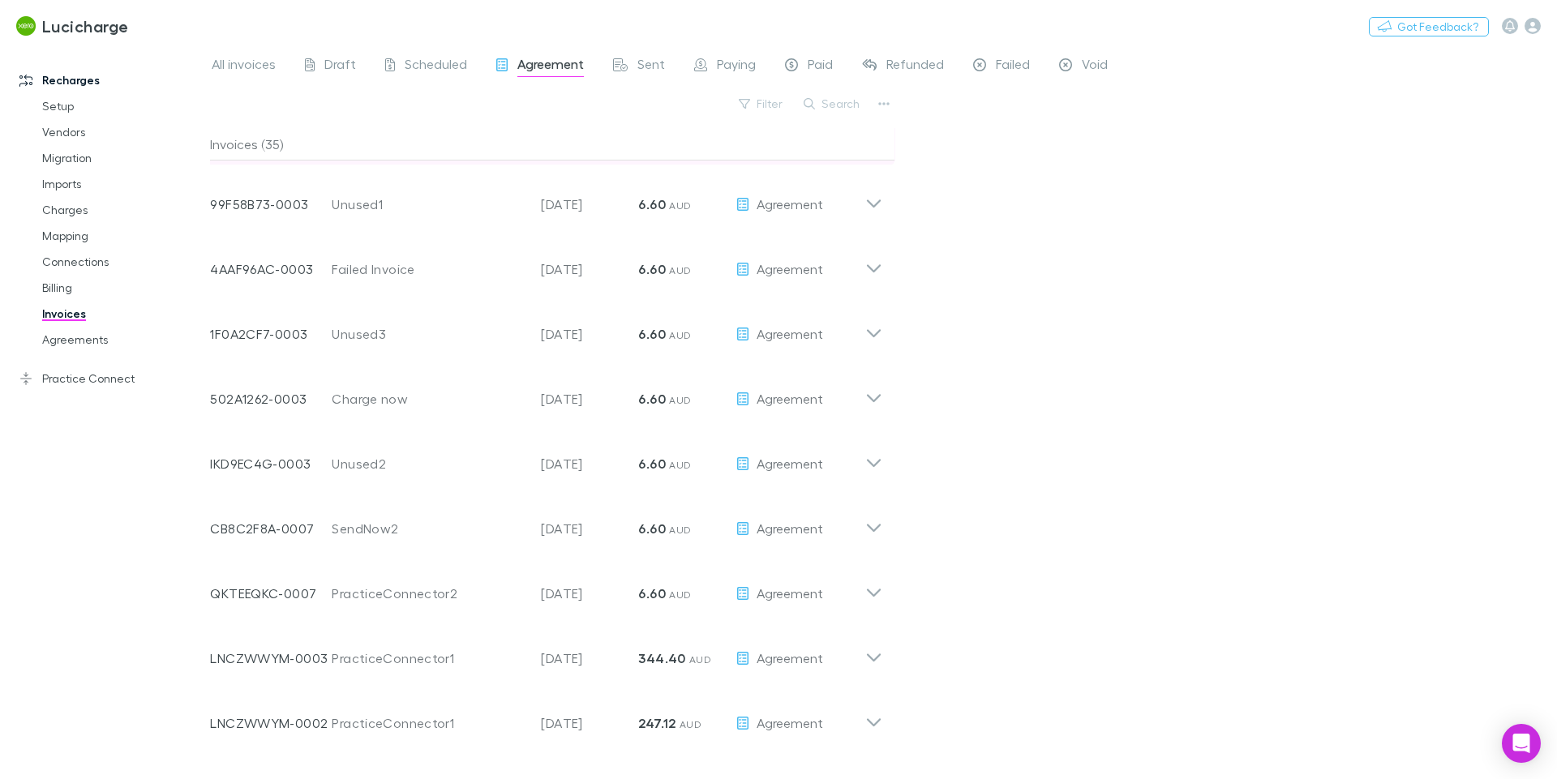
scroll to position [388, 0]
click at [834, 105] on button "Search" at bounding box center [832, 103] width 74 height 19
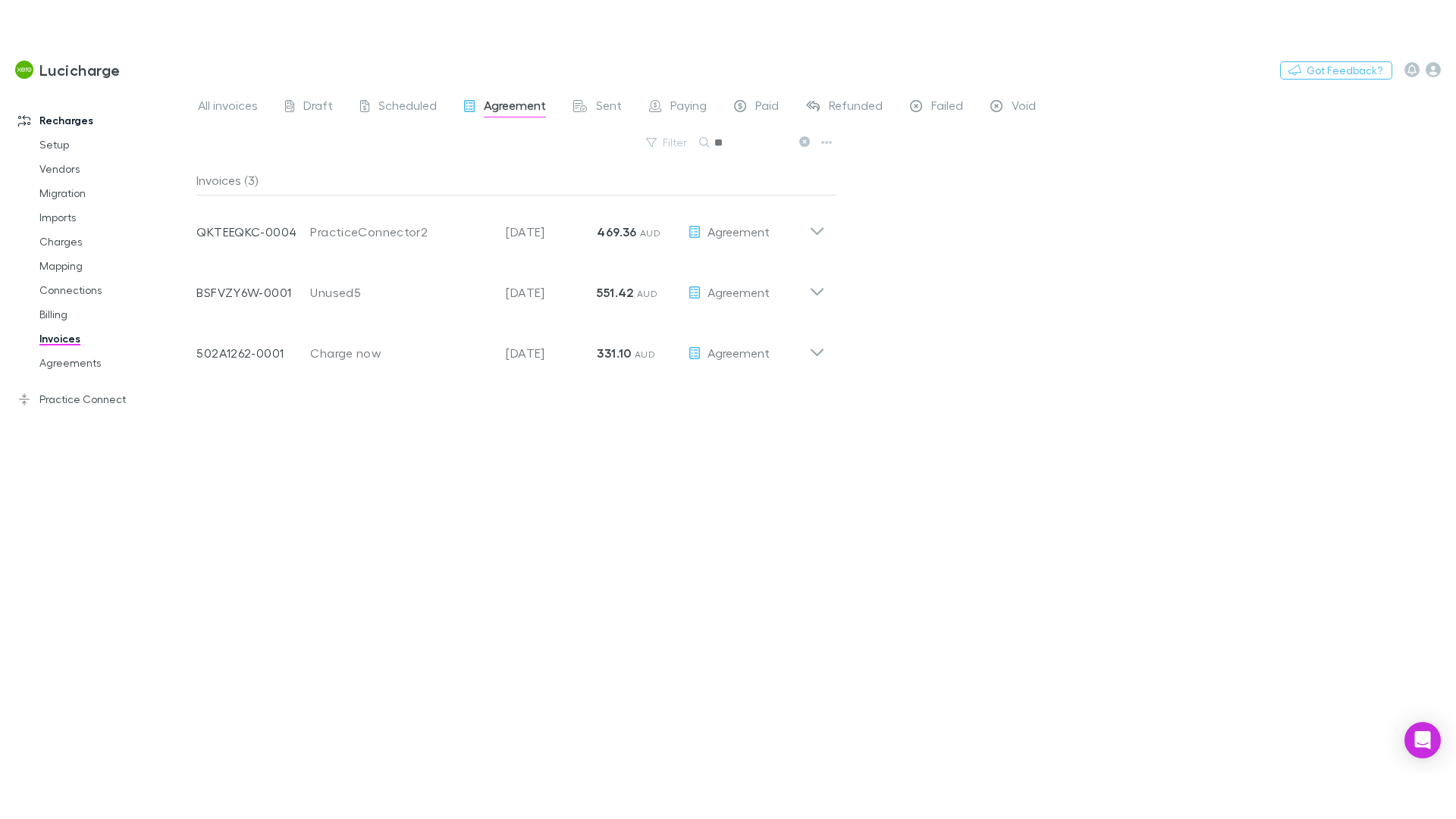
scroll to position [0, 0]
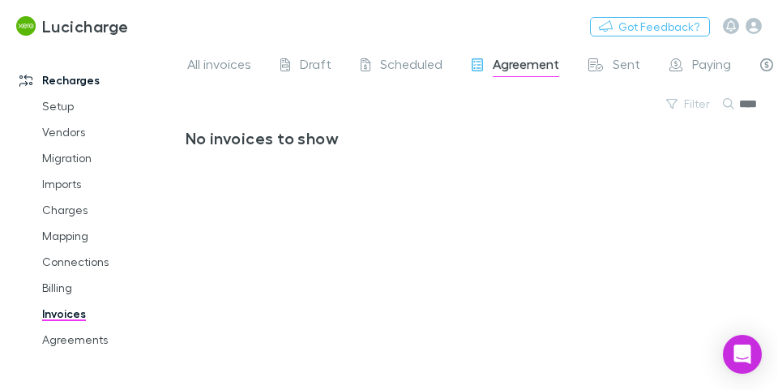
type input "****"
